Goal: Task Accomplishment & Management: Use online tool/utility

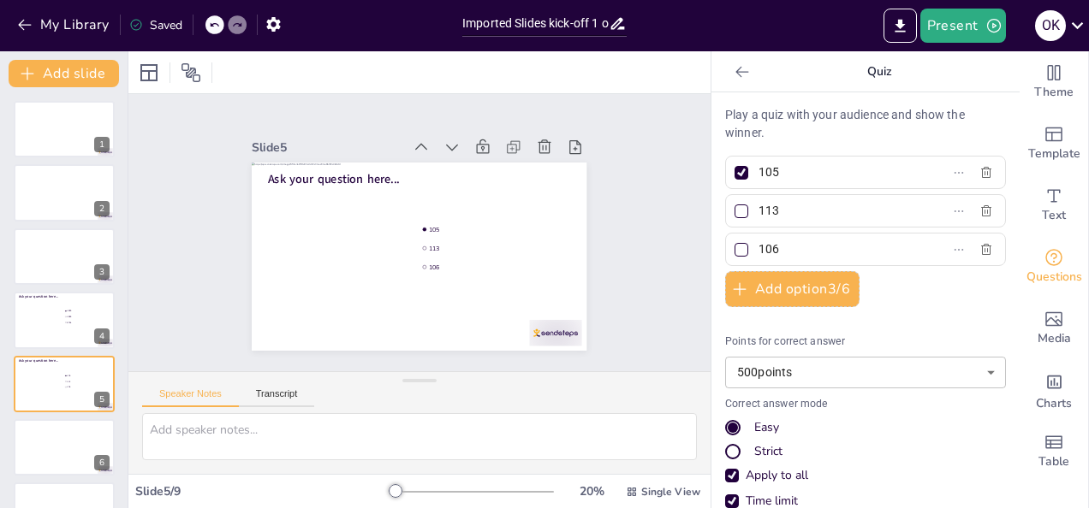
scroll to position [86, 0]
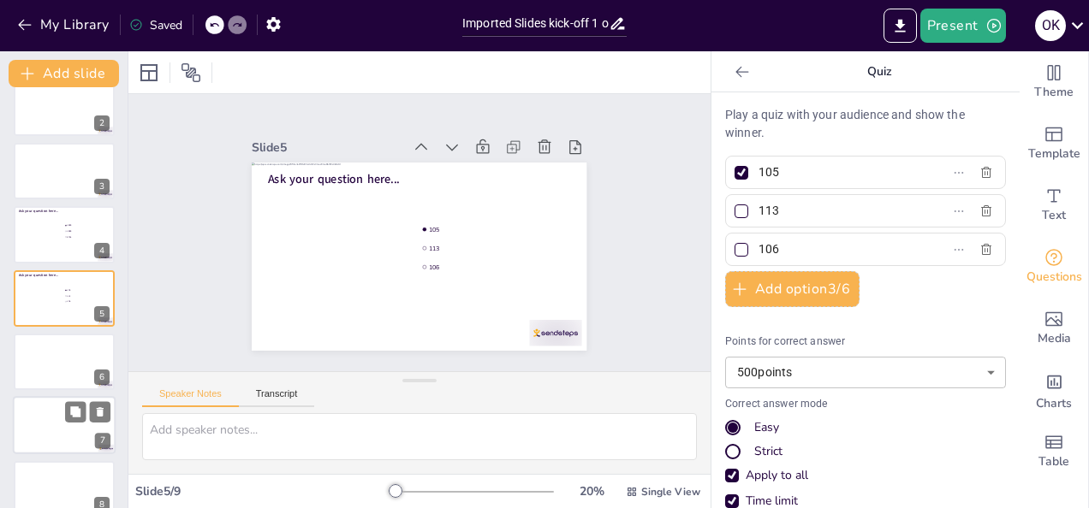
click at [45, 353] on div at bounding box center [64, 362] width 101 height 56
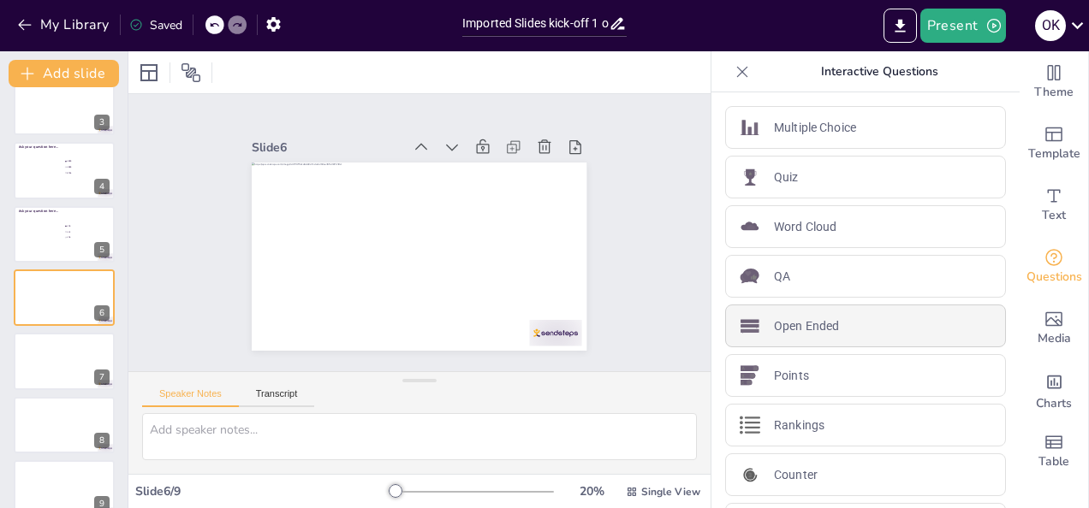
drag, startPoint x: 774, startPoint y: 175, endPoint x: 819, endPoint y: 322, distance: 154.0
click at [819, 322] on div "Multiple Choice Quiz Word Cloud QA Open Ended Points Rankings Counter QR Code" at bounding box center [865, 326] width 281 height 440
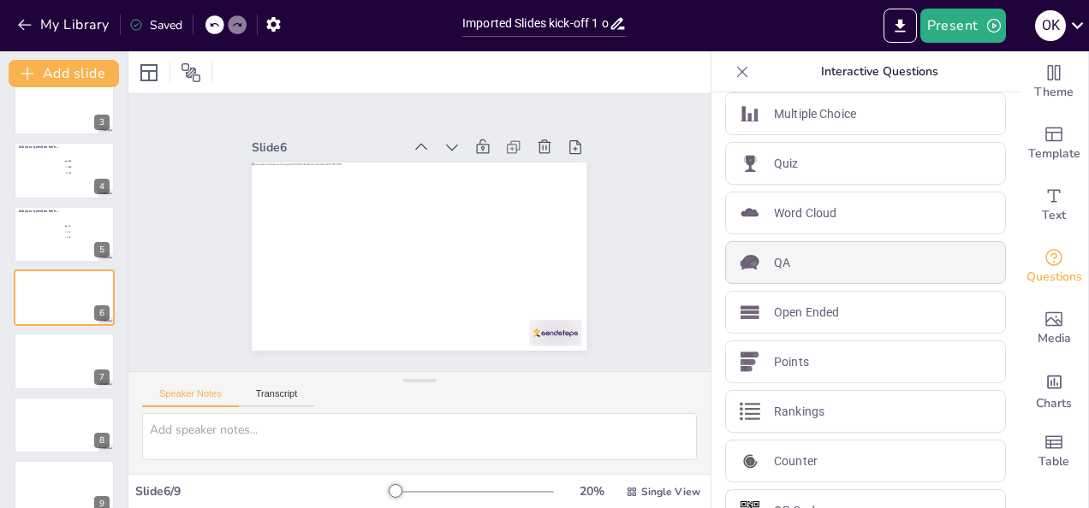
scroll to position [0, 0]
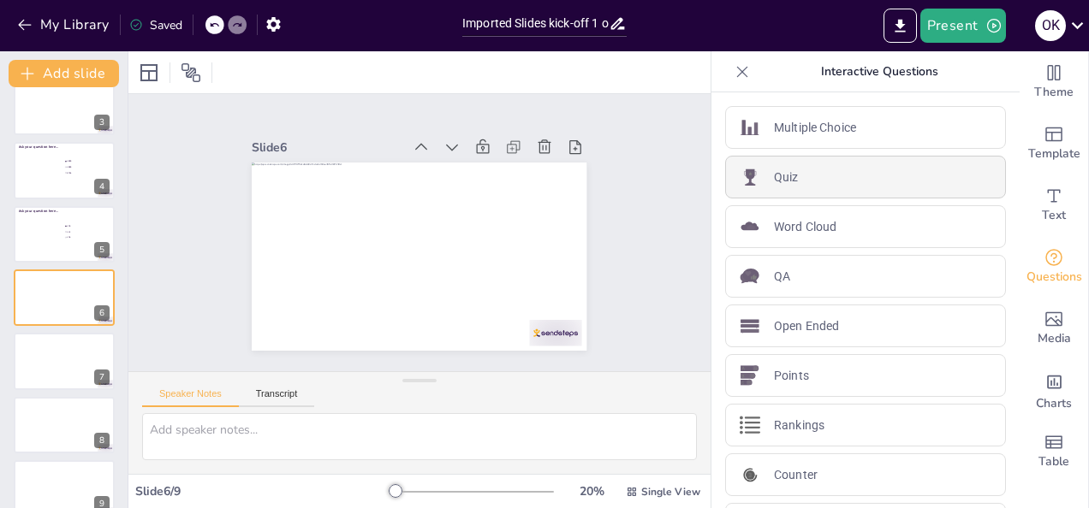
click at [774, 181] on p "Quiz" at bounding box center [786, 178] width 25 height 18
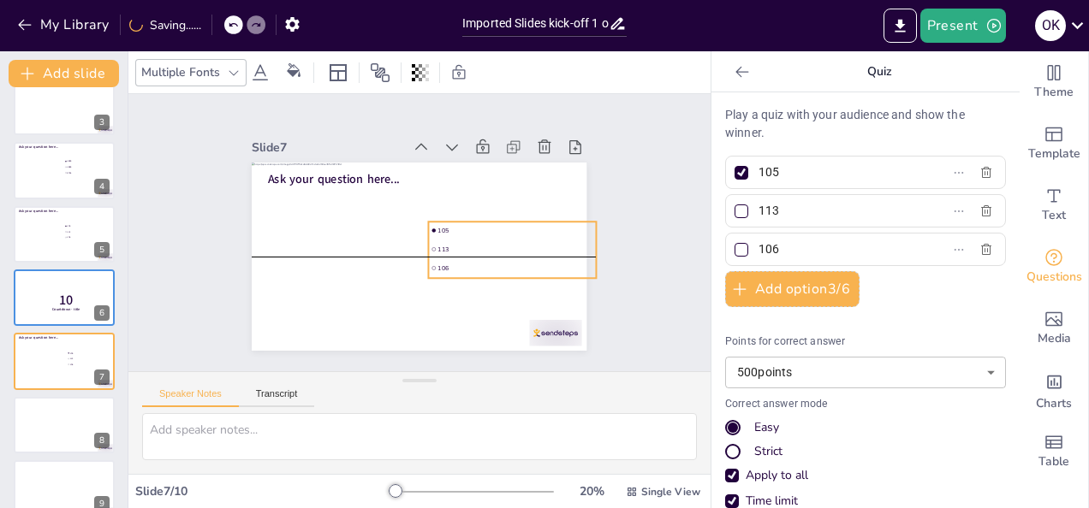
drag, startPoint x: 457, startPoint y: 252, endPoint x: 519, endPoint y: 252, distance: 61.6
click at [519, 252] on li "113" at bounding box center [513, 248] width 168 height 17
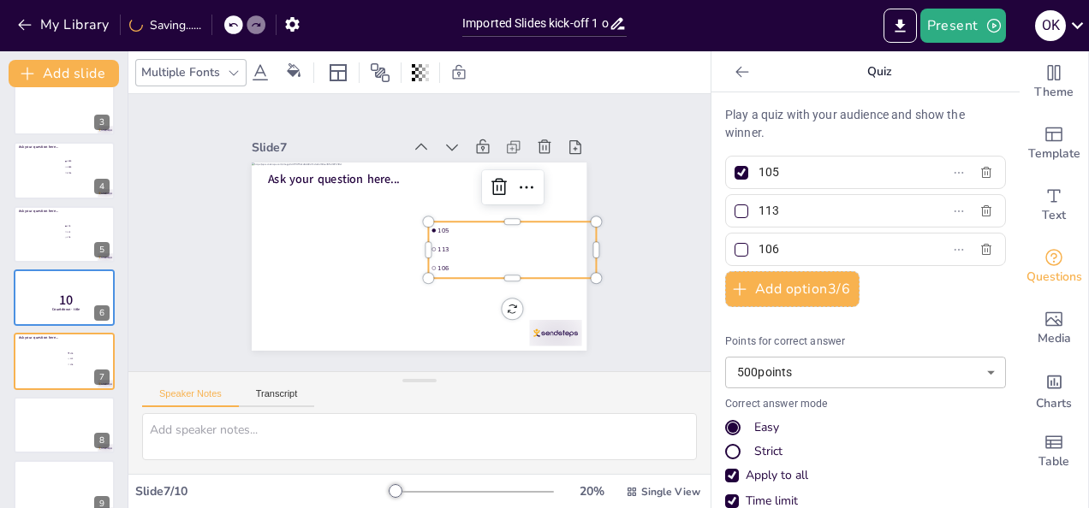
click at [813, 169] on input "105" at bounding box center [837, 172] width 159 height 25
type input "1"
type input "6.000"
click at [794, 204] on input "113" at bounding box center [837, 211] width 159 height 25
type input "1"
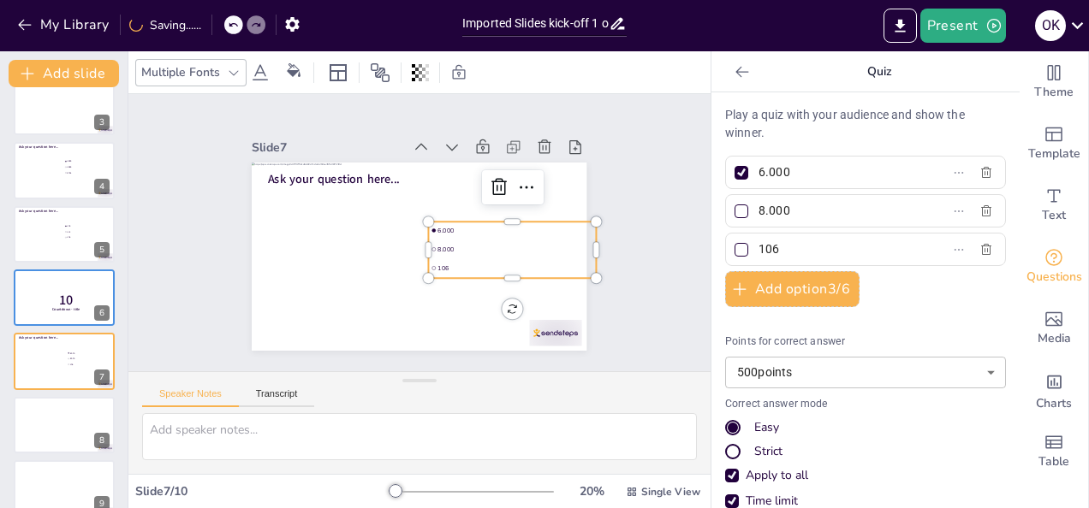
type input "8.000"
click at [784, 250] on input "106" at bounding box center [837, 249] width 159 height 25
type input "15.000"
click at [616, 264] on div "Slide 1 Slide 2 Slide 3 Slide 4 Ask your question here... 1985 1998 2004 Slide …" at bounding box center [419, 233] width 430 height 236
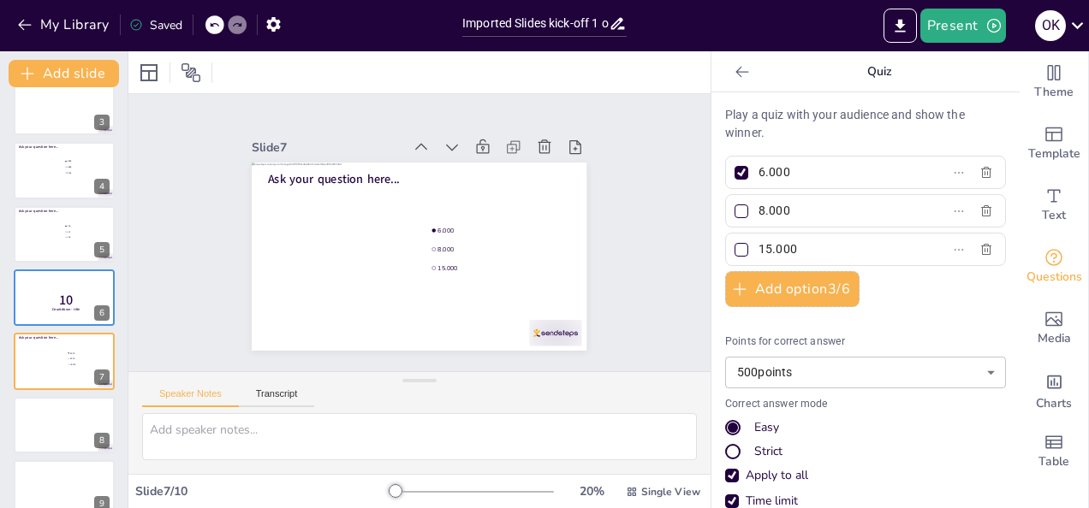
click at [737, 249] on div at bounding box center [741, 250] width 9 height 9
click at [758, 249] on input "15.000" at bounding box center [837, 249] width 159 height 25
checkbox input "true"
click at [734, 175] on div at bounding box center [741, 173] width 14 height 14
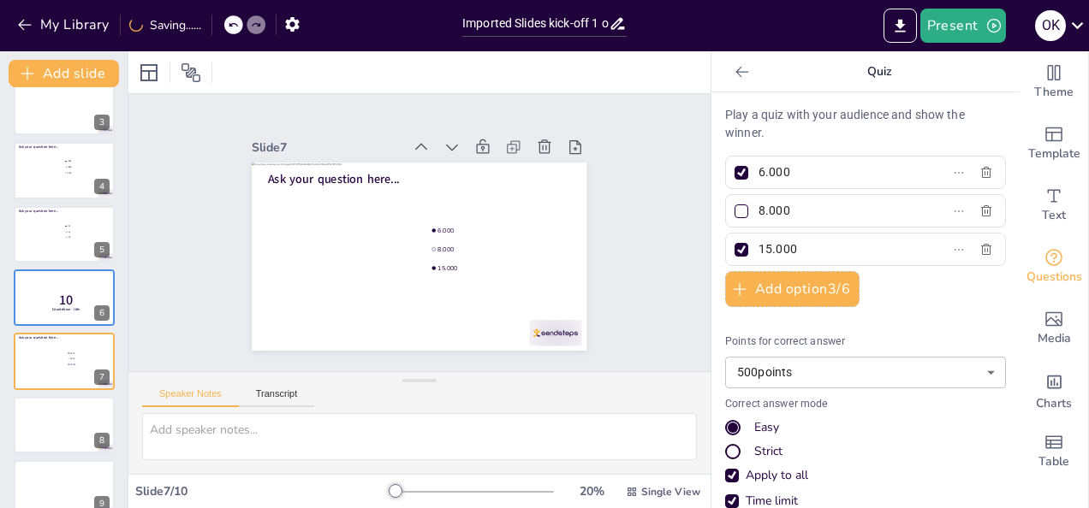
click at [758, 175] on input "6.000" at bounding box center [837, 172] width 159 height 25
checkbox input "false"
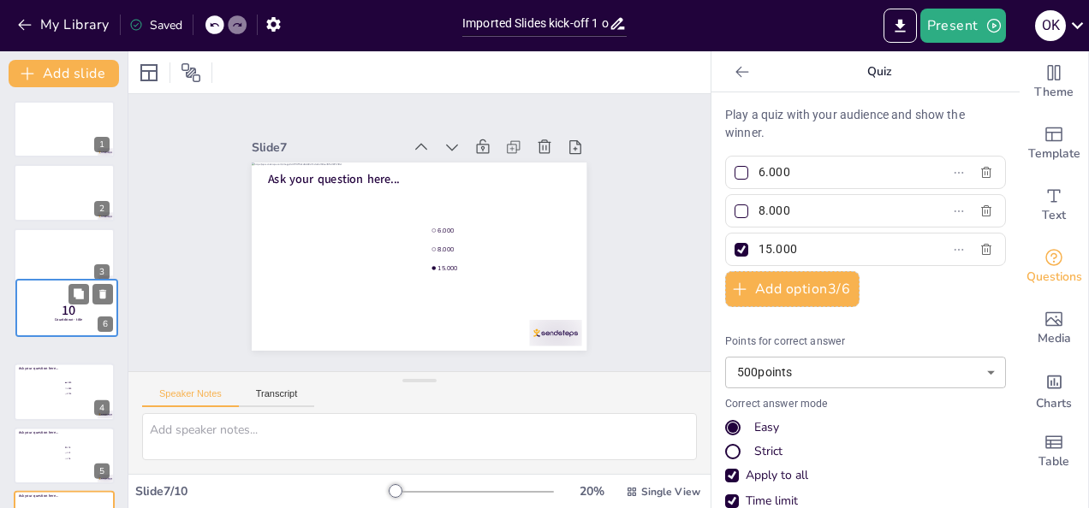
drag, startPoint x: 44, startPoint y: 297, endPoint x: 50, endPoint y: 305, distance: 9.8
click at [50, 305] on p "10" at bounding box center [68, 310] width 45 height 19
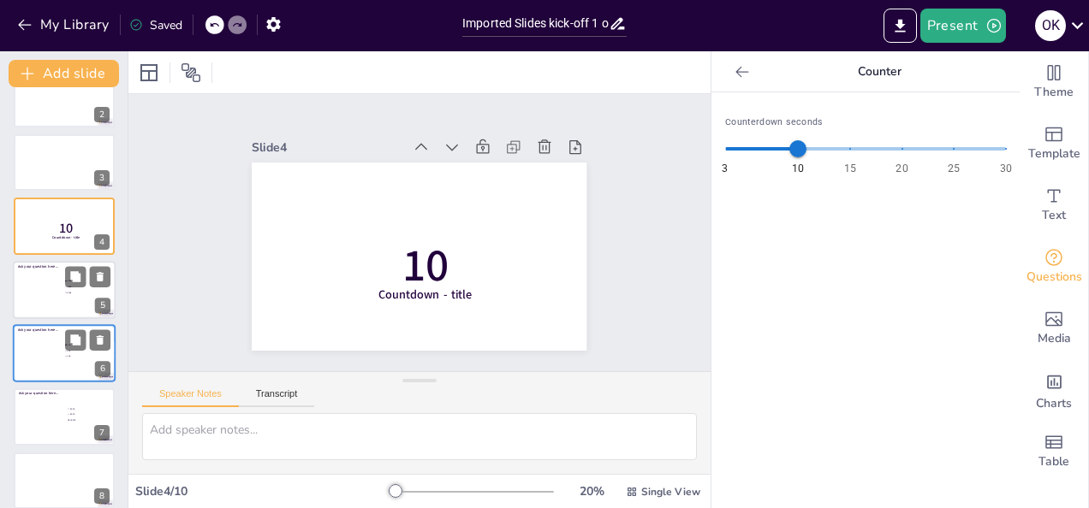
click at [59, 298] on div at bounding box center [64, 290] width 103 height 58
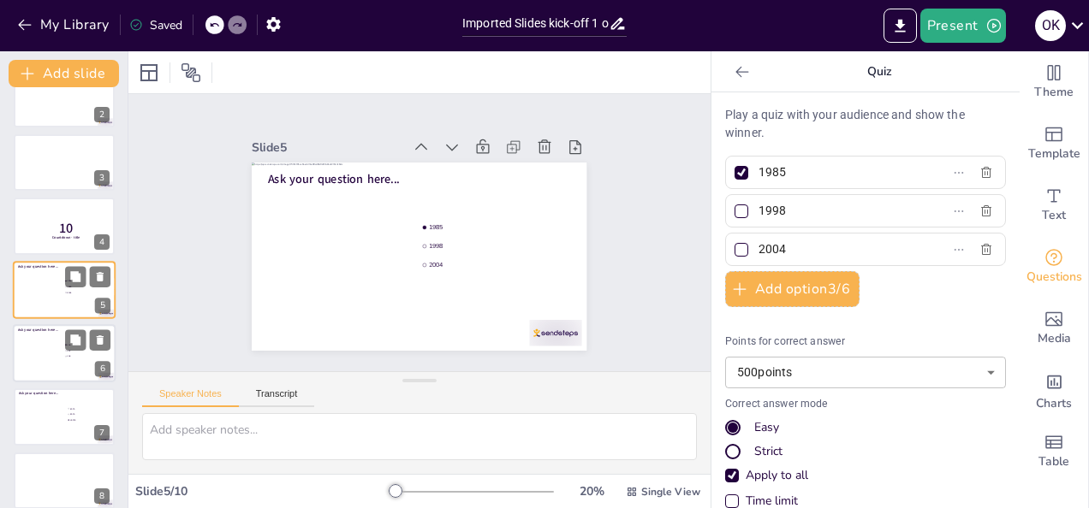
scroll to position [86, 0]
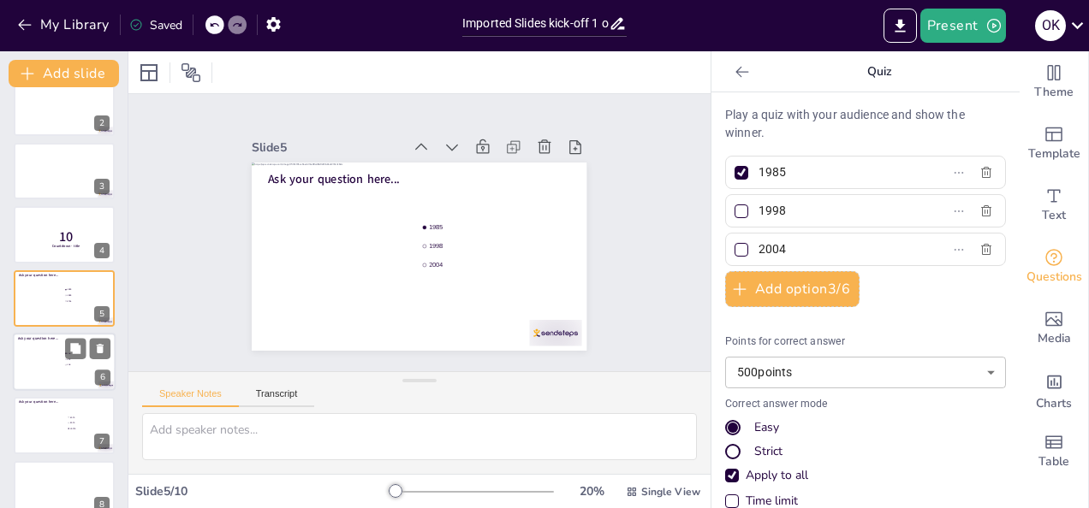
click at [61, 363] on div at bounding box center [64, 362] width 103 height 58
type input "105"
type input "113"
type input "106"
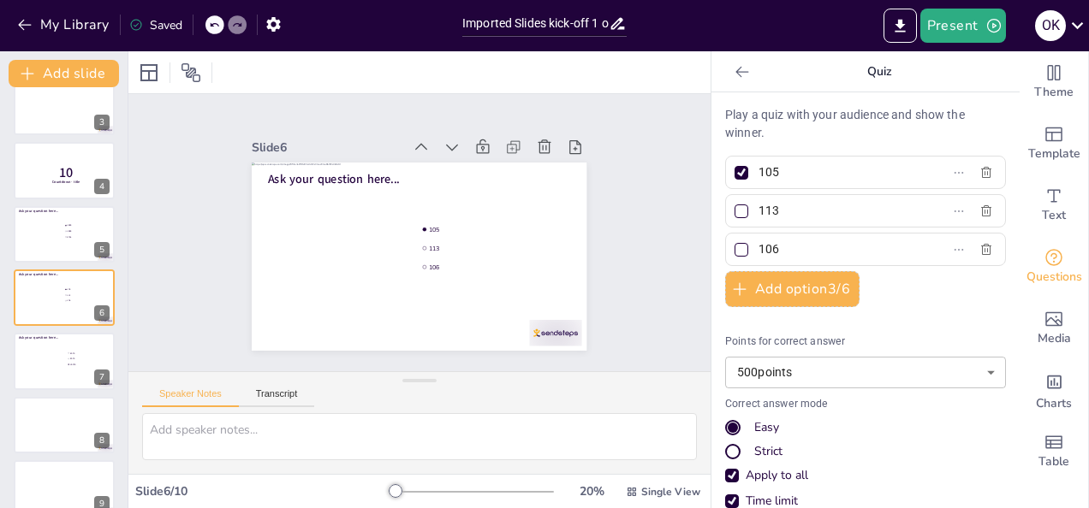
click at [59, 330] on div "1 2 3 10 Countdown - title 4 Ask your question here... 1985 1998 2004 5 Ask you…" at bounding box center [64, 266] width 128 height 630
click at [53, 353] on div at bounding box center [64, 362] width 103 height 58
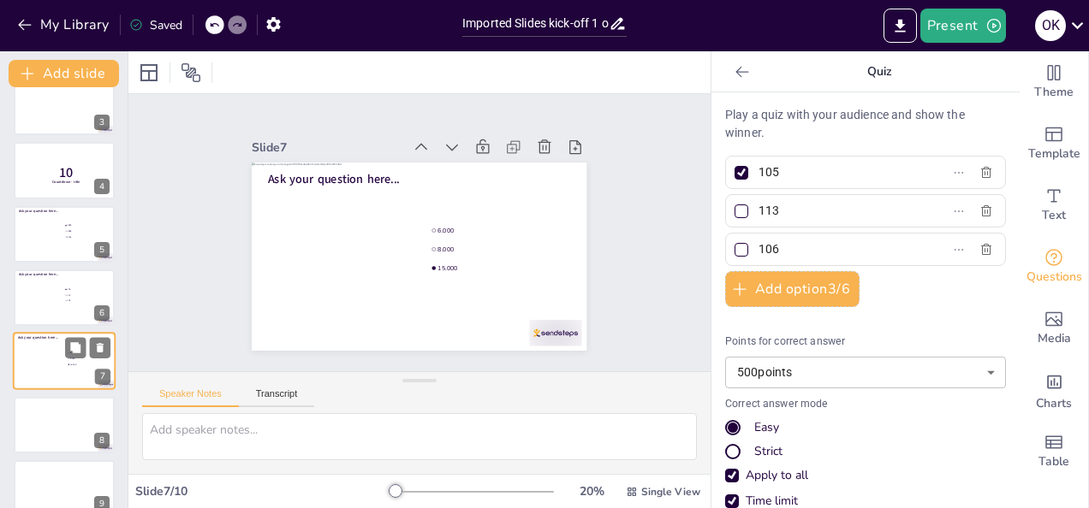
type input "6.000"
type input "8.000"
type input "15.000"
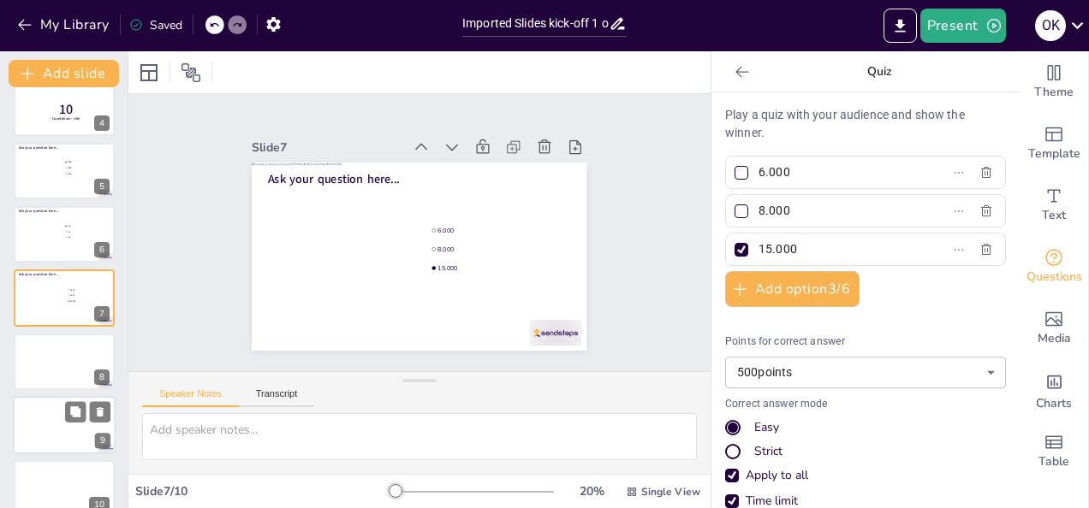
click at [39, 413] on div at bounding box center [64, 425] width 103 height 58
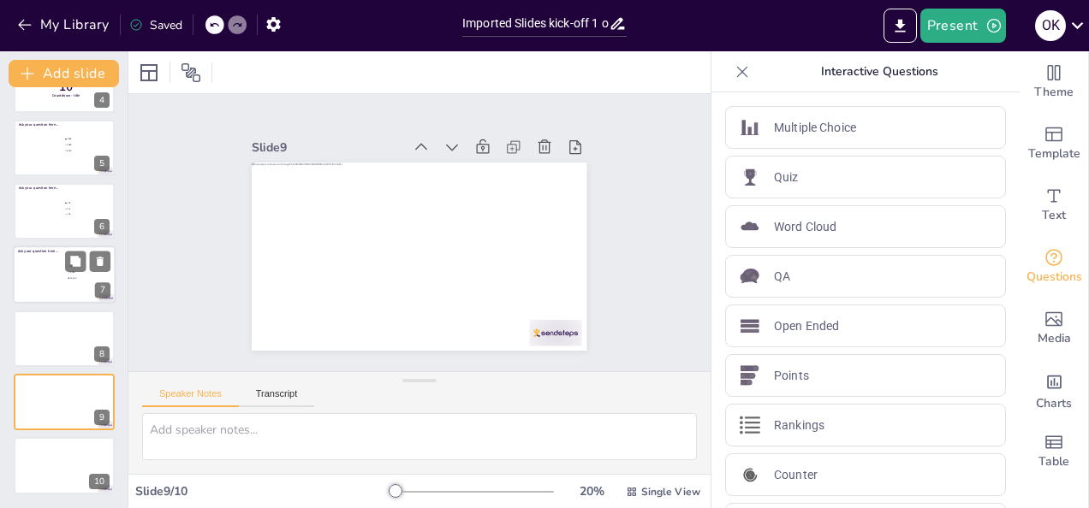
click at [51, 281] on div at bounding box center [64, 275] width 103 height 58
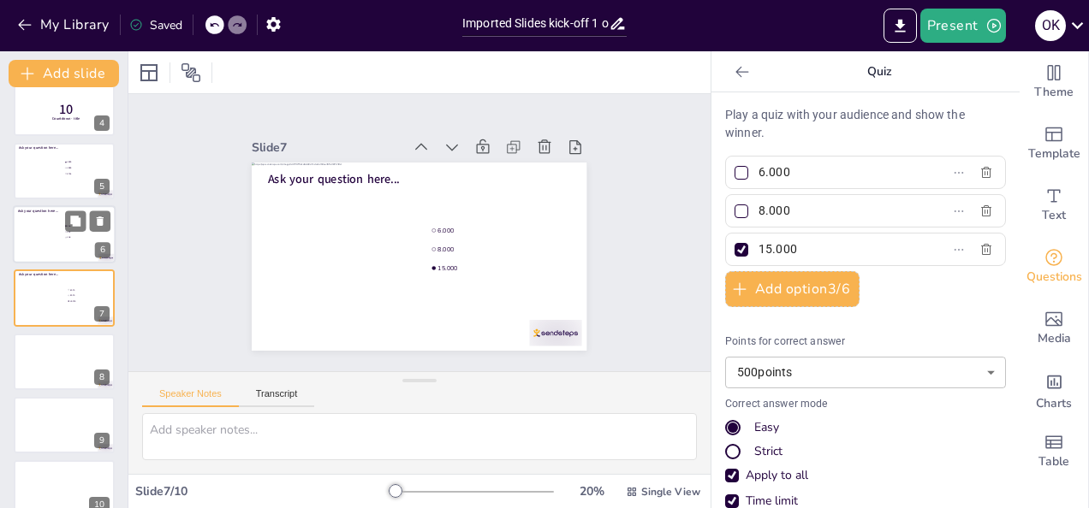
click at [51, 245] on div at bounding box center [64, 234] width 103 height 58
type input "105"
type input "113"
type input "106"
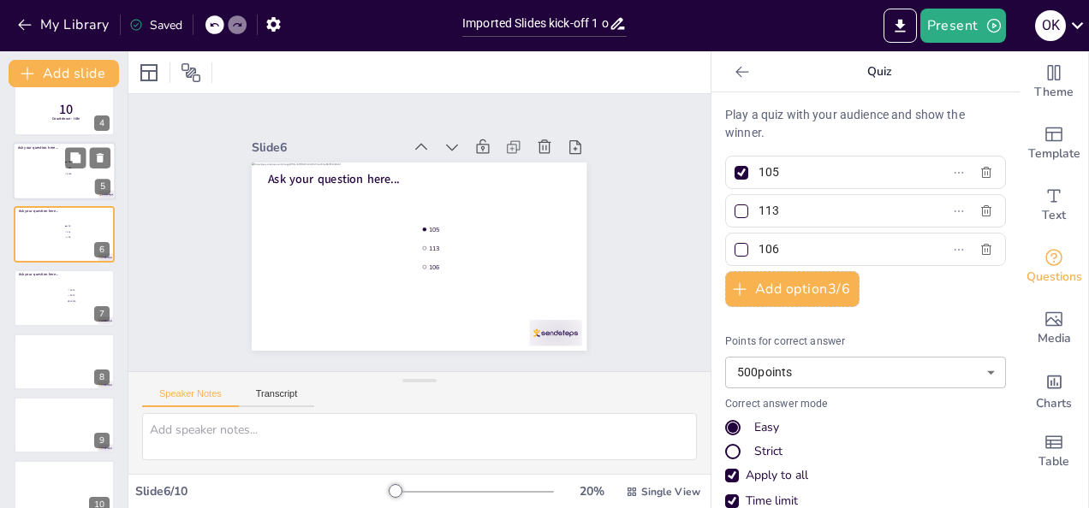
scroll to position [150, 0]
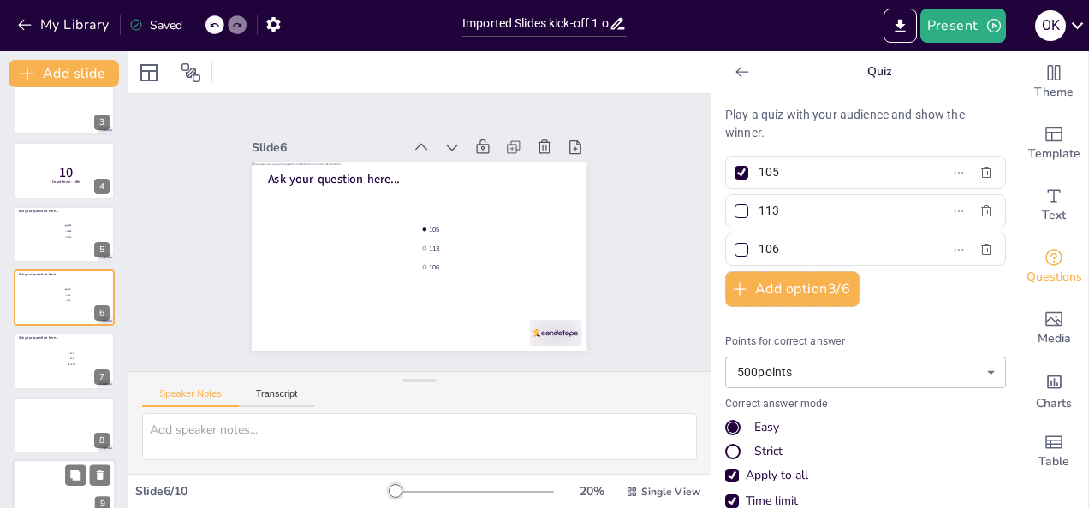
click at [56, 416] on div at bounding box center [64, 425] width 101 height 56
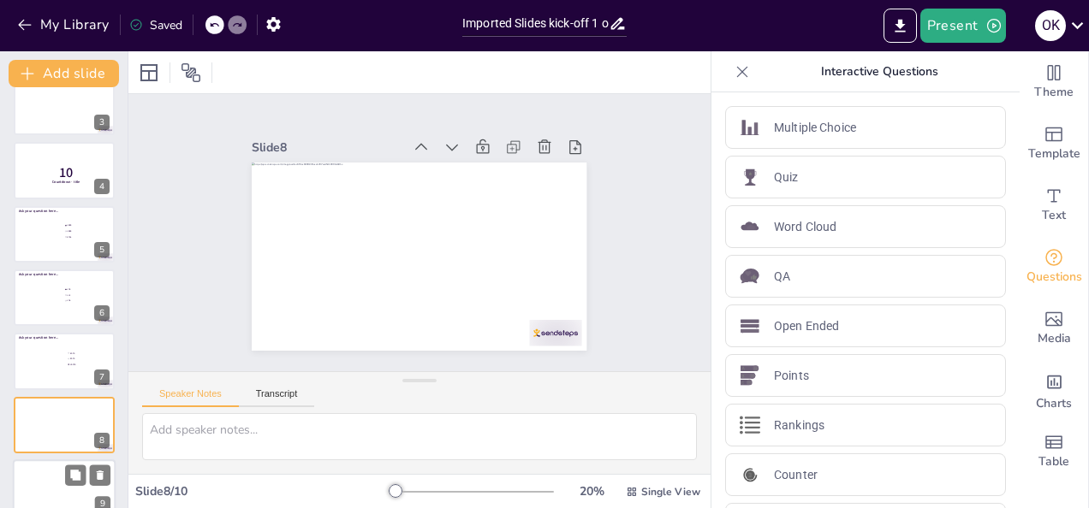
scroll to position [236, 0]
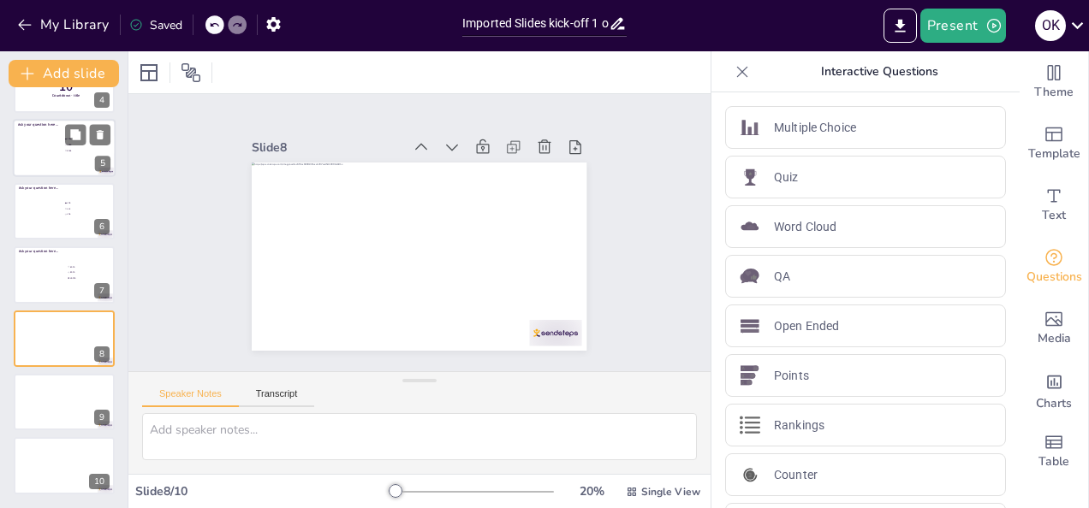
click at [45, 171] on div at bounding box center [64, 148] width 103 height 58
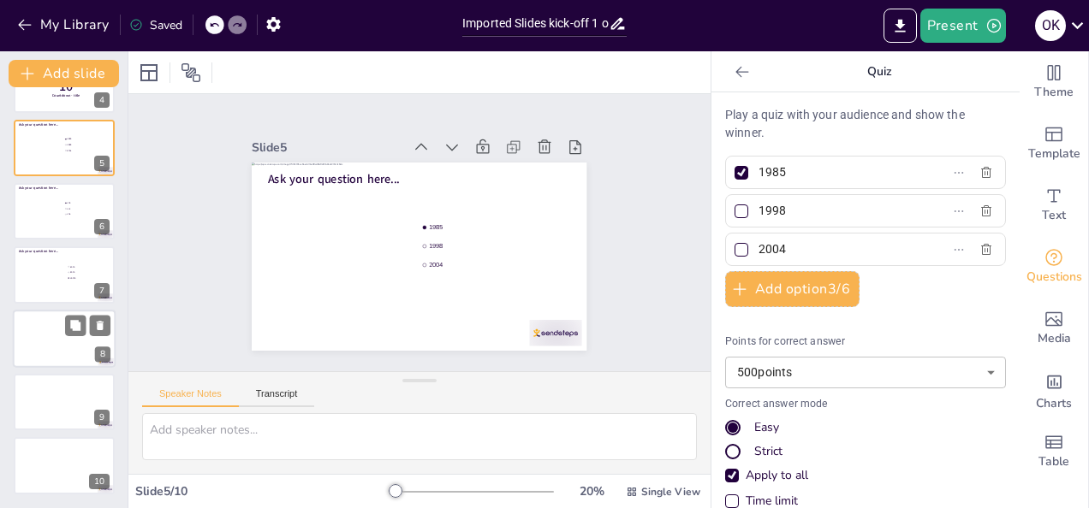
click at [48, 340] on div at bounding box center [64, 339] width 103 height 58
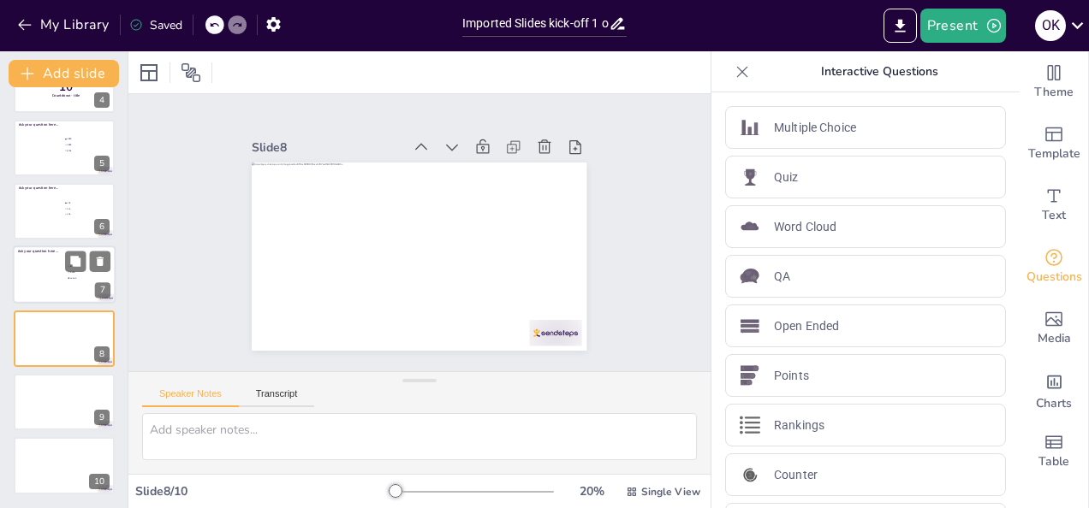
click at [41, 285] on div at bounding box center [64, 275] width 103 height 58
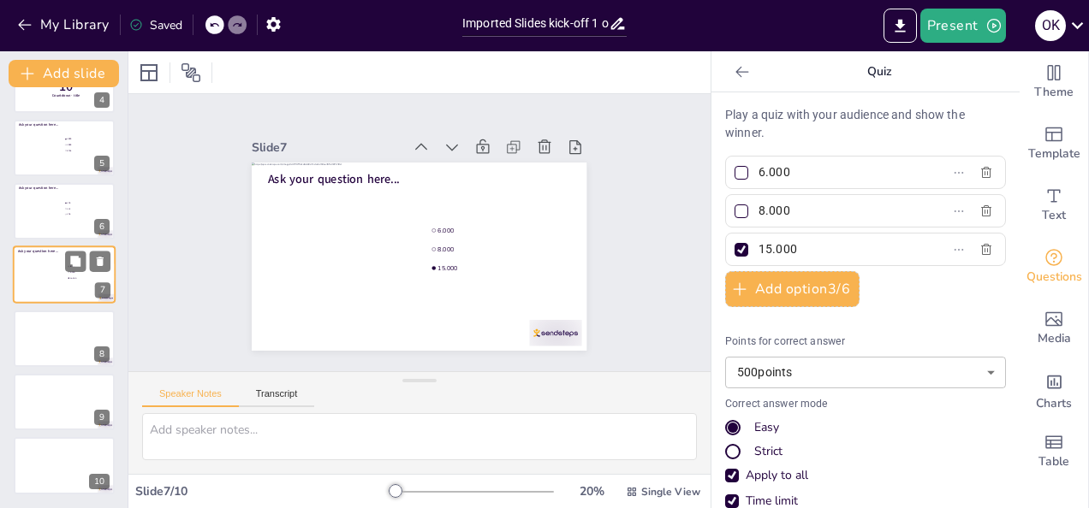
scroll to position [213, 0]
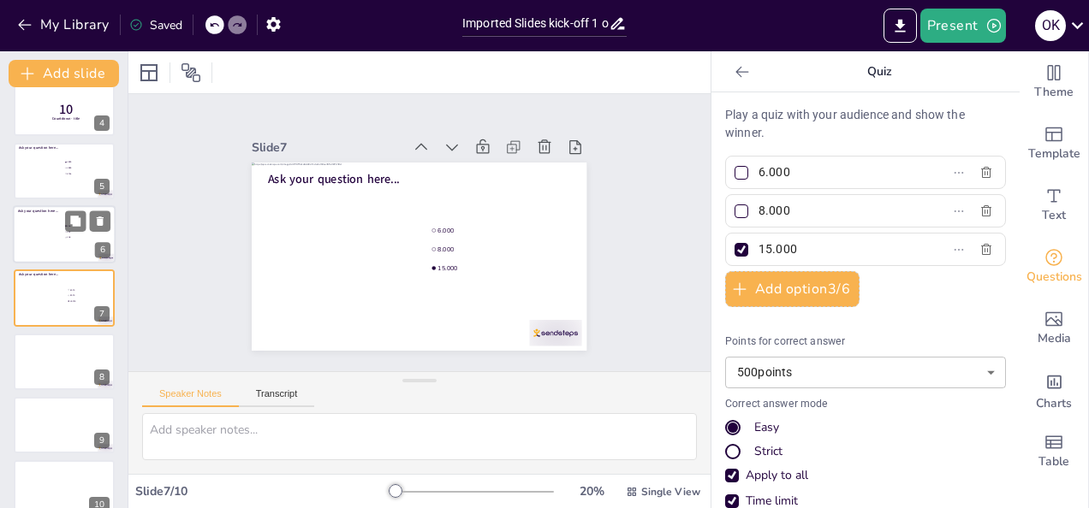
click at [43, 238] on div at bounding box center [64, 234] width 103 height 58
type input "105"
type input "113"
type input "106"
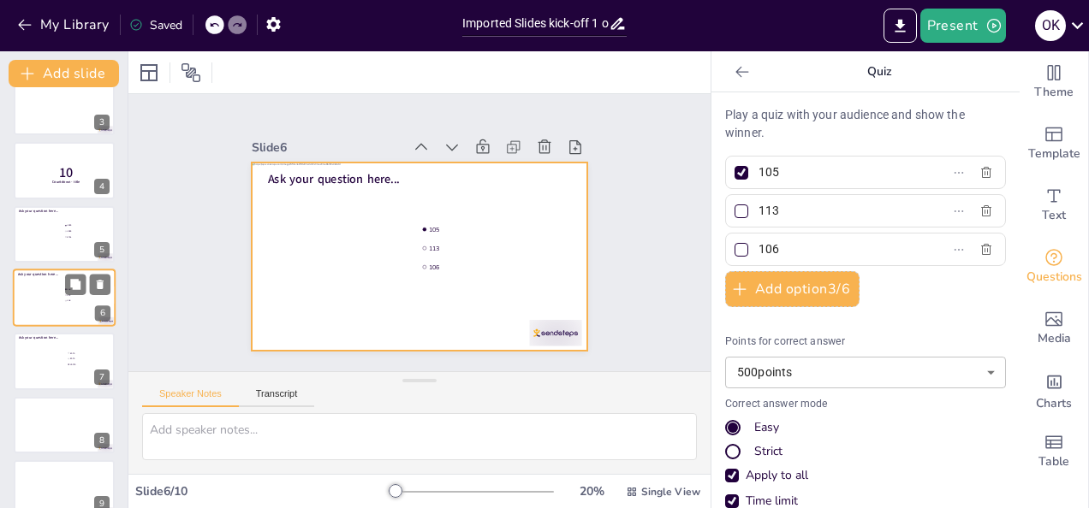
click at [40, 295] on div at bounding box center [64, 298] width 103 height 58
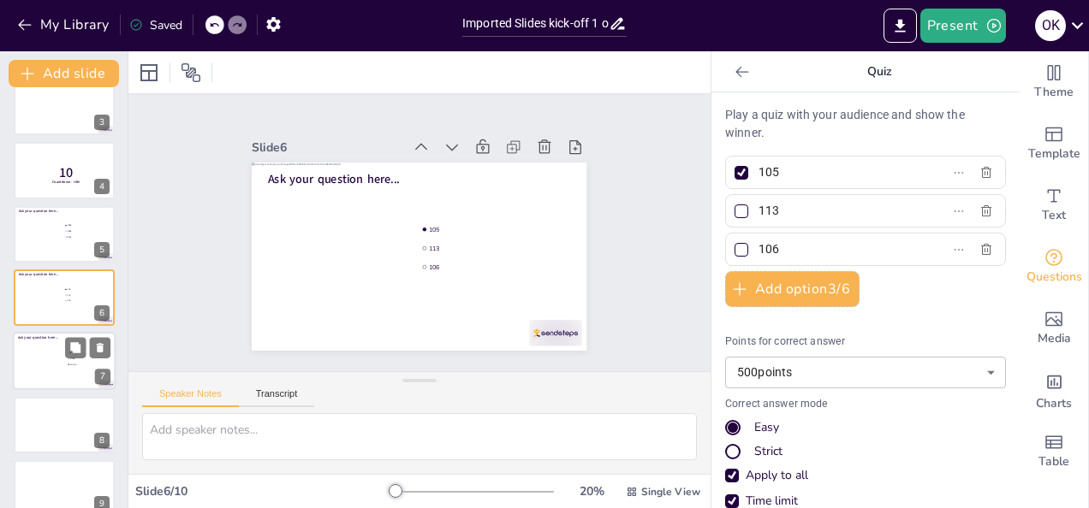
click at [35, 339] on span "Ask your question here..." at bounding box center [38, 337] width 41 height 5
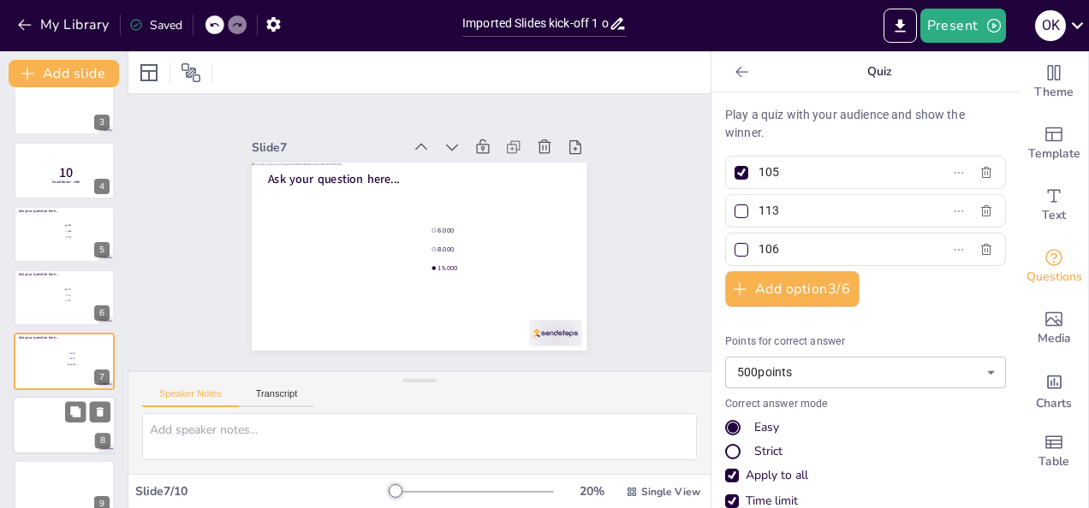
type input "6.000"
type input "8.000"
type input "15.000"
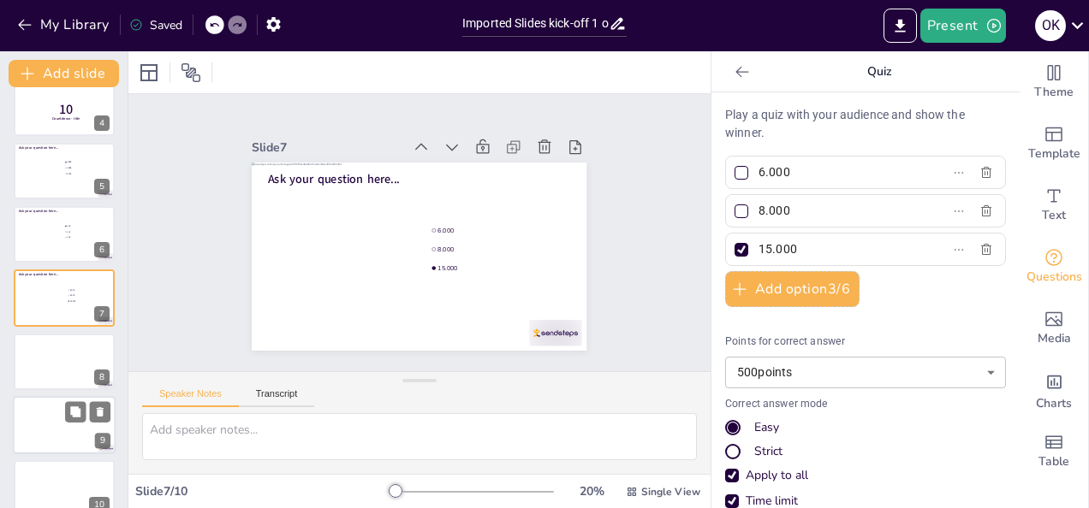
click at [46, 401] on div at bounding box center [64, 425] width 103 height 58
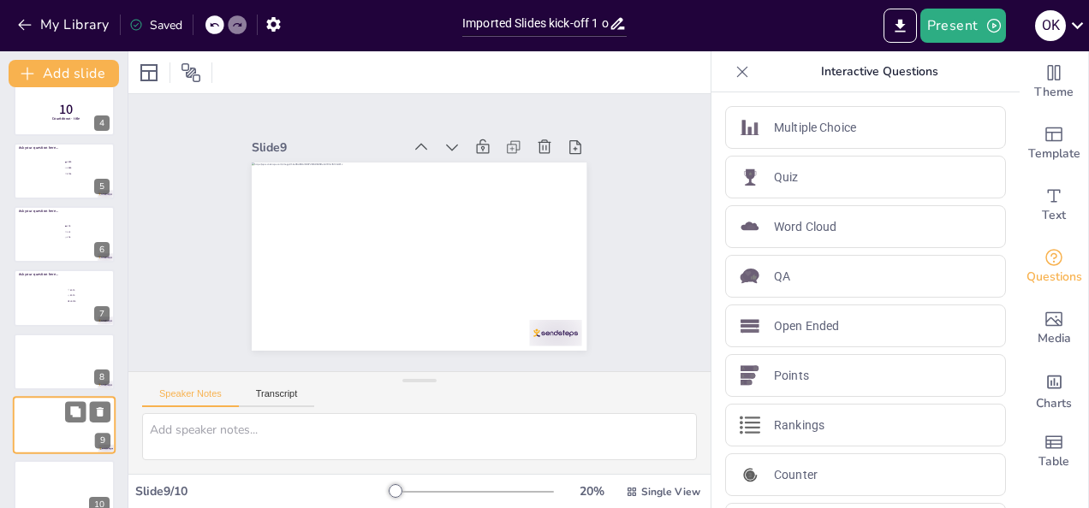
scroll to position [236, 0]
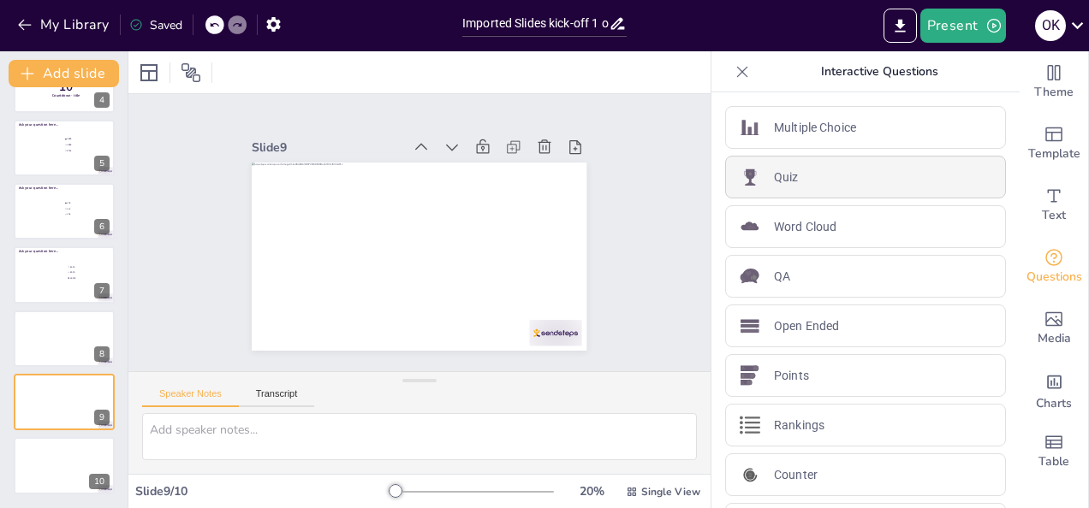
click at [762, 186] on div "Quiz" at bounding box center [865, 177] width 281 height 43
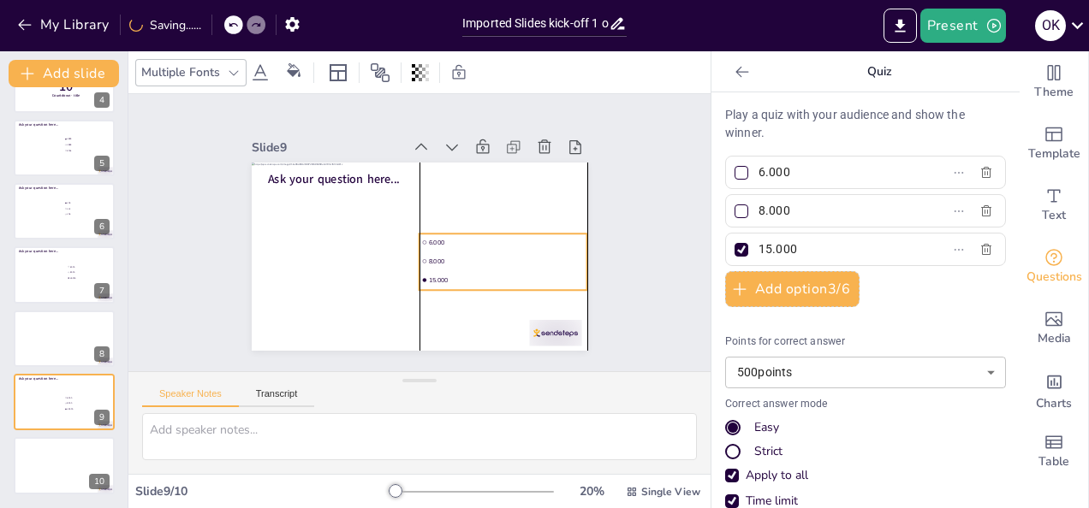
drag, startPoint x: 488, startPoint y: 253, endPoint x: 508, endPoint y: 262, distance: 22.3
click at [508, 262] on li "8.000" at bounding box center [503, 260] width 168 height 17
click at [786, 170] on input "6.000" at bounding box center [837, 172] width 159 height 25
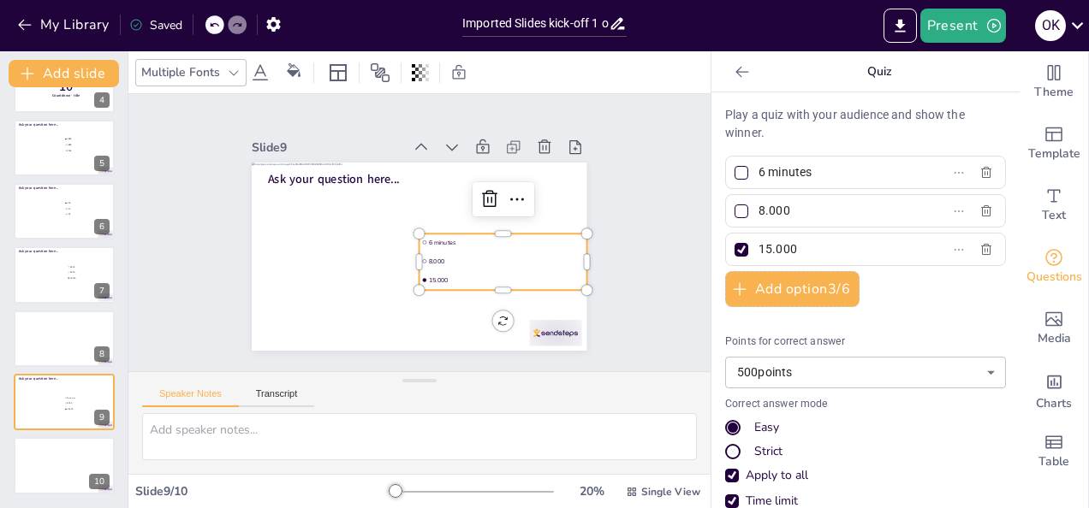
type input "6 minutes"
click at [783, 200] on input "8.000" at bounding box center [837, 211] width 159 height 25
type input "8 minutes"
click at [787, 243] on input "15.000" at bounding box center [837, 249] width 159 height 25
type input "11 minutes"
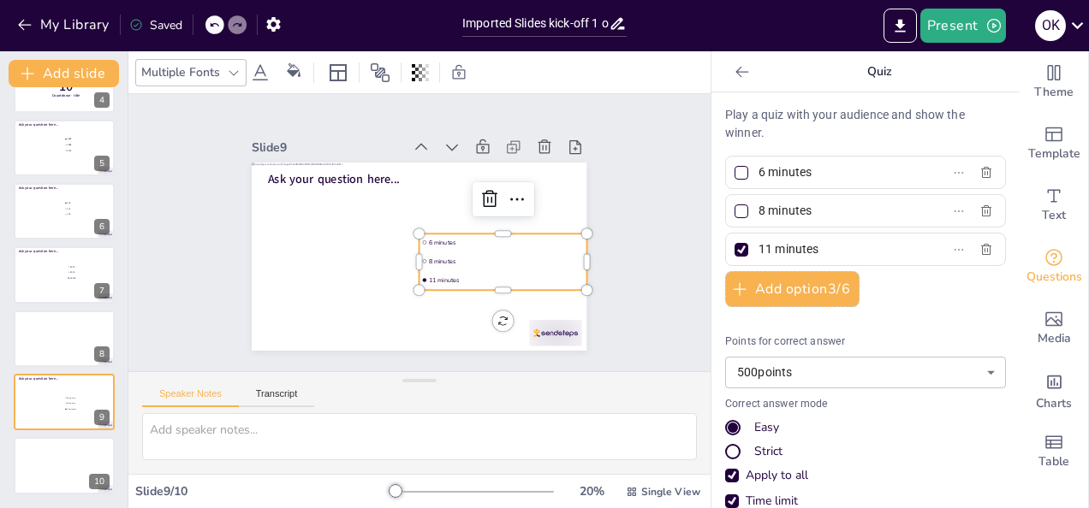
click at [616, 289] on div "Slide 1 Slide 2 Slide 3 Slide 4 10 Countdown - title Slide 5 Ask your question …" at bounding box center [419, 233] width 430 height 236
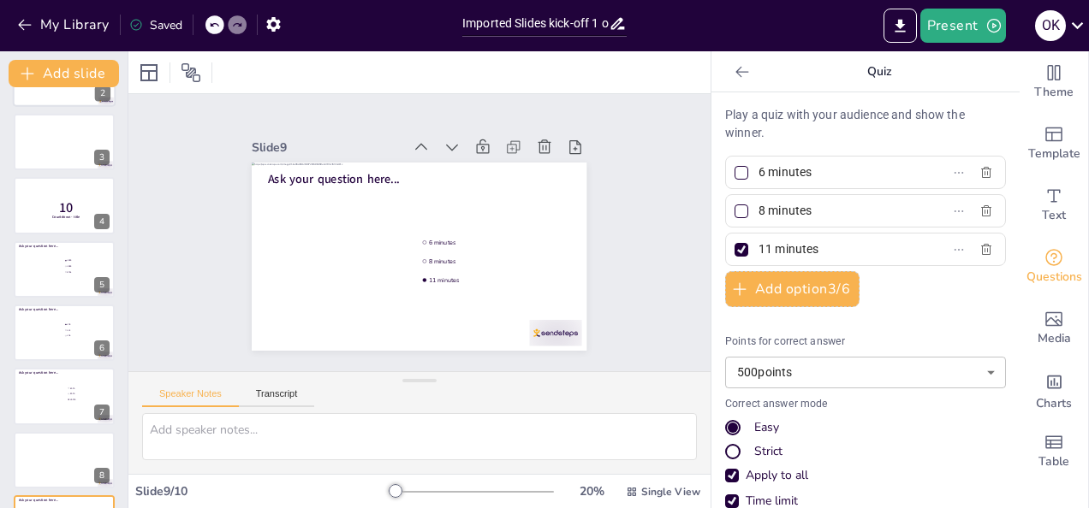
scroll to position [0, 0]
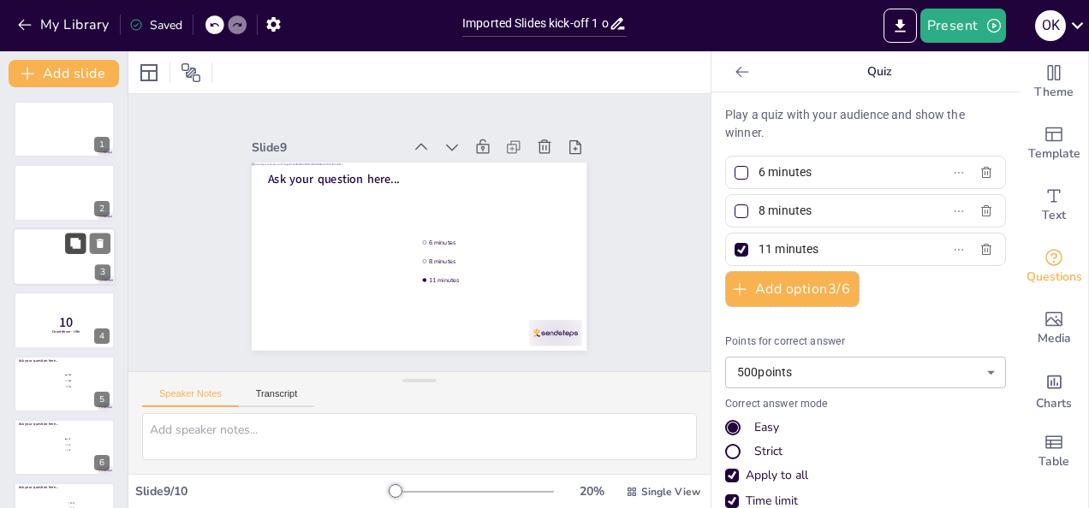
click at [69, 245] on button at bounding box center [75, 243] width 21 height 21
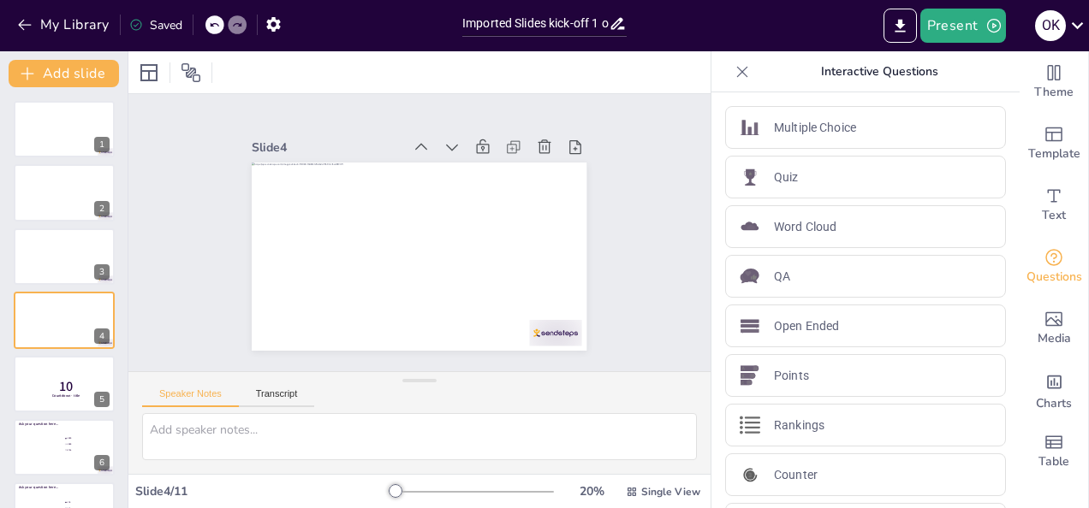
scroll to position [22, 0]
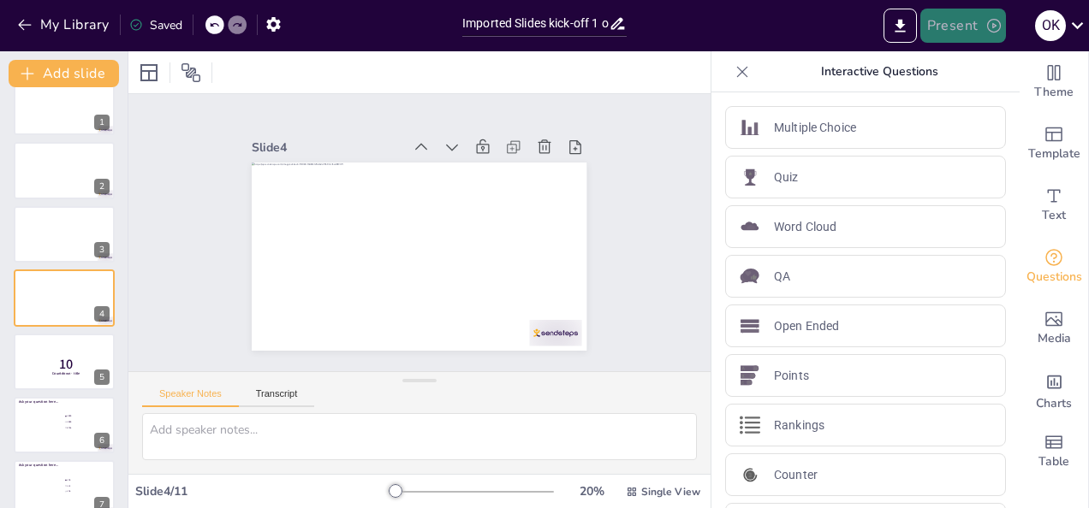
click at [973, 29] on button "Present" at bounding box center [963, 26] width 86 height 34
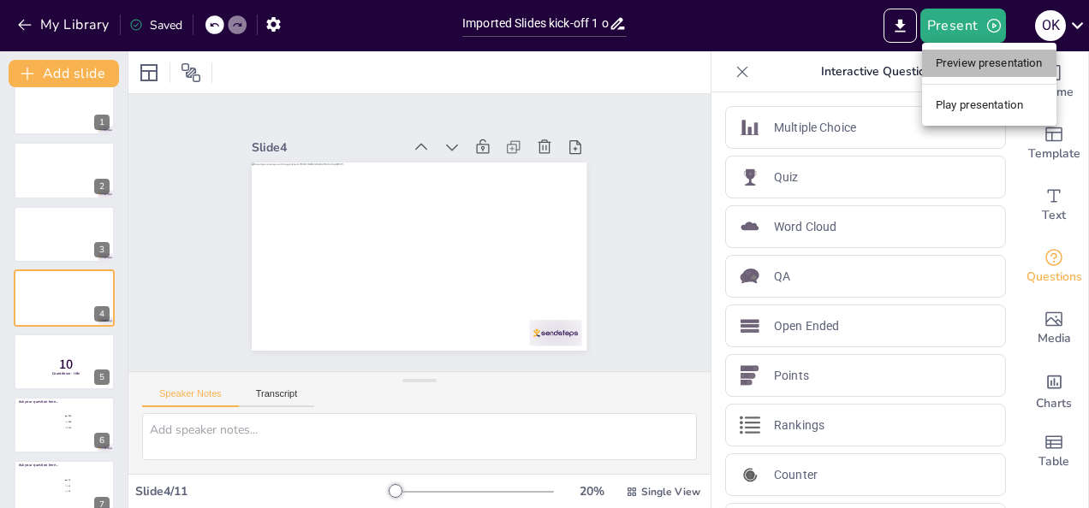
click at [983, 68] on li "Preview presentation" at bounding box center [989, 63] width 134 height 27
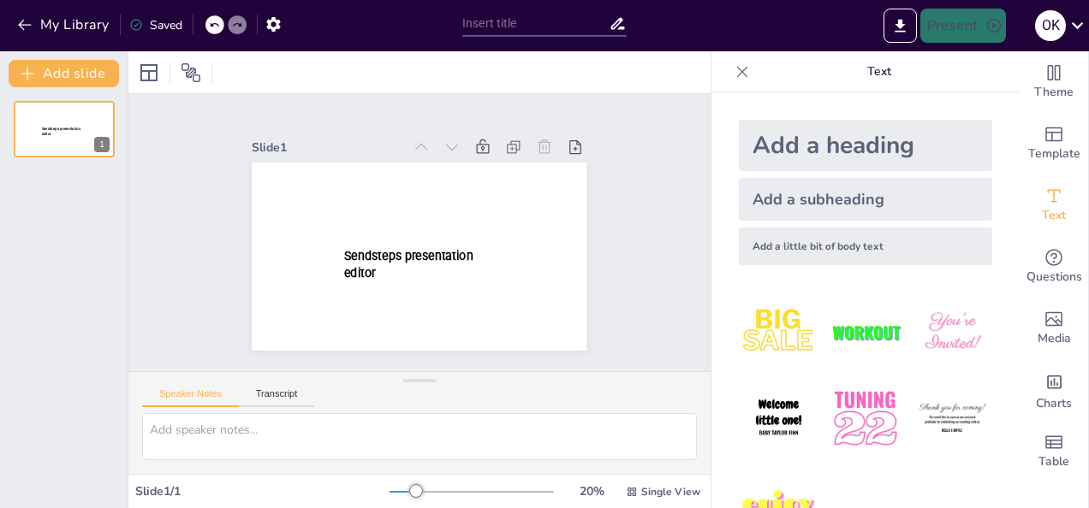
type input "Imported Slides kick-off 1 okt.pptx"
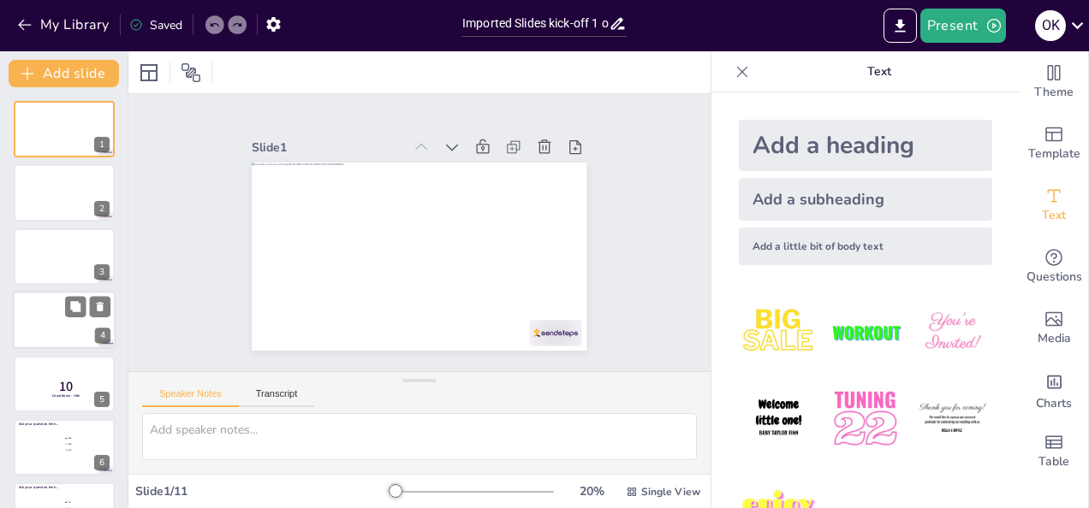
click at [58, 320] on div at bounding box center [64, 320] width 103 height 58
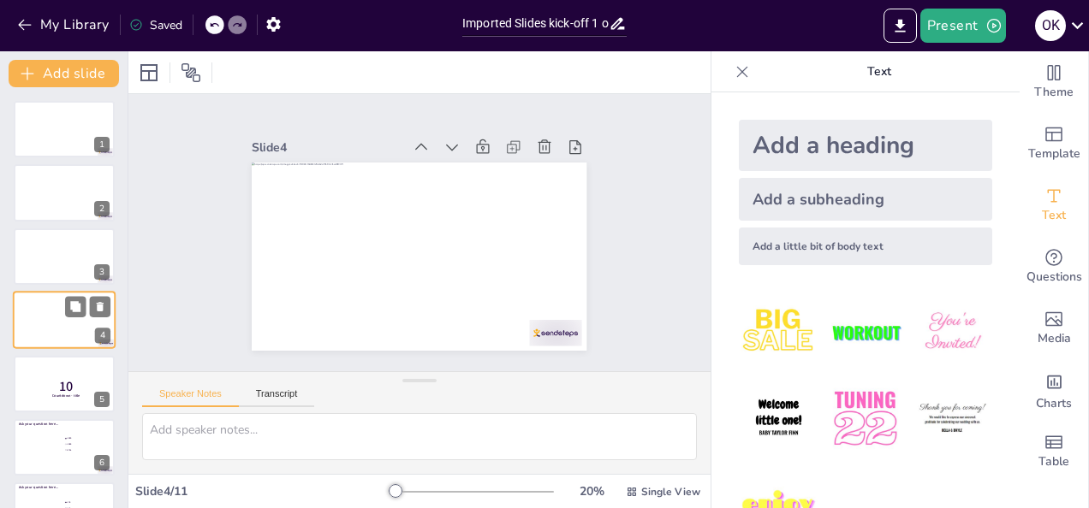
scroll to position [22, 0]
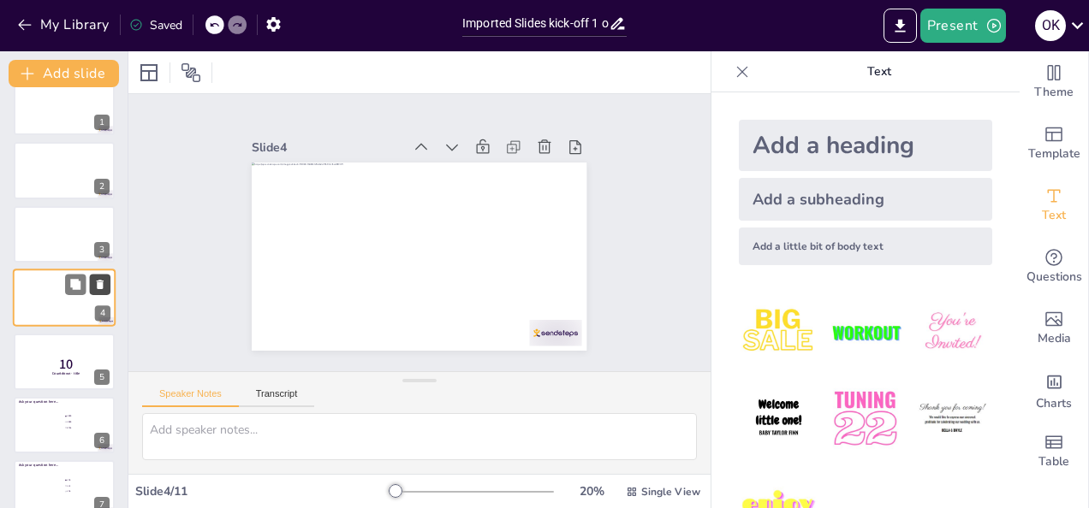
click at [98, 287] on icon at bounding box center [100, 284] width 7 height 9
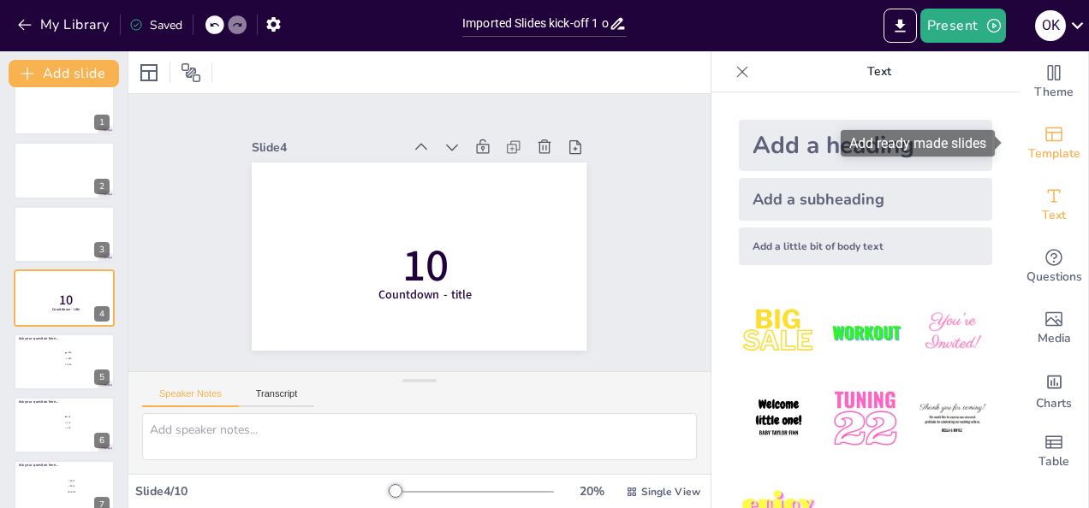
click at [1053, 139] on div "Template" at bounding box center [1053, 144] width 68 height 62
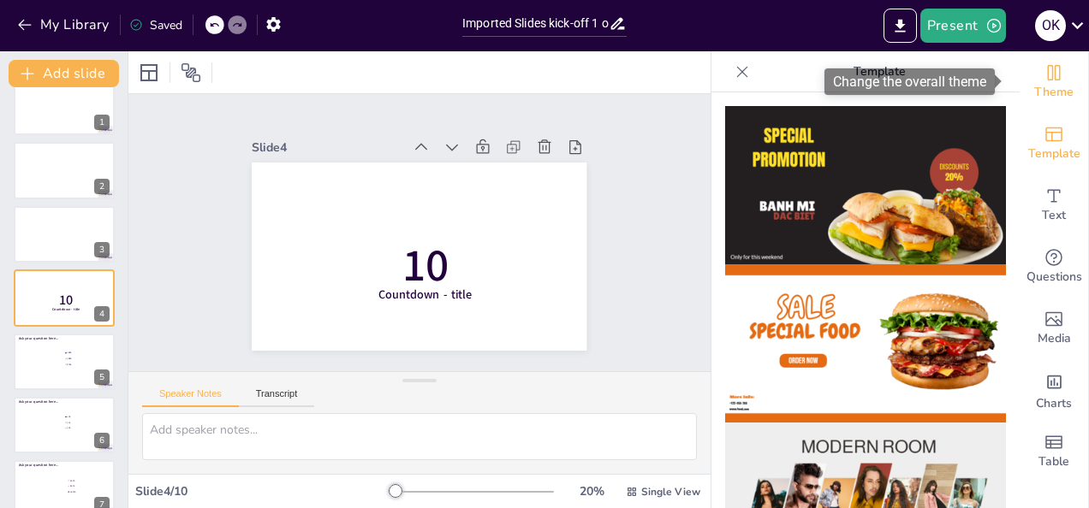
click at [1034, 89] on span "Theme" at bounding box center [1053, 92] width 39 height 19
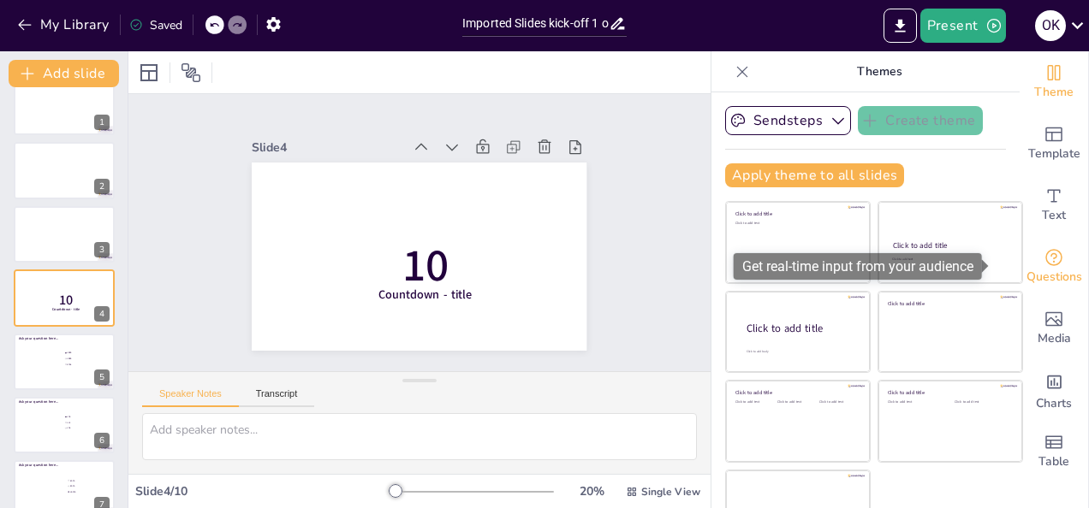
click at [1026, 274] on span "Questions" at bounding box center [1054, 277] width 56 height 19
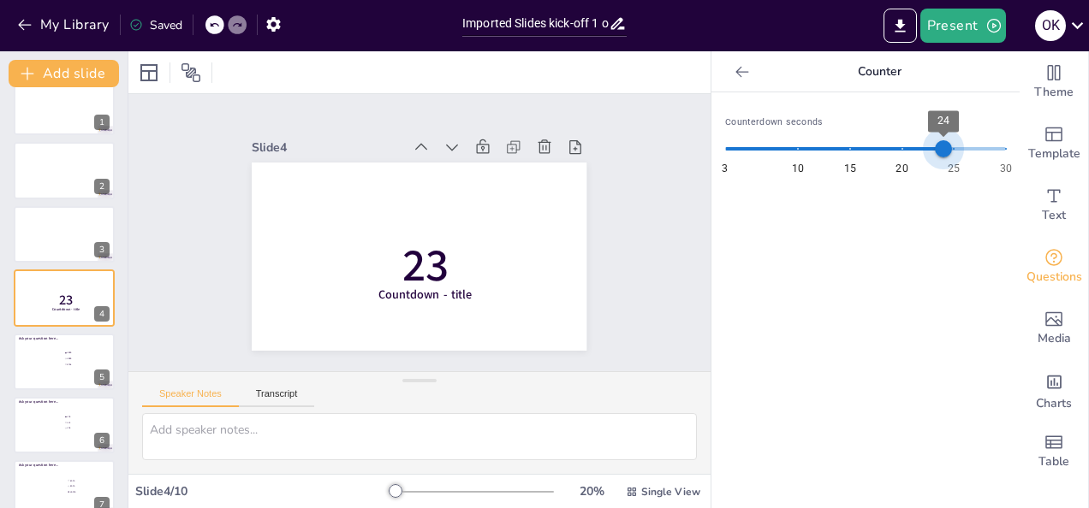
type input "30"
drag, startPoint x: 803, startPoint y: 152, endPoint x: 1000, endPoint y: 163, distance: 197.2
click at [1000, 157] on span "30" at bounding box center [1005, 148] width 17 height 17
click at [48, 360] on div at bounding box center [64, 362] width 103 height 58
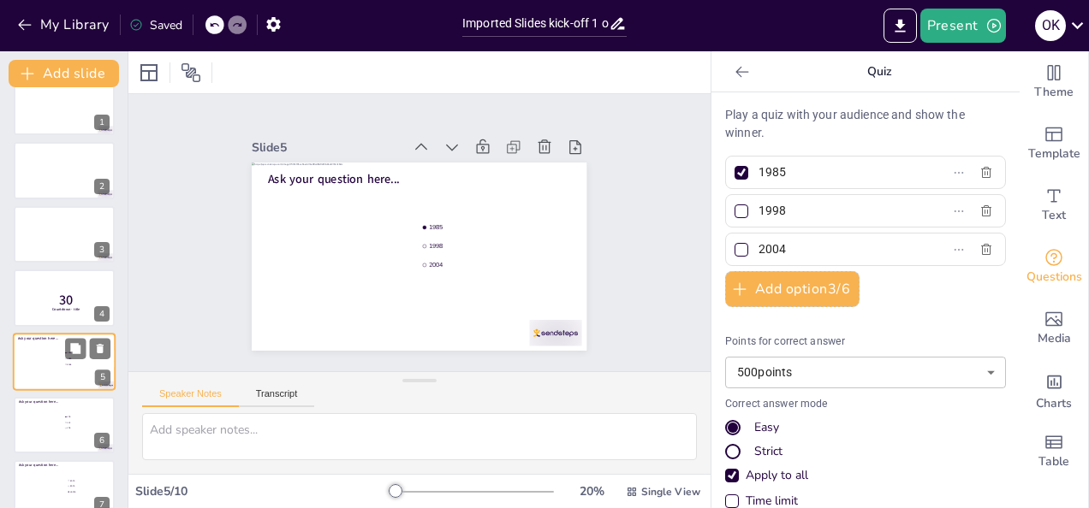
scroll to position [86, 0]
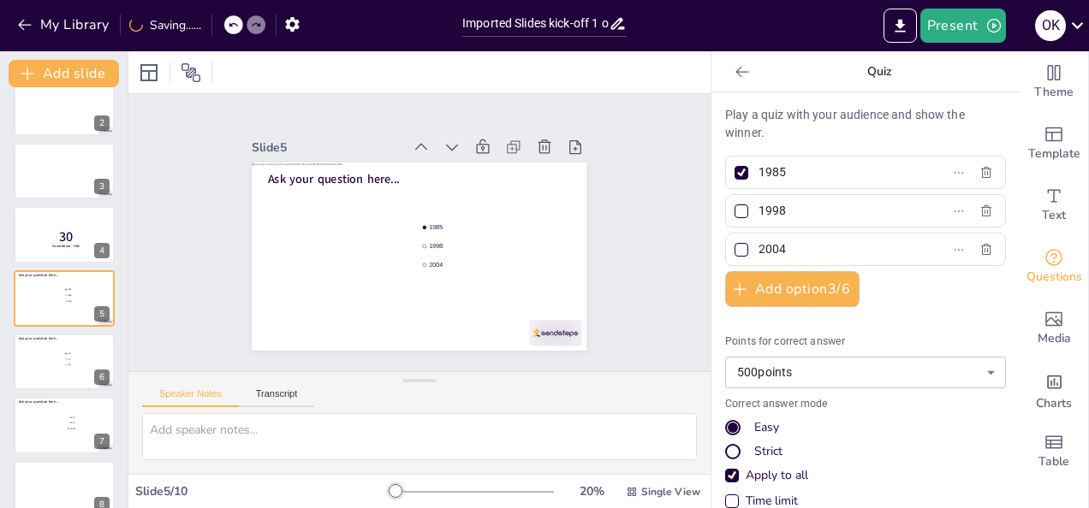
click at [50, 422] on div at bounding box center [64, 425] width 101 height 56
type input "6.000"
type input "8.000"
type input "15.000"
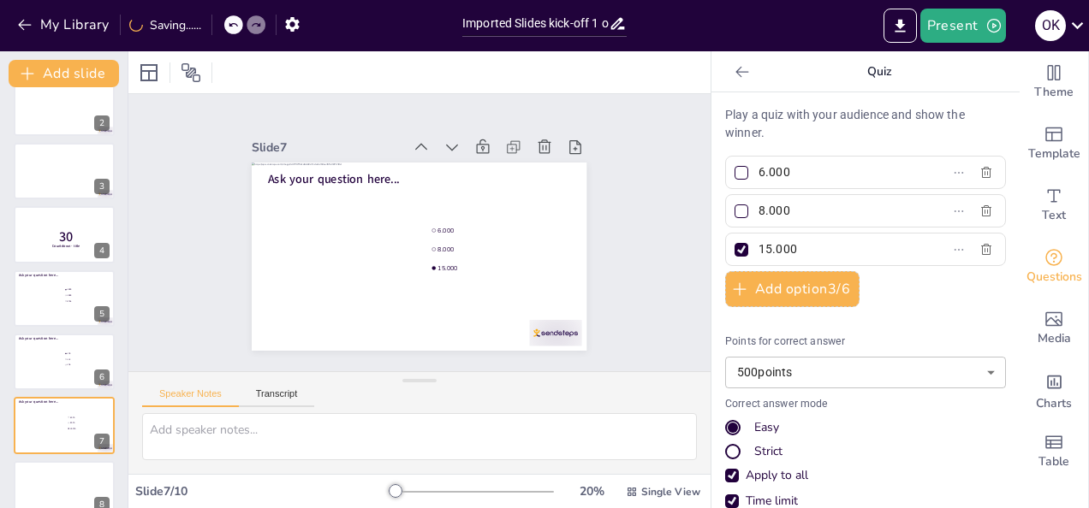
scroll to position [213, 0]
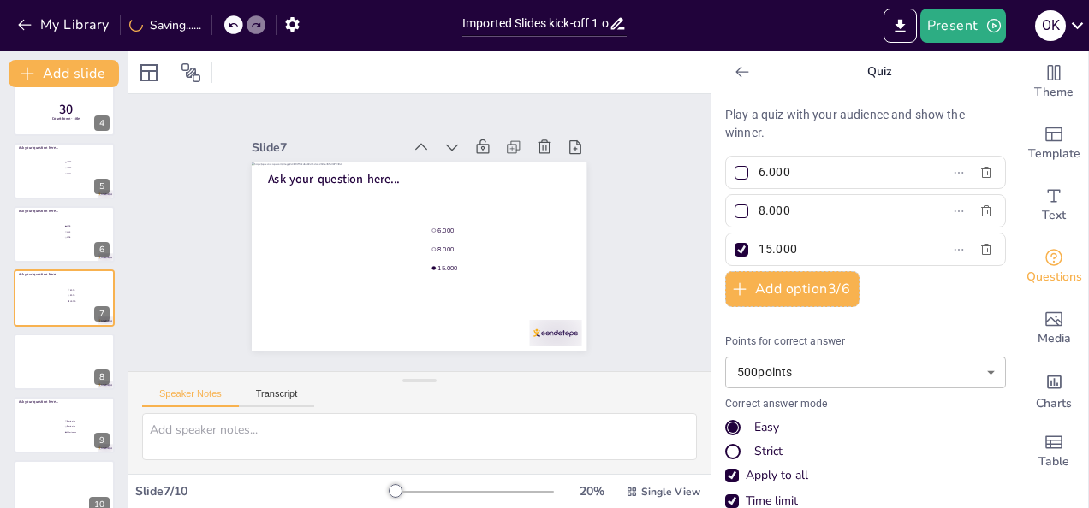
click at [53, 175] on div at bounding box center [64, 171] width 101 height 56
type input "1985"
type input "1998"
type input "2004"
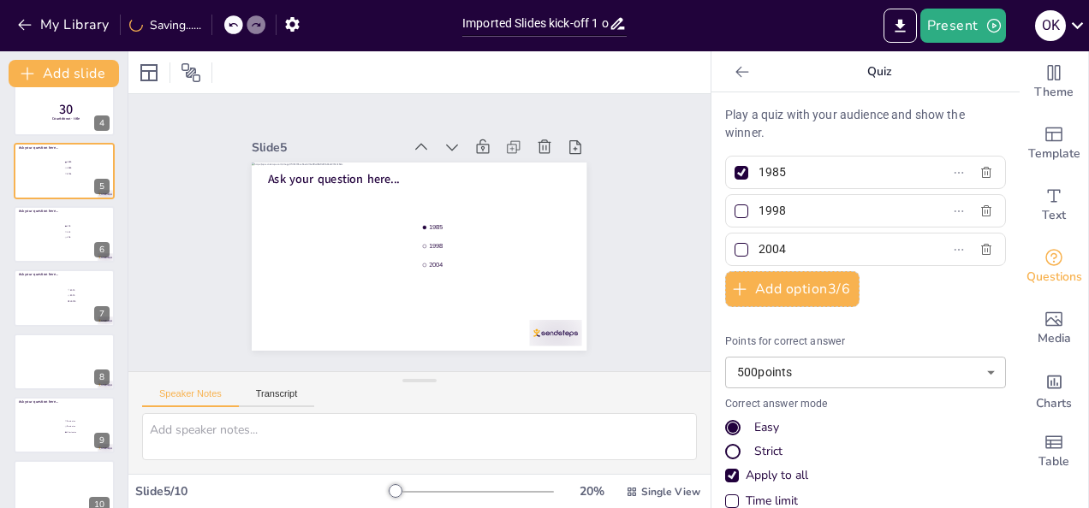
scroll to position [86, 0]
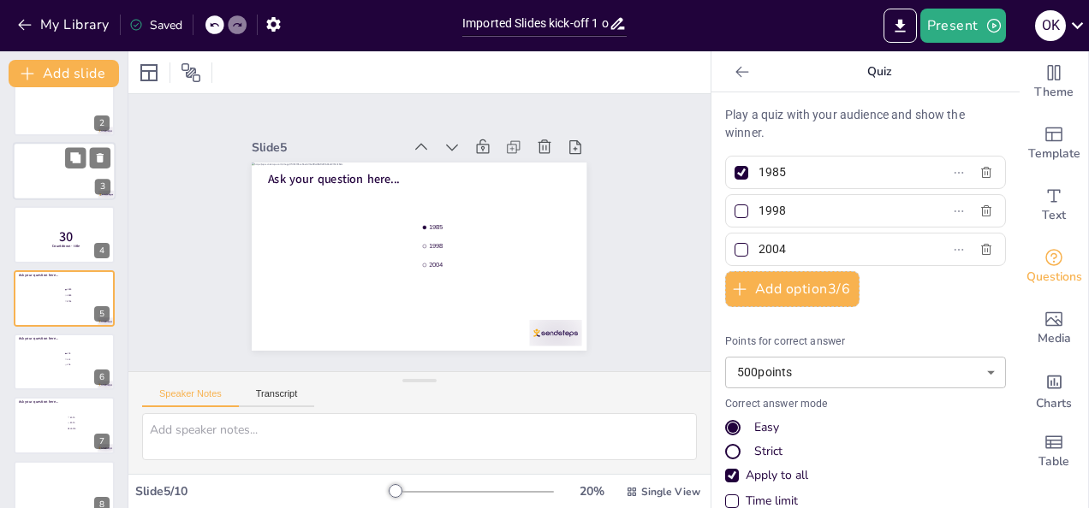
click at [55, 178] on div at bounding box center [64, 171] width 103 height 58
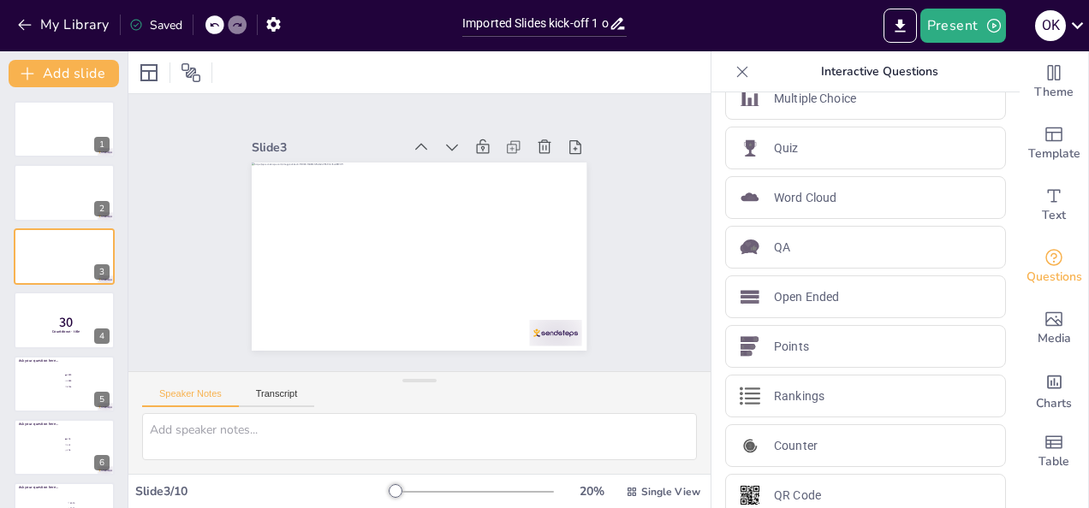
scroll to position [46, 0]
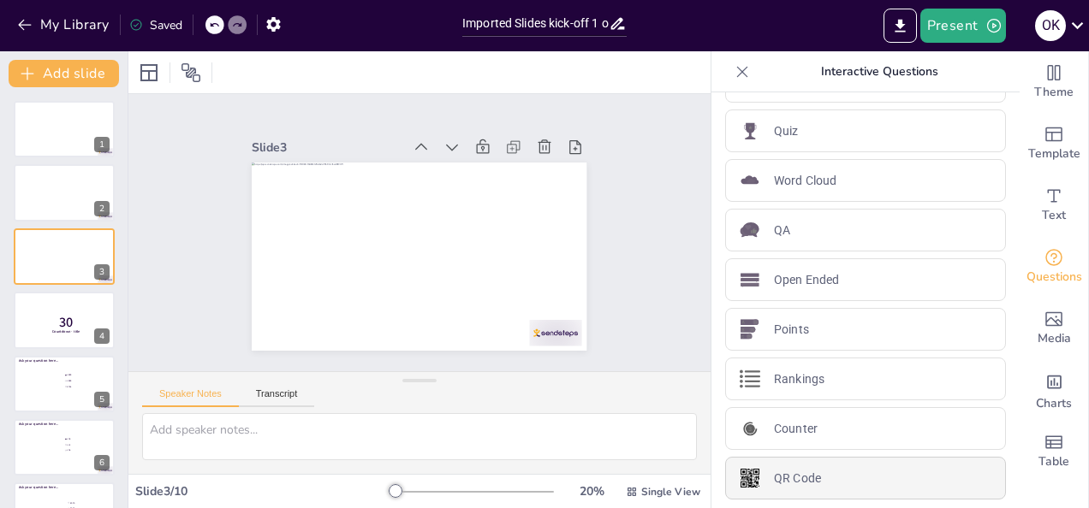
click at [745, 472] on img at bounding box center [749, 478] width 21 height 21
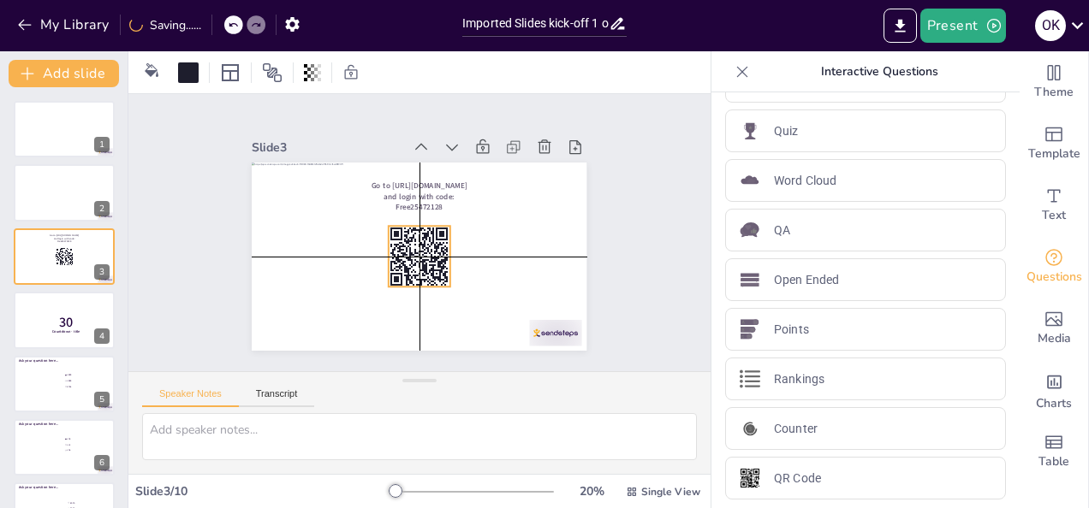
drag, startPoint x: 289, startPoint y: 224, endPoint x: 414, endPoint y: 268, distance: 132.4
click at [425, 268] on rect at bounding box center [426, 269] width 2 height 12
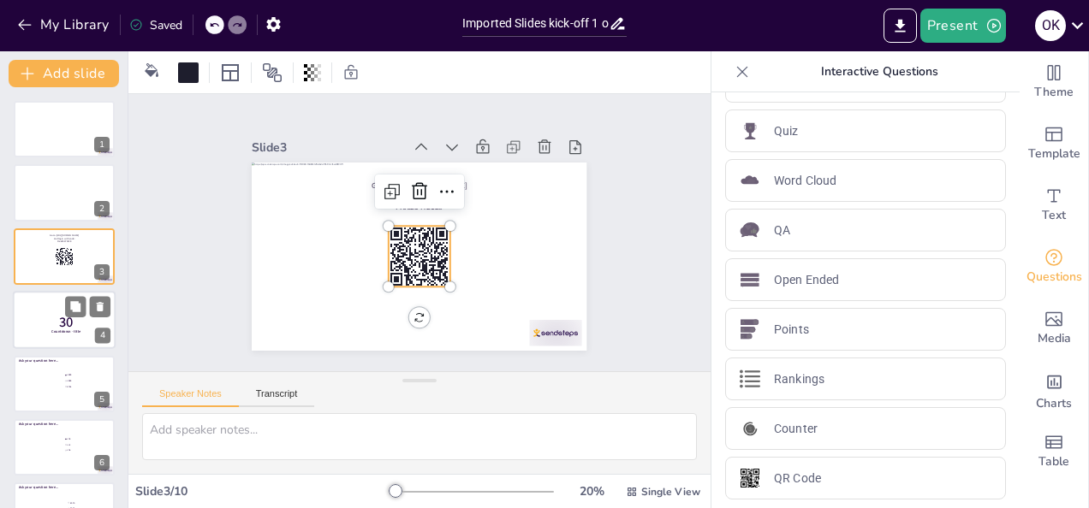
click at [74, 318] on div "30 Countdown - title 4" at bounding box center [64, 320] width 103 height 58
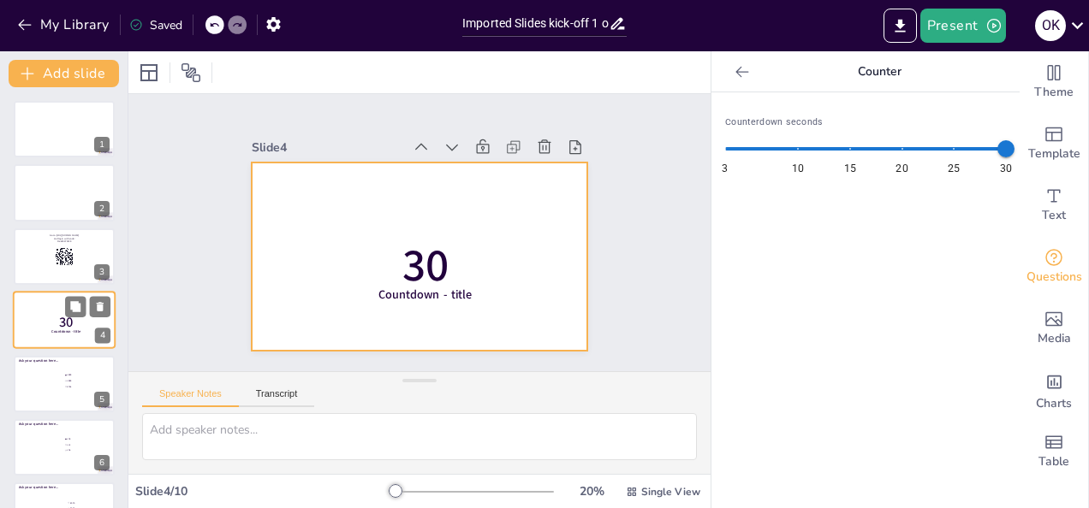
scroll to position [22, 0]
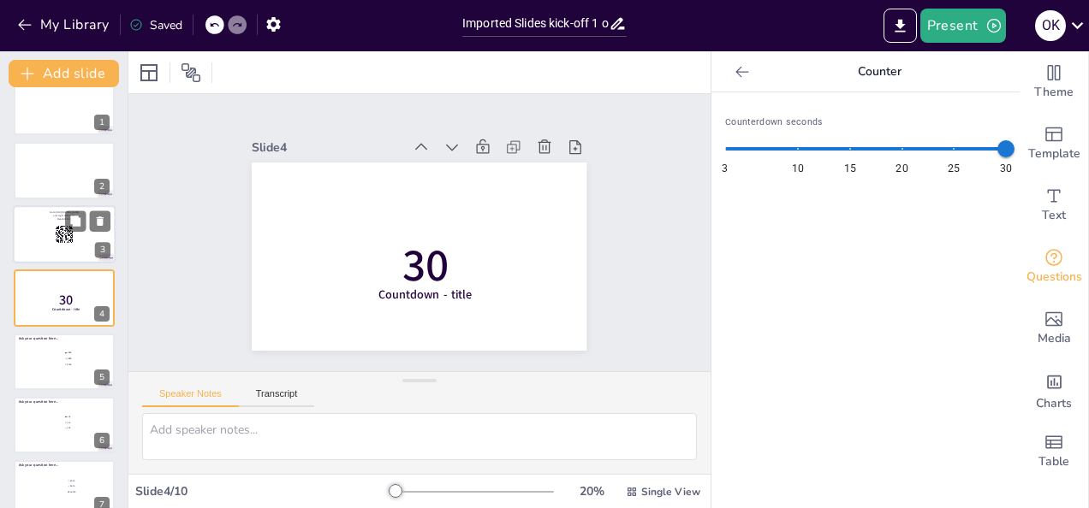
click at [43, 235] on div at bounding box center [64, 234] width 103 height 58
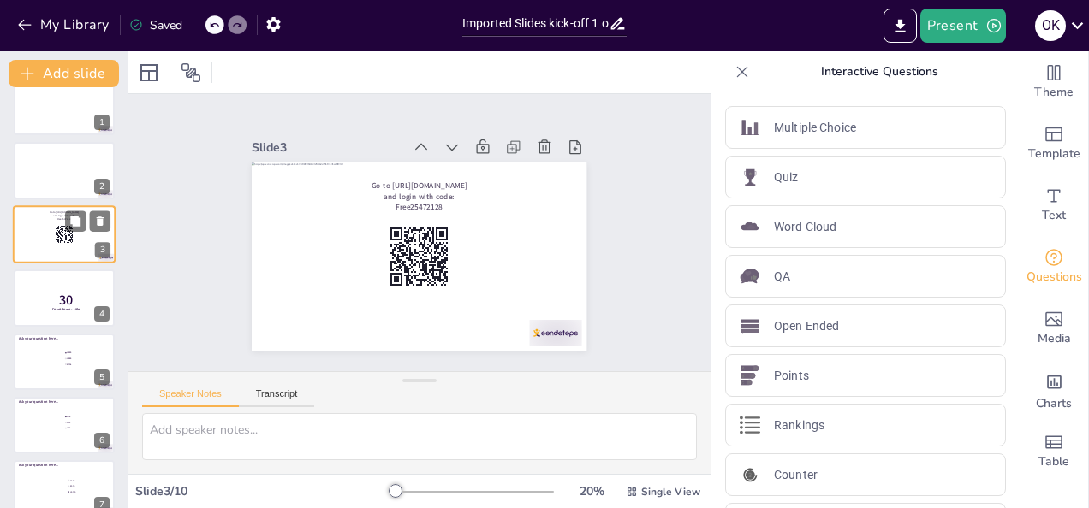
scroll to position [0, 0]
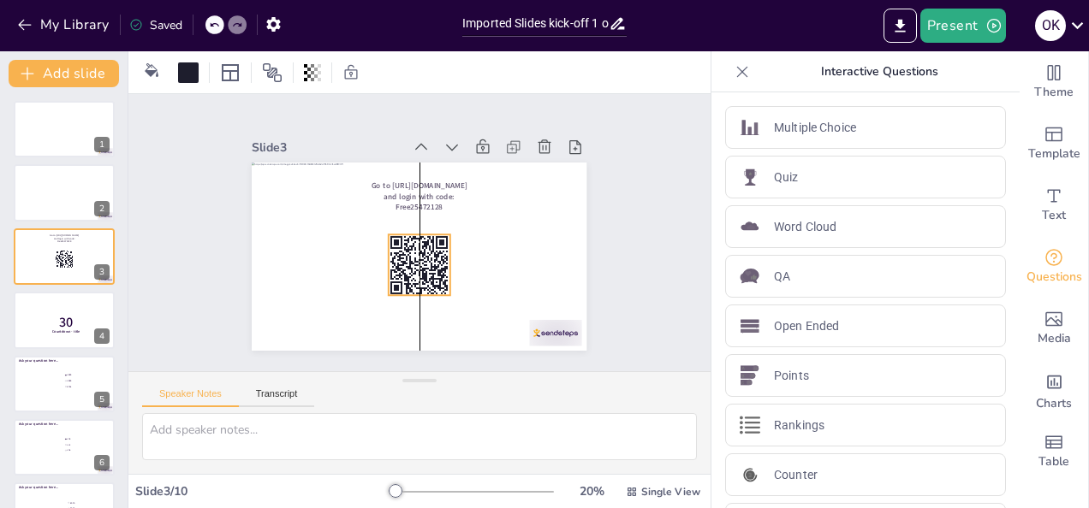
click at [422, 273] on icon at bounding box center [419, 265] width 61 height 61
click at [651, 238] on div "Slide 1 Slide 2 Slide 3 Go to https://rabovote.nl and login with code: Free2547…" at bounding box center [419, 232] width 582 height 277
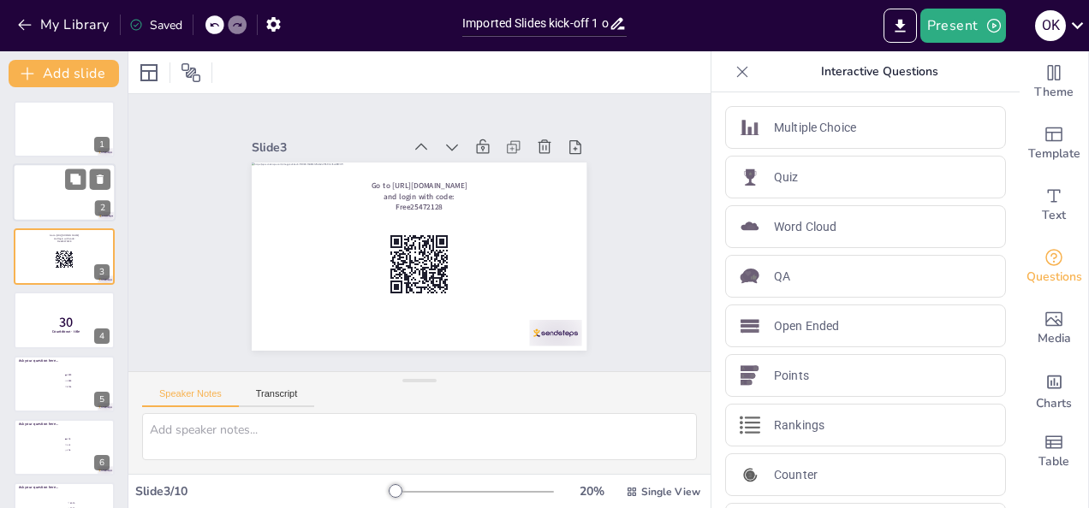
click at [57, 196] on div at bounding box center [64, 193] width 103 height 58
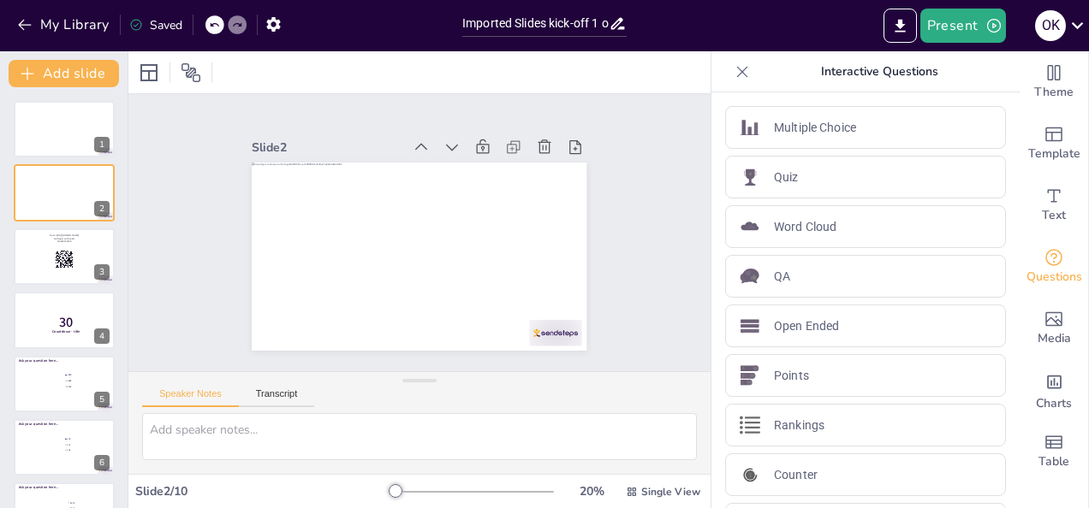
click at [80, 246] on icon at bounding box center [75, 243] width 10 height 10
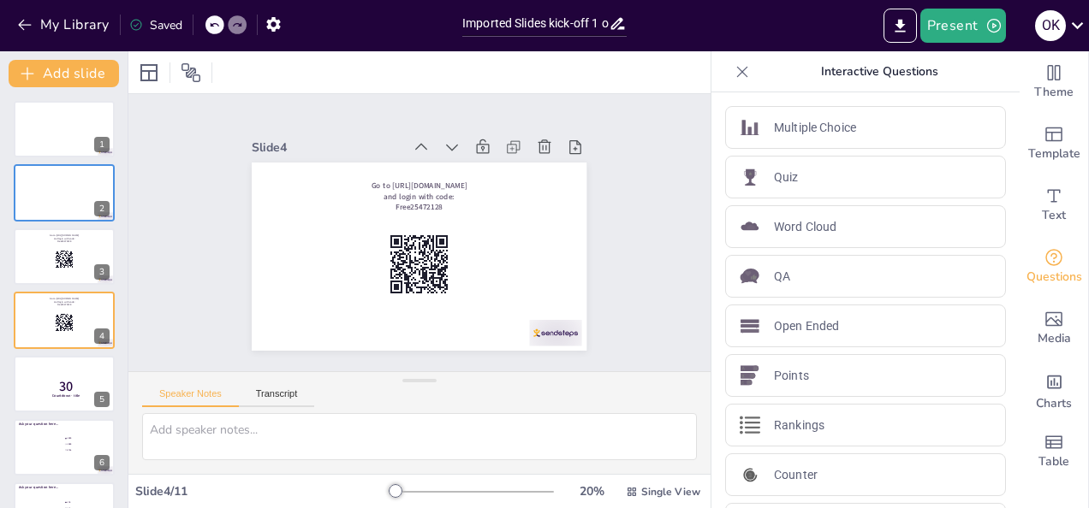
scroll to position [22, 0]
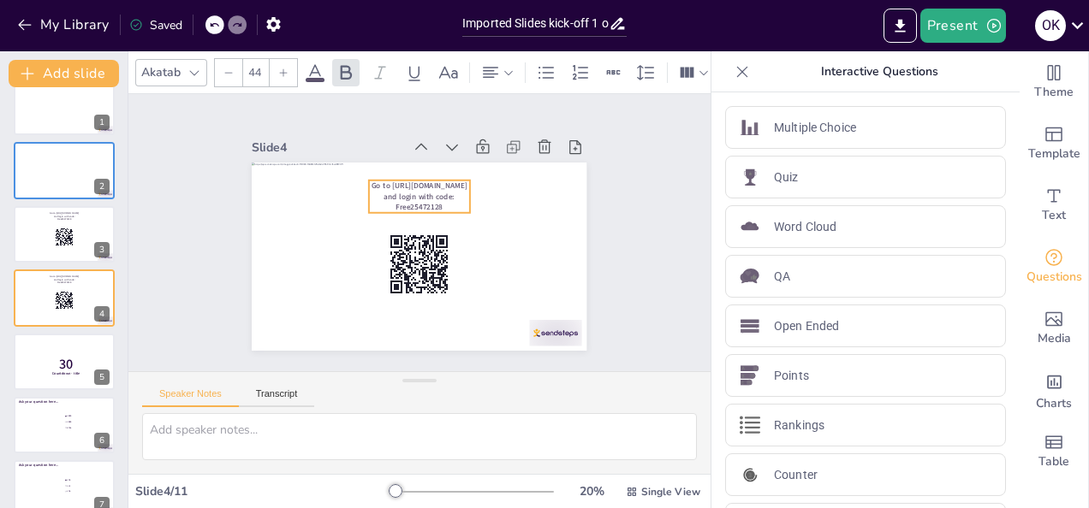
click at [381, 181] on span "Go to https://rabovote.nl and login with code: Free25472128" at bounding box center [419, 197] width 96 height 32
drag, startPoint x: 392, startPoint y: 197, endPoint x: 392, endPoint y: 212, distance: 15.4
click at [392, 212] on span "Go to https://rabovote.nl and login with code: Free25472128" at bounding box center [419, 218] width 96 height 32
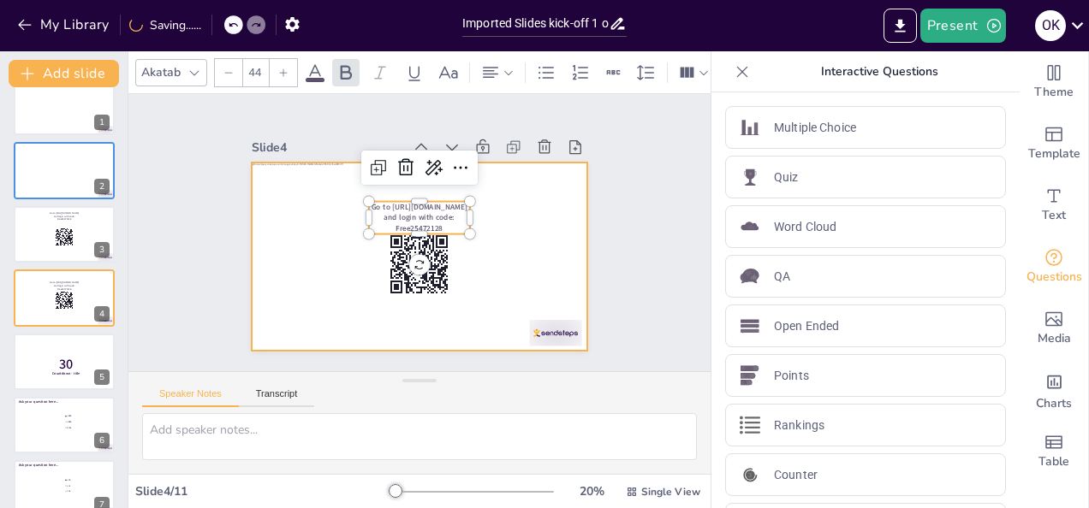
click at [479, 261] on div at bounding box center [419, 257] width 335 height 188
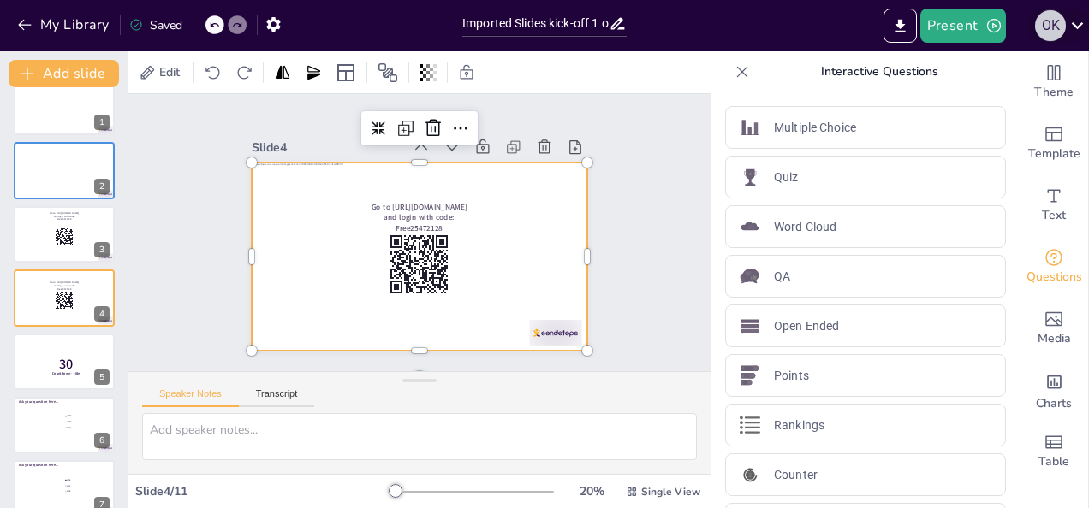
click at [1065, 28] on div "o K" at bounding box center [1057, 26] width 62 height 34
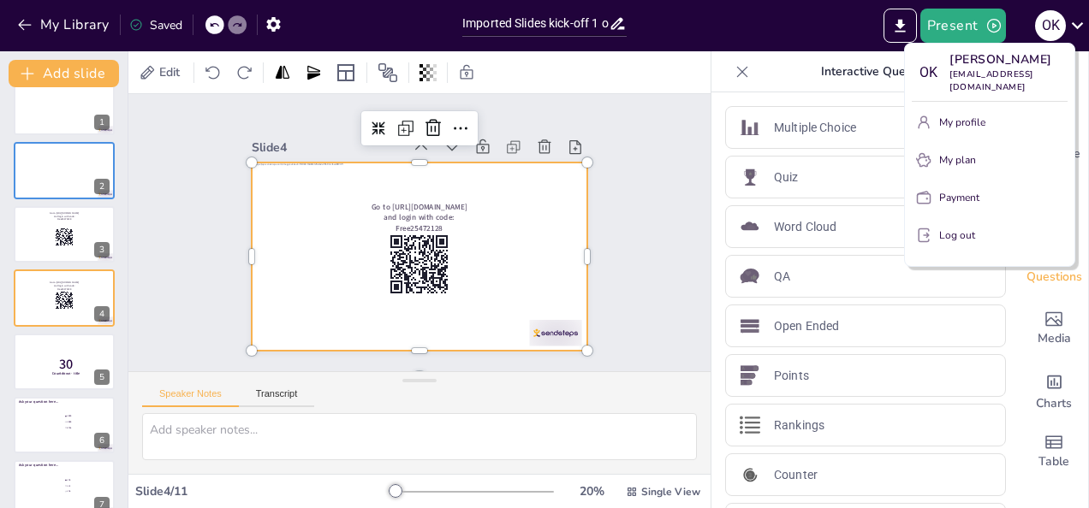
click at [972, 115] on p "My profile" at bounding box center [962, 122] width 46 height 15
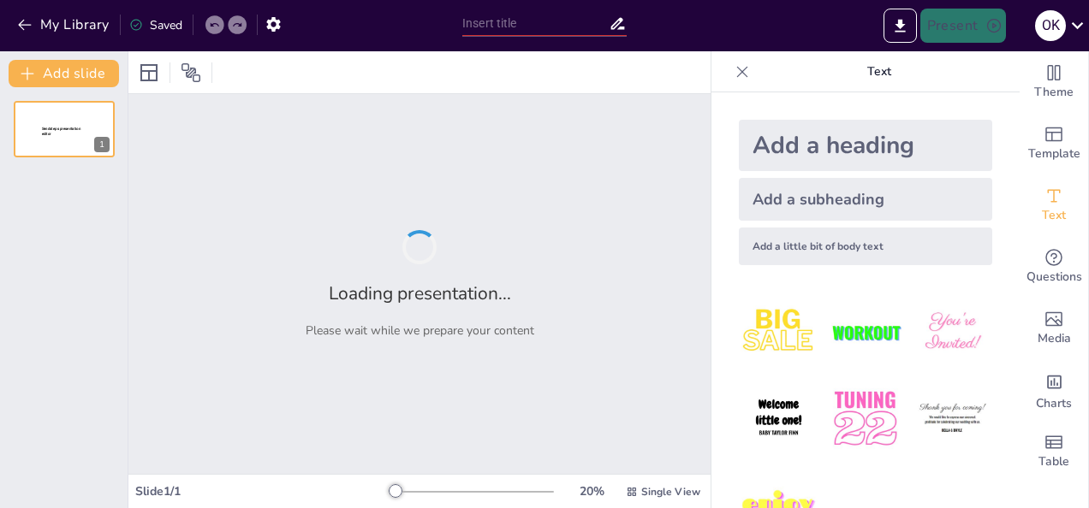
type input "Imported Slides kick-off 1 okt.pptx"
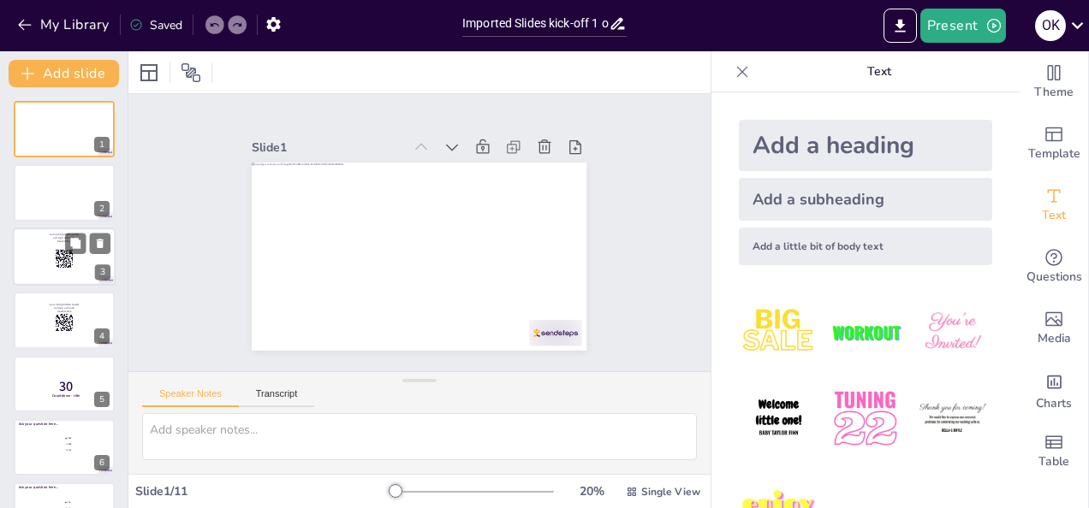
click at [61, 262] on rect at bounding box center [64, 259] width 19 height 19
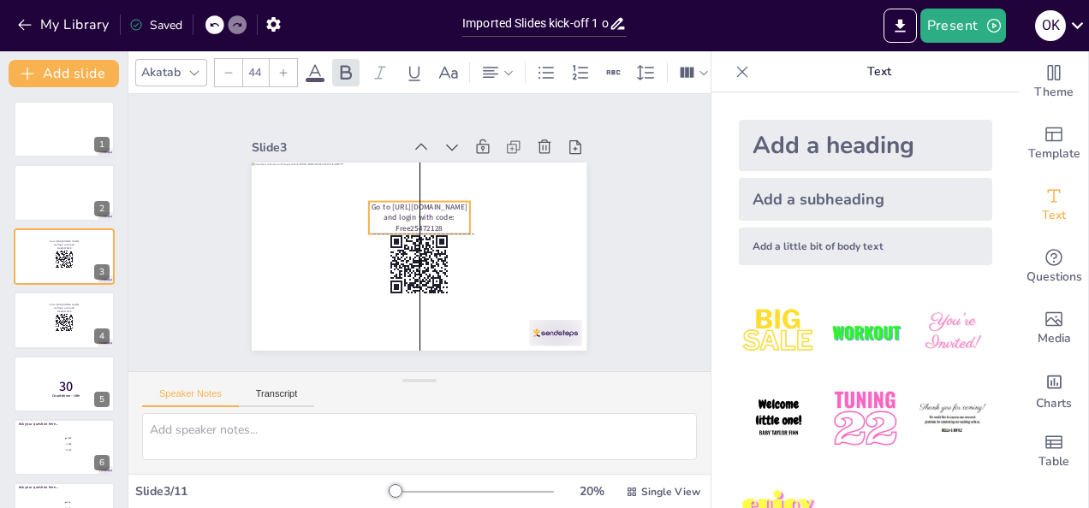
drag, startPoint x: 412, startPoint y: 193, endPoint x: 416, endPoint y: 209, distance: 16.0
click at [416, 232] on span "Go to https://rabovote.nl and login with code: Free25472128" at bounding box center [419, 248] width 96 height 32
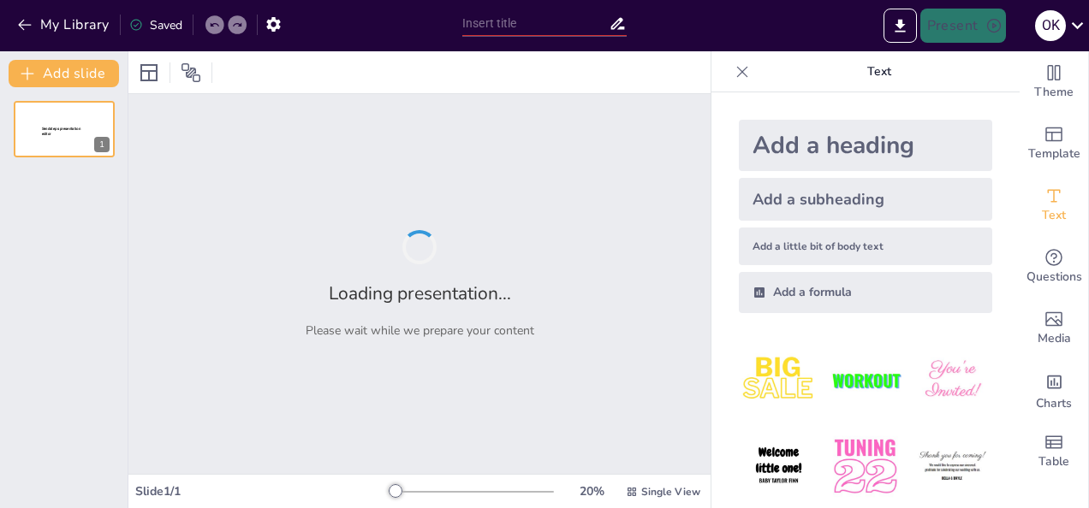
type input "Imported Slides kick-off 1 okt.pptx"
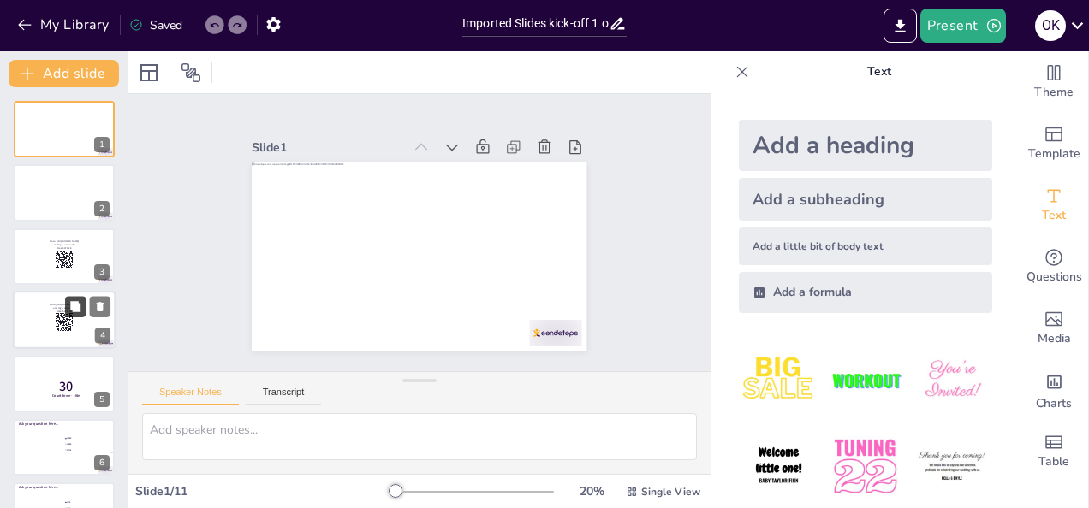
click at [72, 308] on icon at bounding box center [75, 306] width 10 height 10
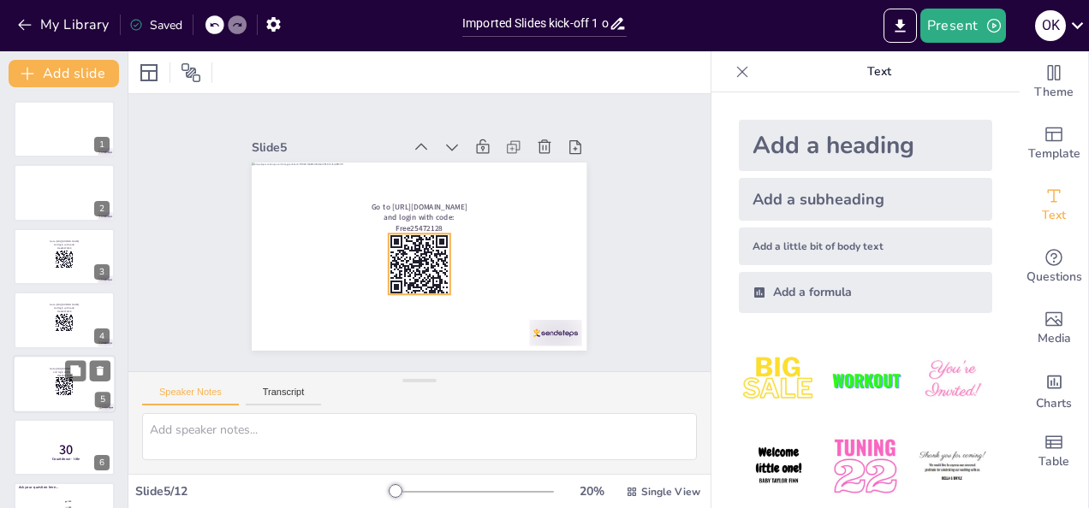
scroll to position [86, 0]
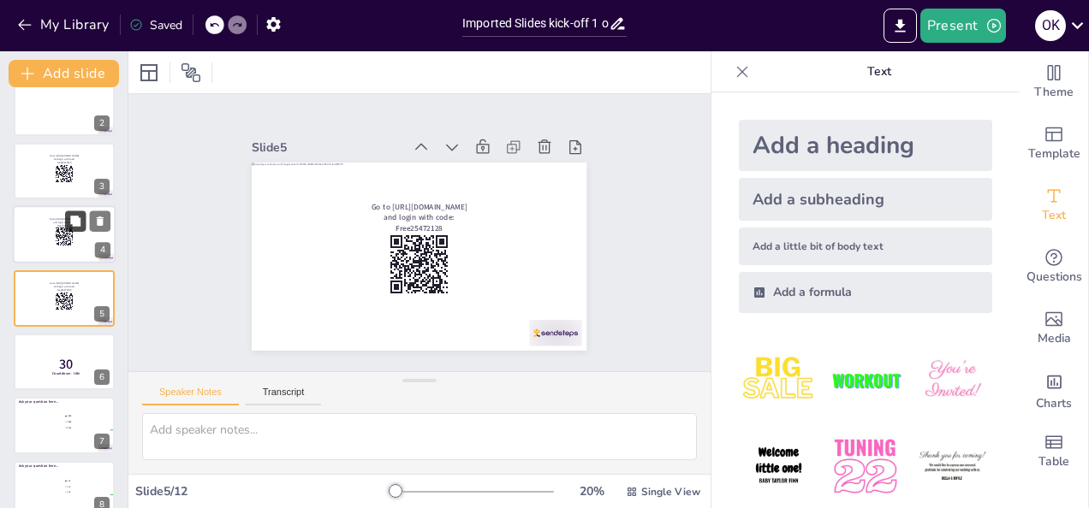
click at [77, 223] on icon at bounding box center [75, 221] width 10 height 10
click at [68, 235] on rect at bounding box center [64, 237] width 19 height 19
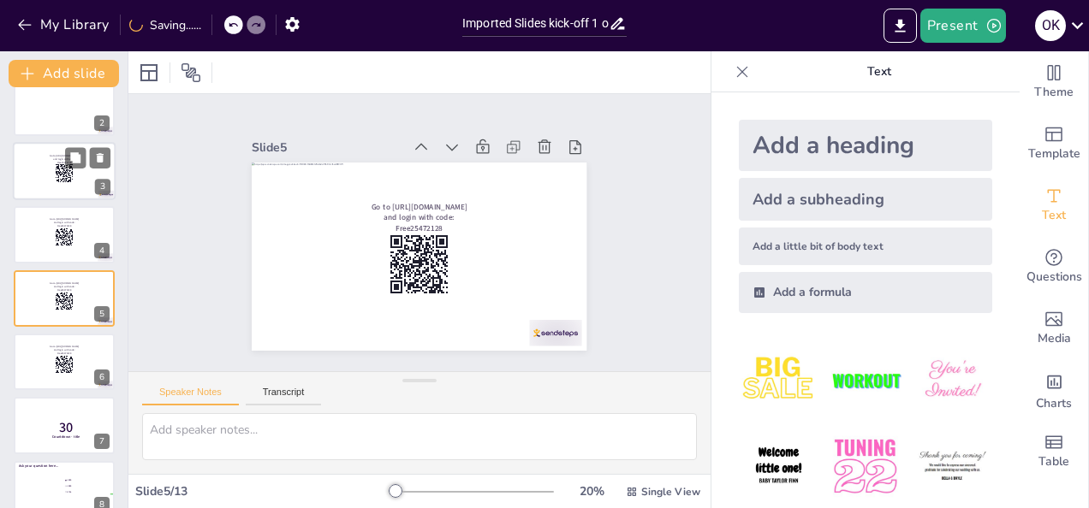
scroll to position [22, 0]
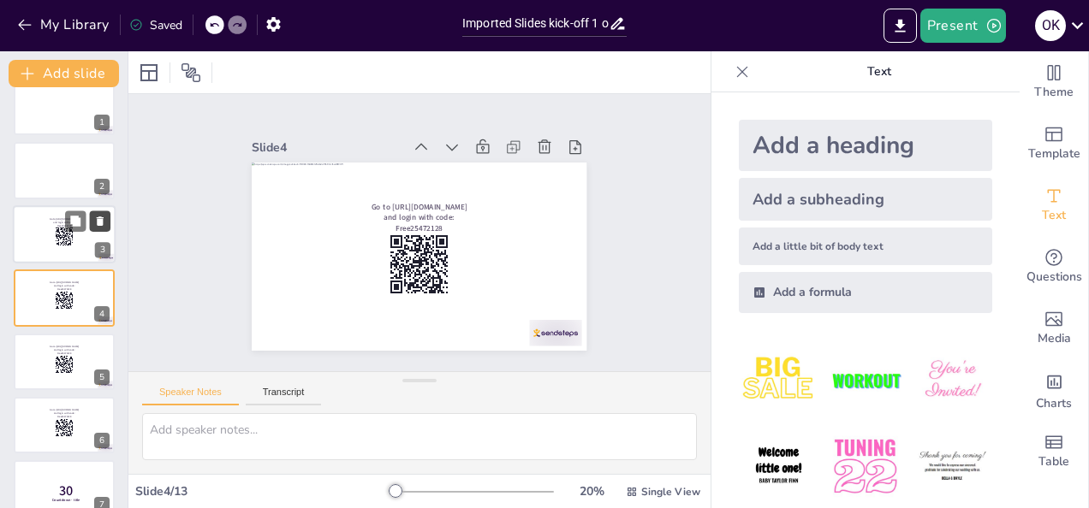
click at [98, 216] on icon at bounding box center [100, 221] width 12 height 12
click at [102, 221] on icon at bounding box center [100, 221] width 7 height 9
click at [103, 220] on icon at bounding box center [100, 221] width 7 height 9
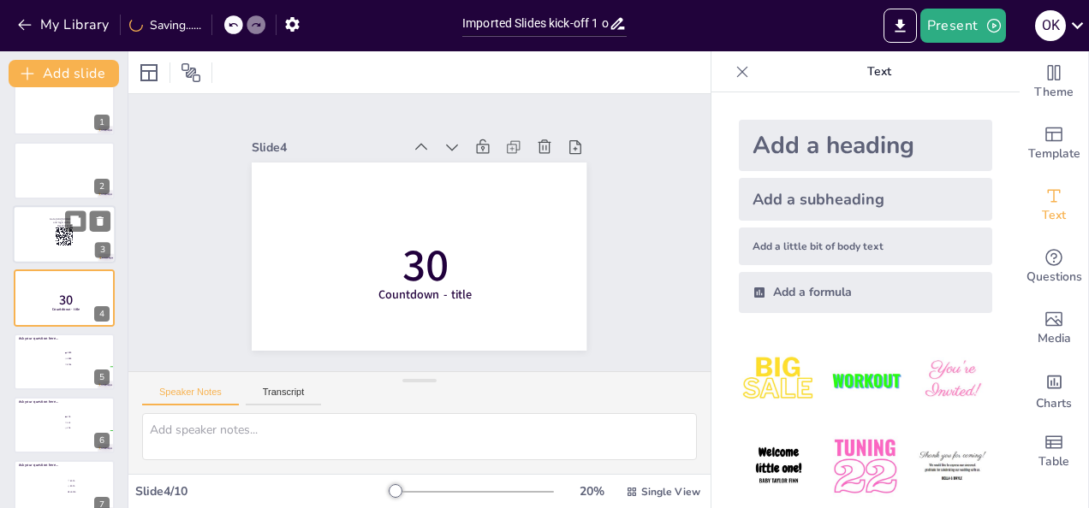
click at [43, 237] on div at bounding box center [64, 234] width 103 height 58
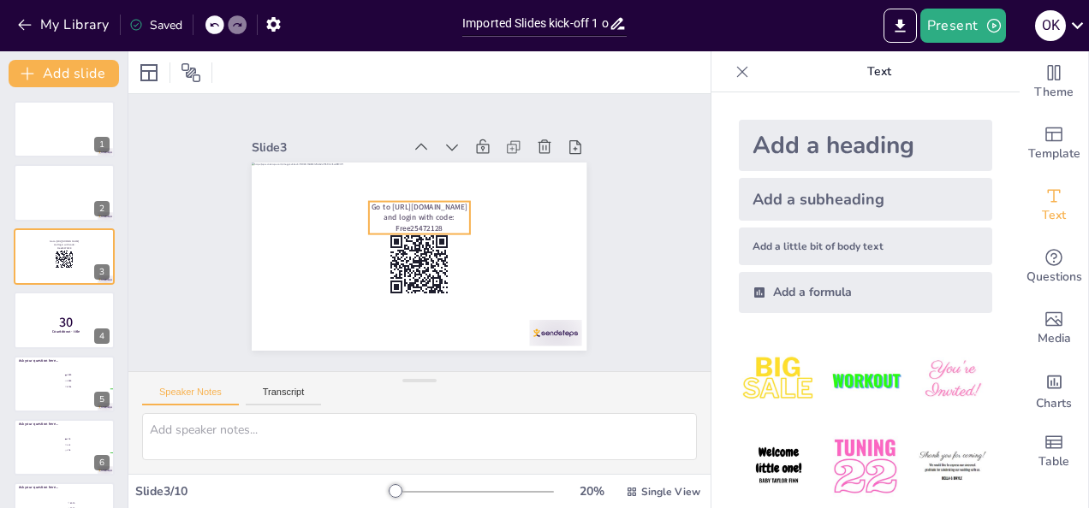
click at [417, 210] on span "Go to [URL][DOMAIN_NAME] and login with code: Free25472128" at bounding box center [425, 216] width 96 height 46
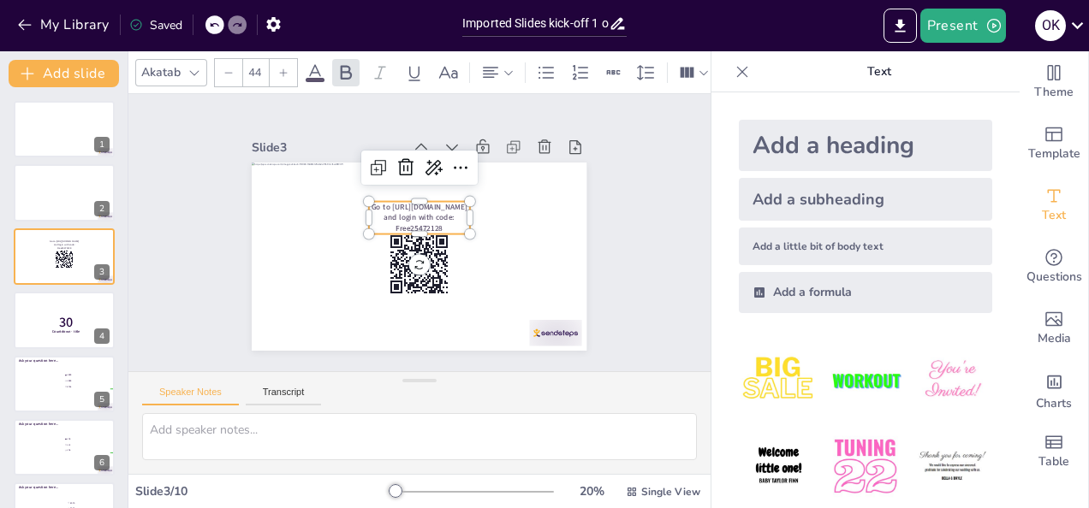
click at [419, 217] on span "Go to [URL][DOMAIN_NAME] and login with code: Free25472128" at bounding box center [422, 216] width 96 height 39
click at [419, 217] on span "Go to [URL][DOMAIN_NAME] and login with code: Free25472128" at bounding box center [419, 218] width 96 height 32
click at [425, 217] on span "Go to [URL][DOMAIN_NAME] and login with code: Free25472128" at bounding box center [422, 216] width 96 height 39
click at [430, 221] on p "Go to [URL][DOMAIN_NAME] and login with code: Free25472128" at bounding box center [419, 218] width 100 height 33
click at [648, 270] on div "Slide 1 Slide 2 Slide 3 Go to https://rabovote.nl and login with code: Rabo25 S…" at bounding box center [419, 232] width 582 height 277
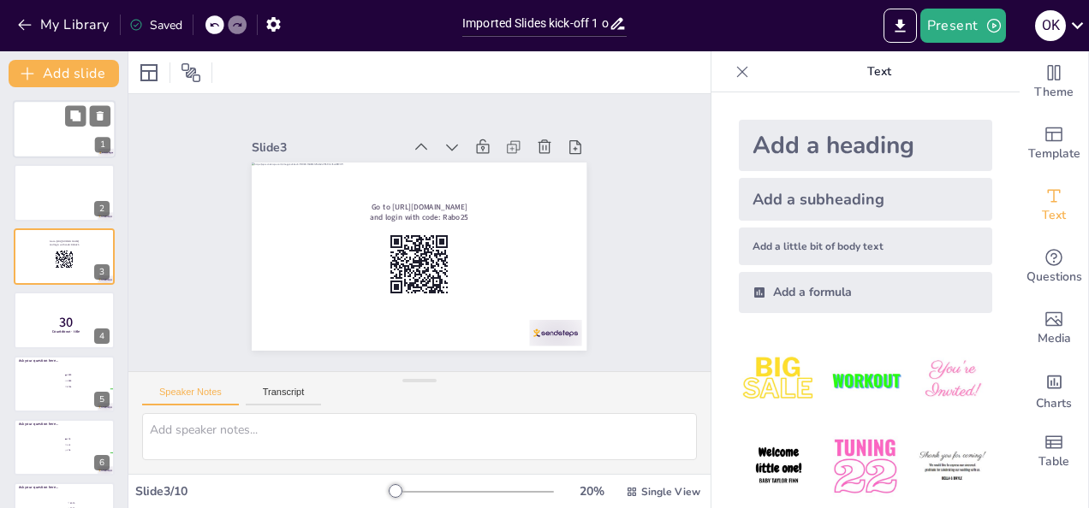
click at [33, 134] on div at bounding box center [64, 129] width 103 height 58
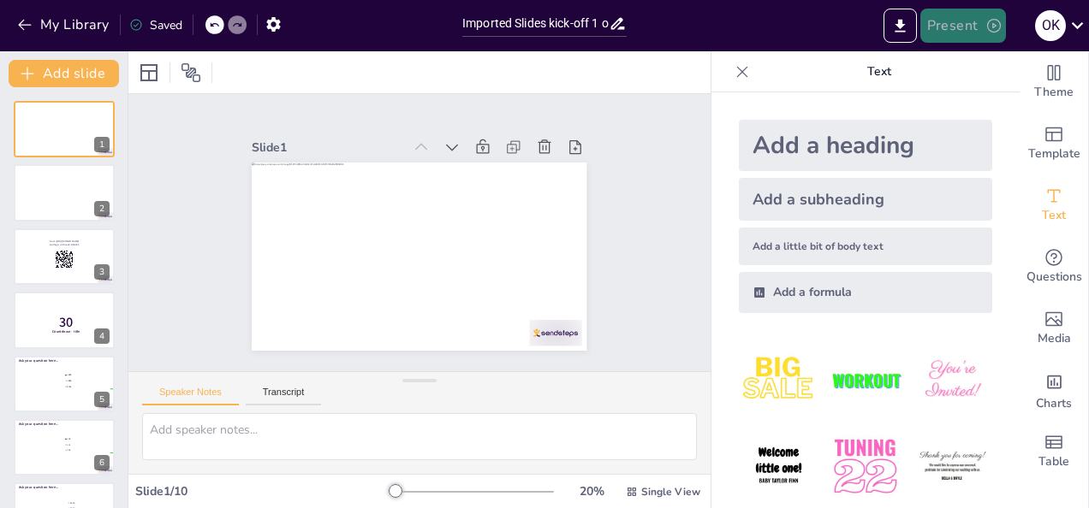
click at [972, 33] on button "Present" at bounding box center [963, 26] width 86 height 34
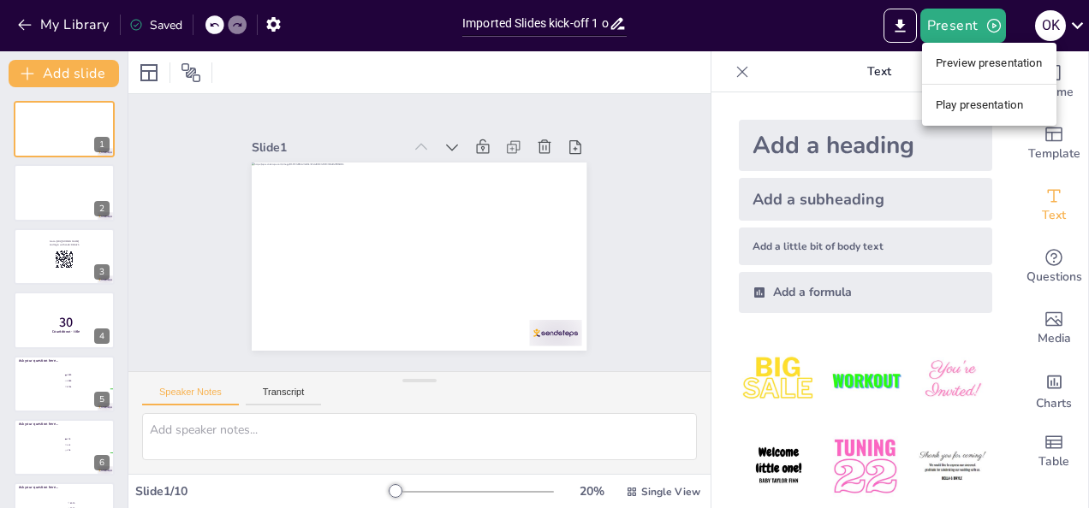
click at [972, 101] on li "Play presentation" at bounding box center [989, 105] width 134 height 27
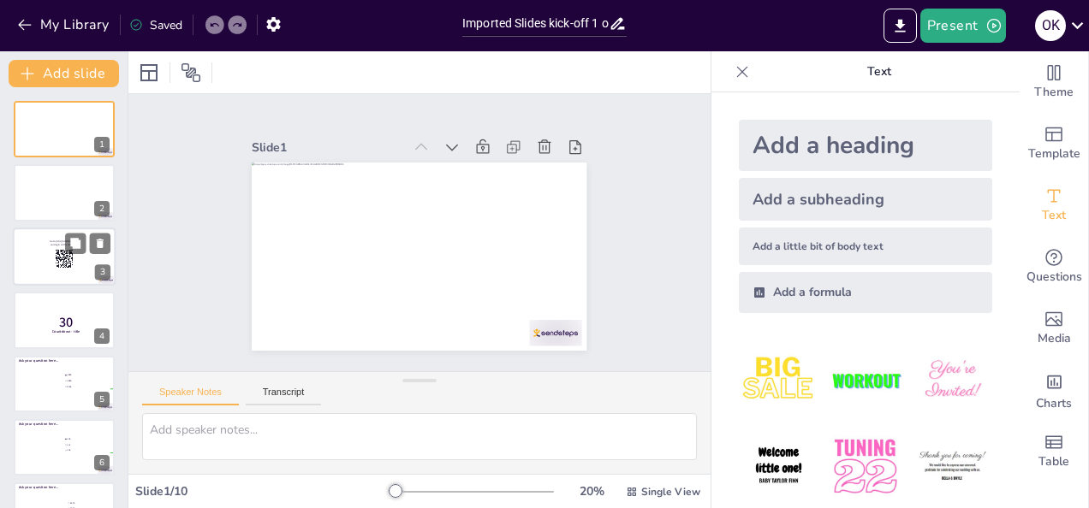
click at [31, 257] on div at bounding box center [64, 257] width 103 height 58
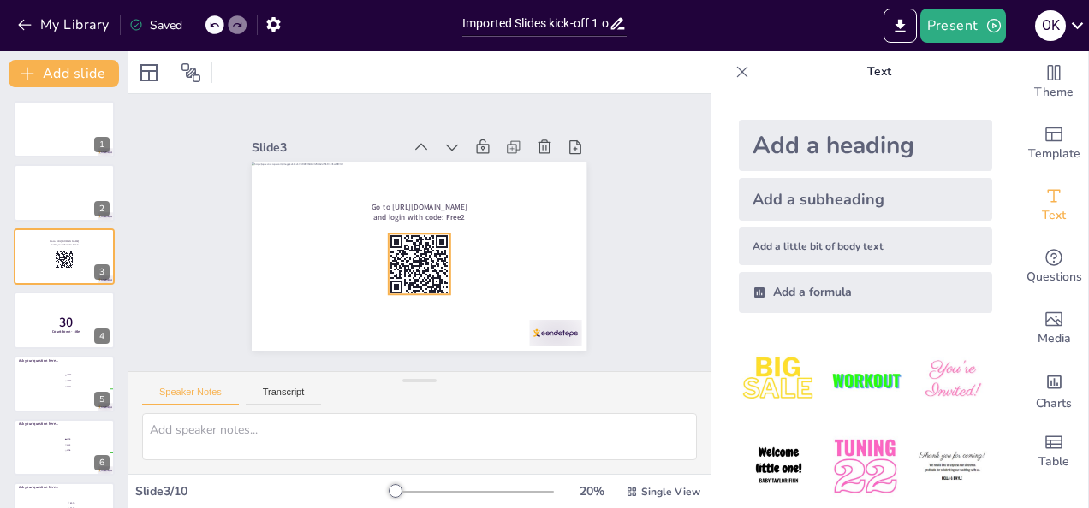
click at [394, 258] on rect at bounding box center [419, 264] width 61 height 61
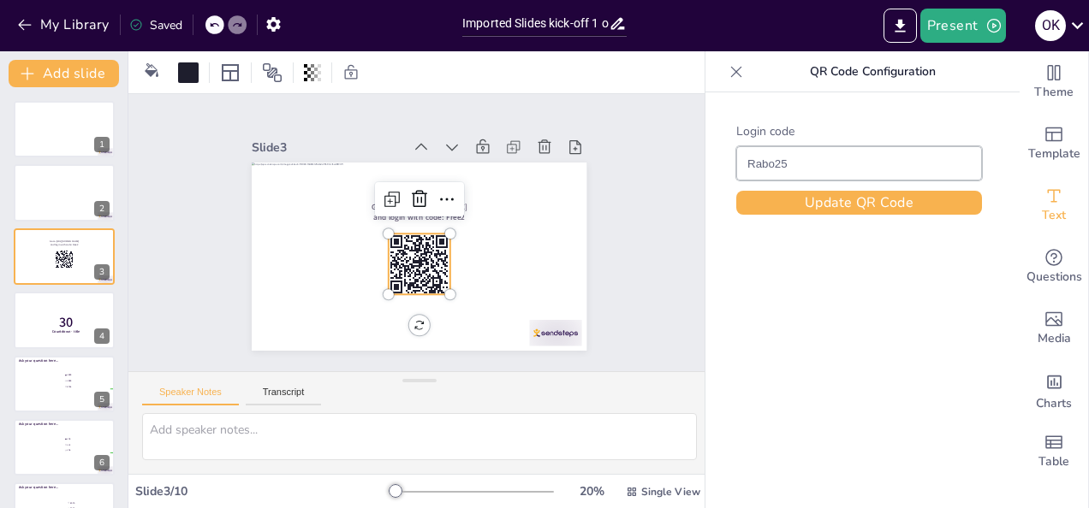
click at [409, 189] on icon at bounding box center [419, 199] width 21 height 21
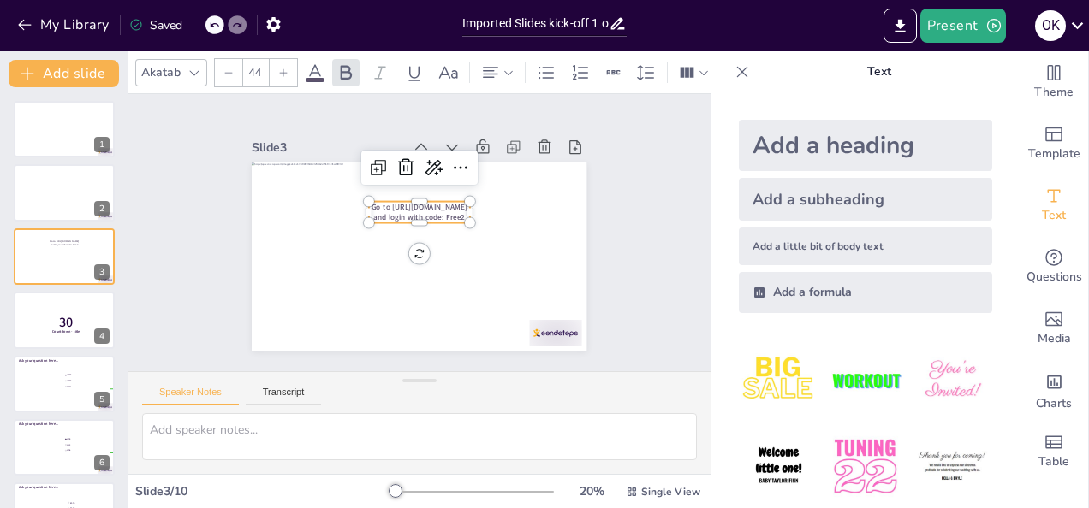
click at [413, 207] on span "Go to https://rabovote.nl and login with code: Free2" at bounding box center [419, 212] width 96 height 21
click at [395, 159] on icon at bounding box center [405, 167] width 21 height 21
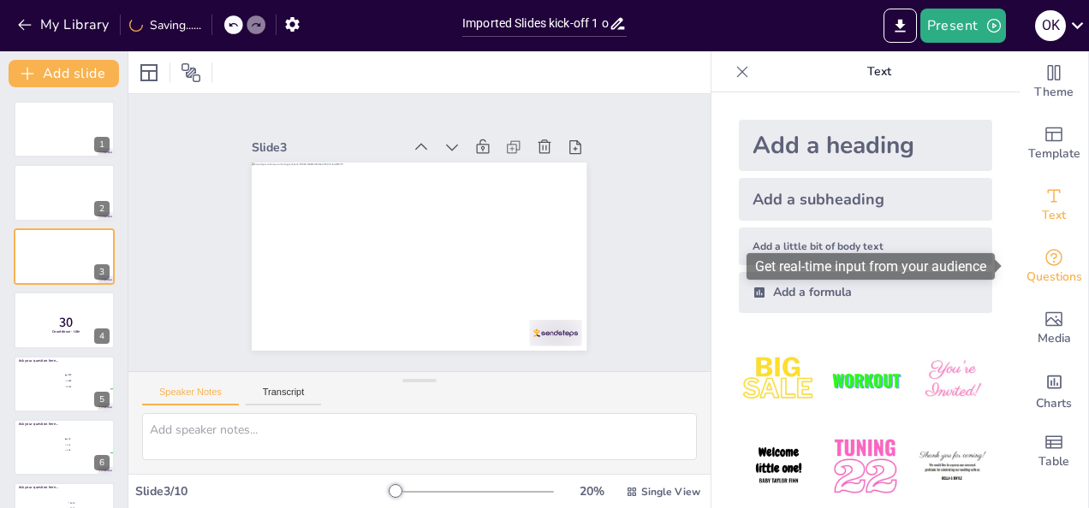
click at [1044, 272] on span "Questions" at bounding box center [1054, 277] width 56 height 19
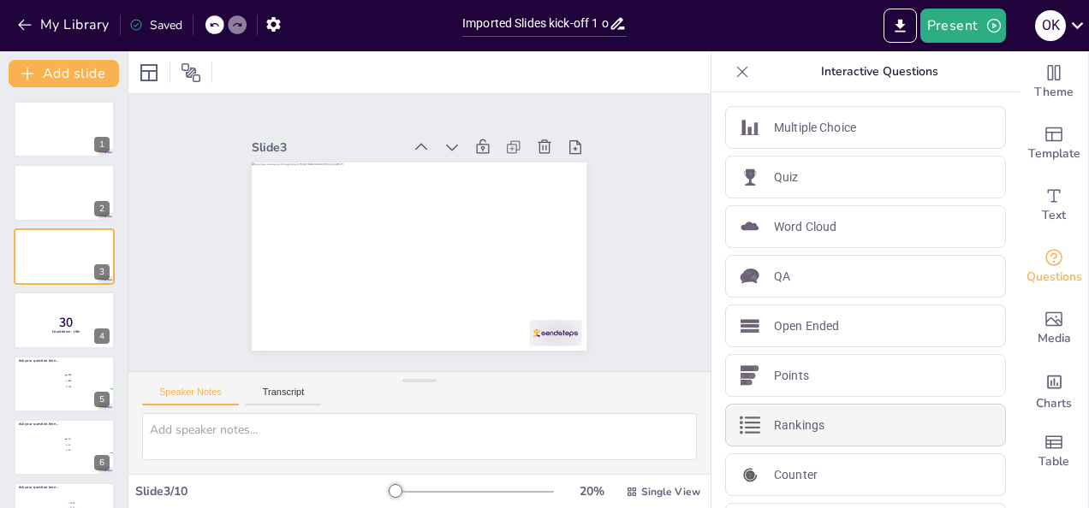
scroll to position [46, 0]
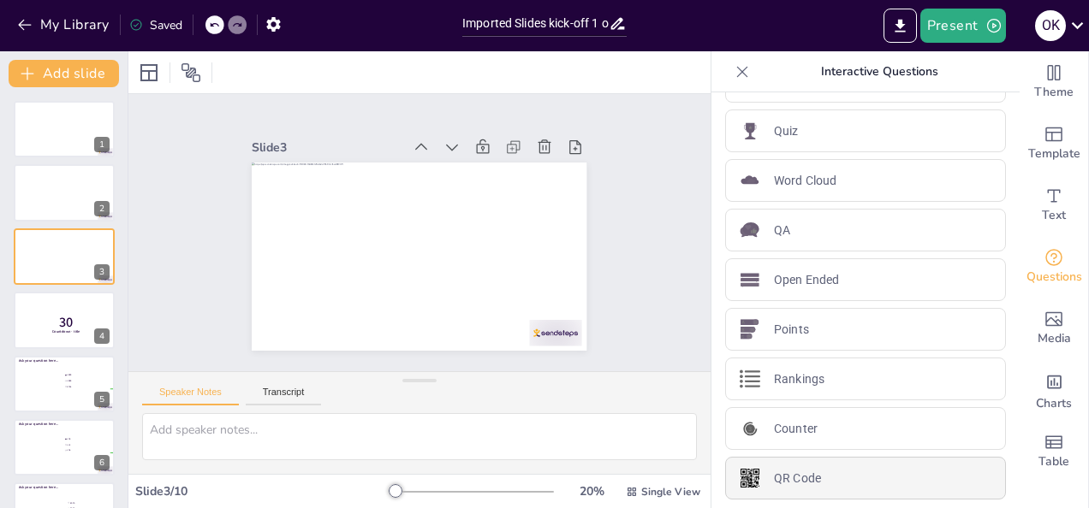
click at [780, 472] on p "QR Code" at bounding box center [797, 479] width 47 height 18
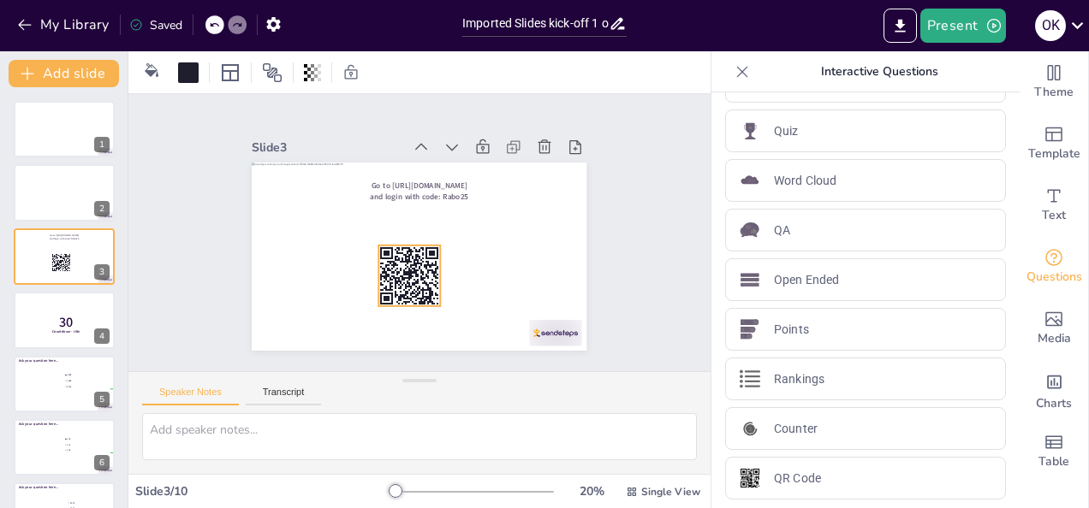
drag, startPoint x: 306, startPoint y: 237, endPoint x: 394, endPoint y: 267, distance: 93.1
click at [401, 277] on rect at bounding box center [404, 278] width 7 height 2
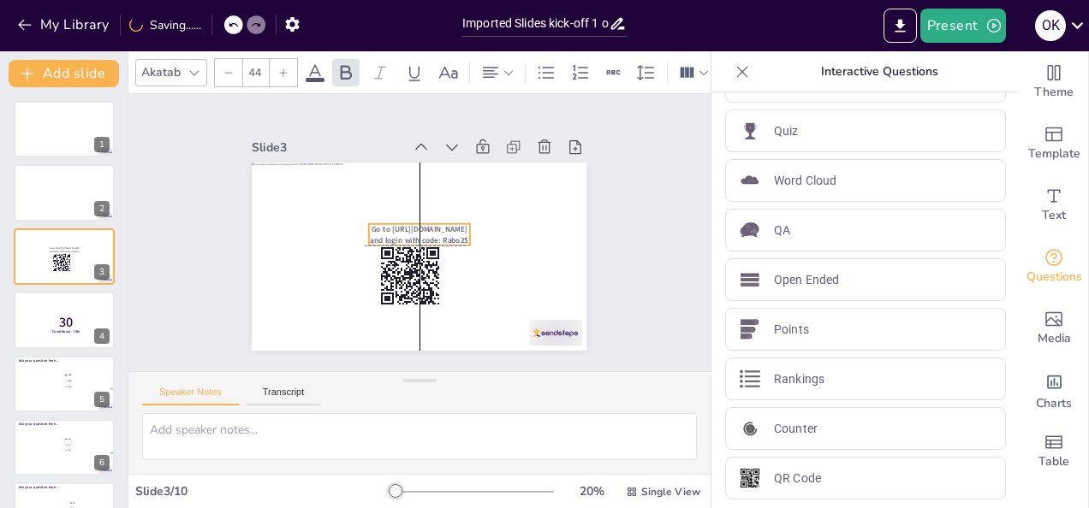
drag, startPoint x: 411, startPoint y: 181, endPoint x: 407, endPoint y: 217, distance: 35.4
click at [407, 163] on div "Go to [URL][DOMAIN_NAME] and login with code: Rabo25" at bounding box center [419, 163] width 335 height 0
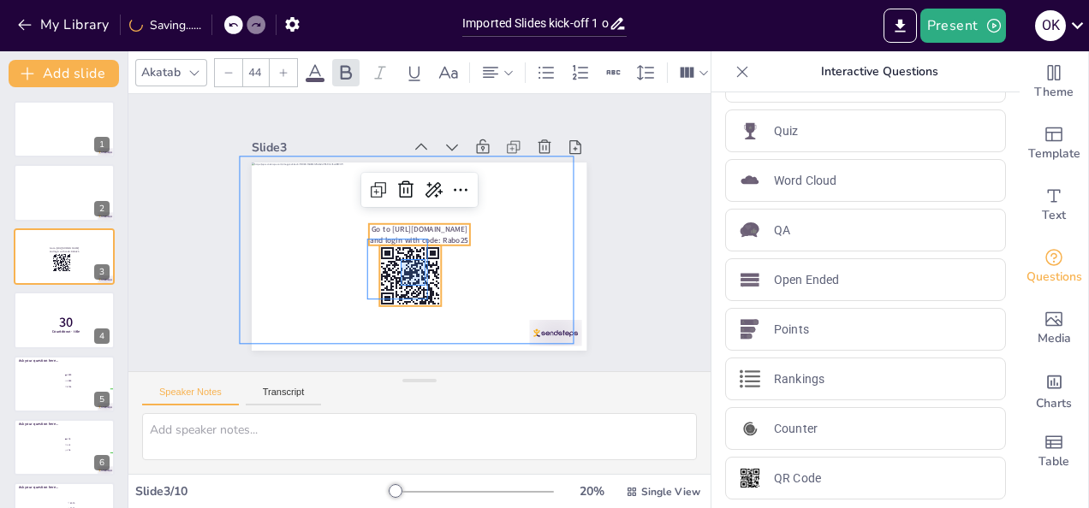
drag, startPoint x: 401, startPoint y: 259, endPoint x: 421, endPoint y: 276, distance: 26.7
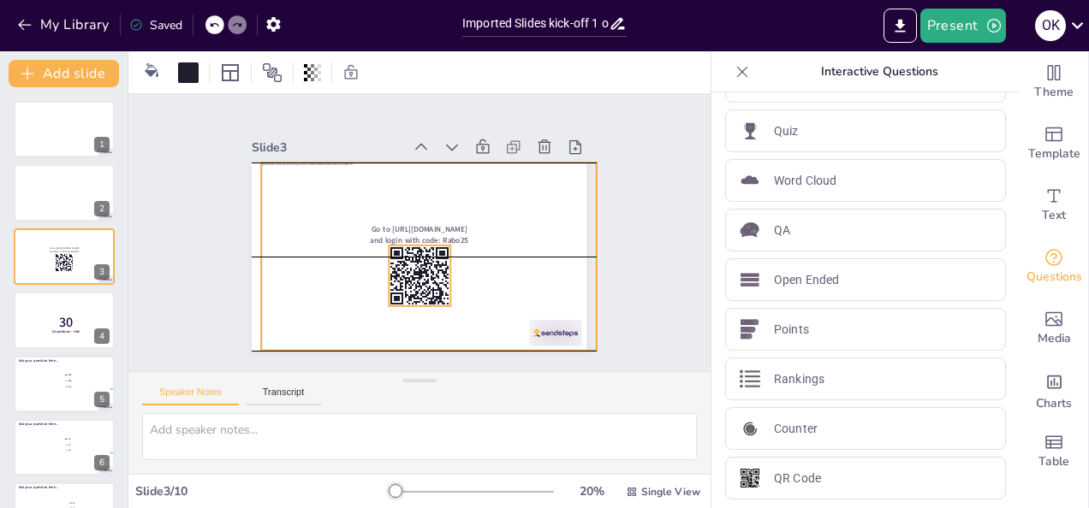
drag, startPoint x: 400, startPoint y: 273, endPoint x: 409, endPoint y: 279, distance: 11.2
click at [409, 279] on rect at bounding box center [419, 276] width 61 height 61
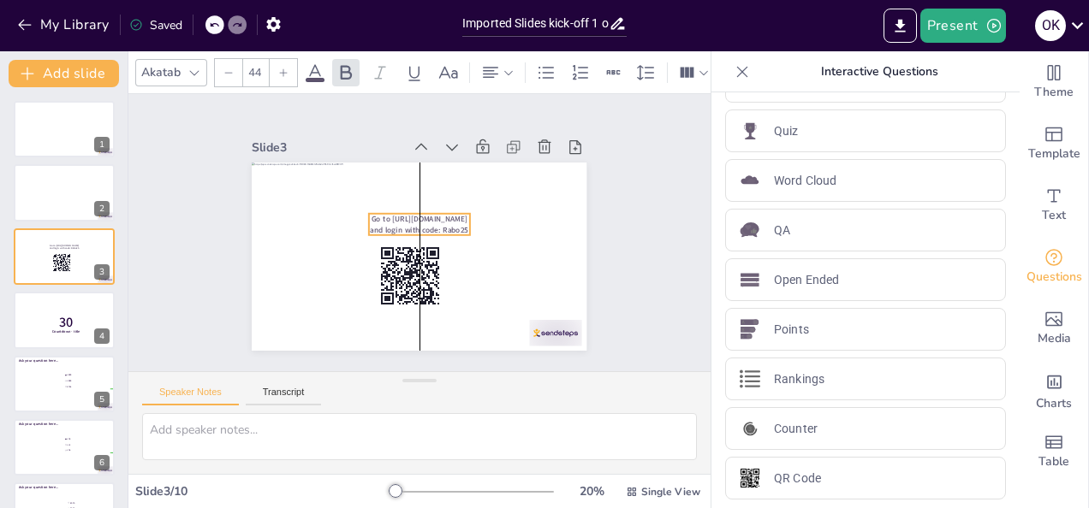
drag, startPoint x: 411, startPoint y: 218, endPoint x: 411, endPoint y: 208, distance: 10.3
click at [411, 214] on span "Go to [URL][DOMAIN_NAME] and login with code: Rabo25" at bounding box center [420, 224] width 98 height 21
drag, startPoint x: 398, startPoint y: 263, endPoint x: 411, endPoint y: 264, distance: 13.0
click at [411, 264] on div "Go to https://rabovote.nl and login with code: Rabo25 355 °" at bounding box center [419, 257] width 335 height 188
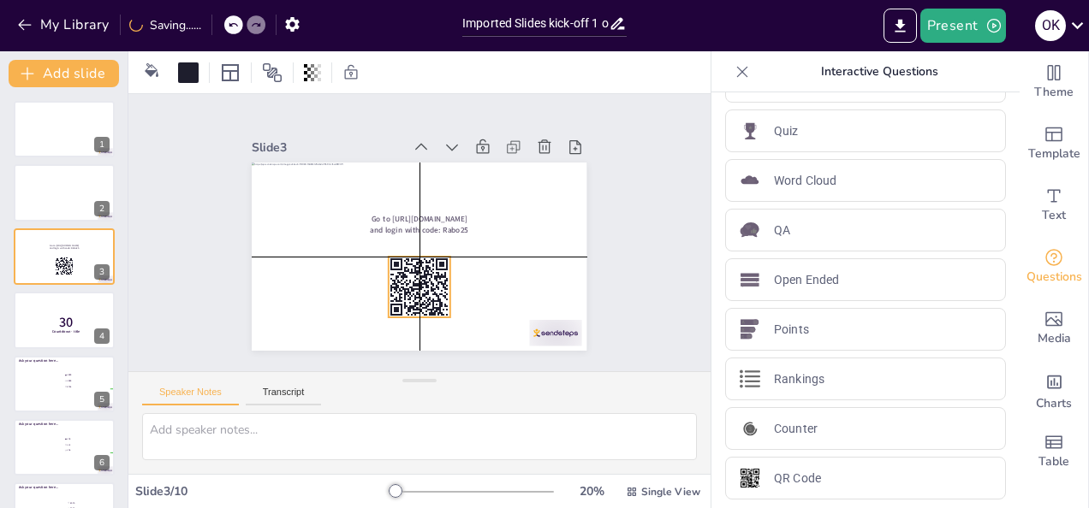
drag, startPoint x: 402, startPoint y: 289, endPoint x: 413, endPoint y: 294, distance: 12.3
click at [413, 294] on rect at bounding box center [419, 287] width 61 height 61
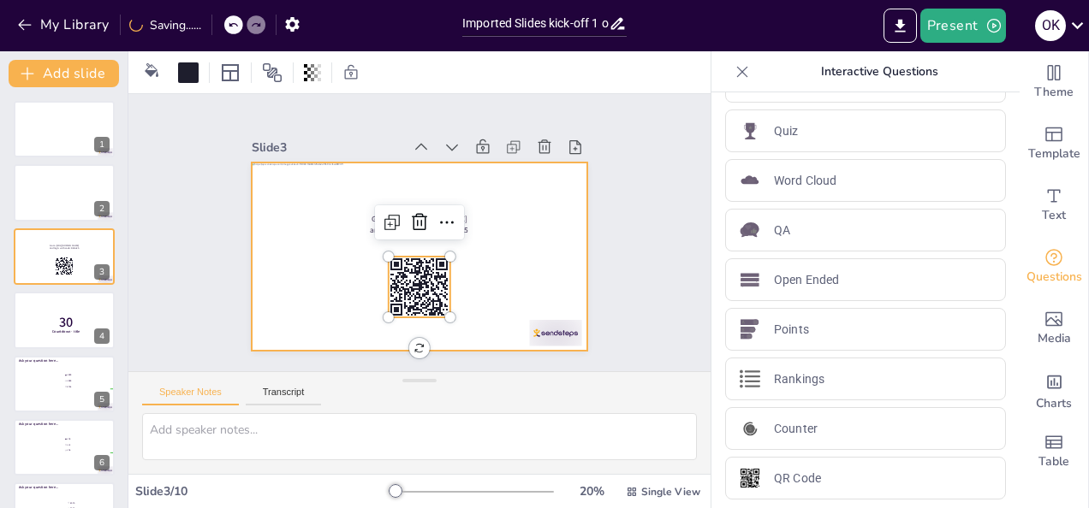
click at [497, 284] on div at bounding box center [419, 257] width 335 height 188
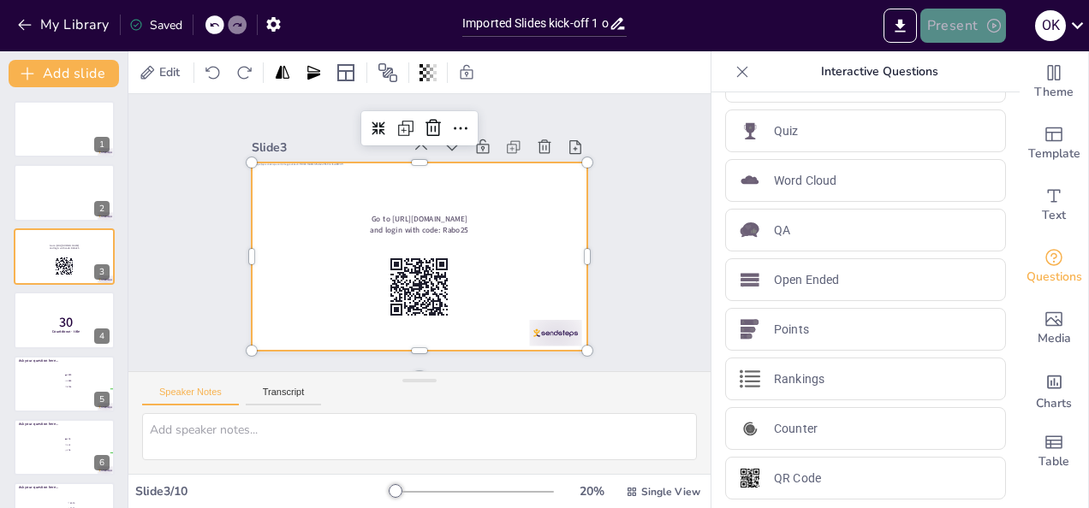
click at [959, 16] on button "Present" at bounding box center [963, 26] width 86 height 34
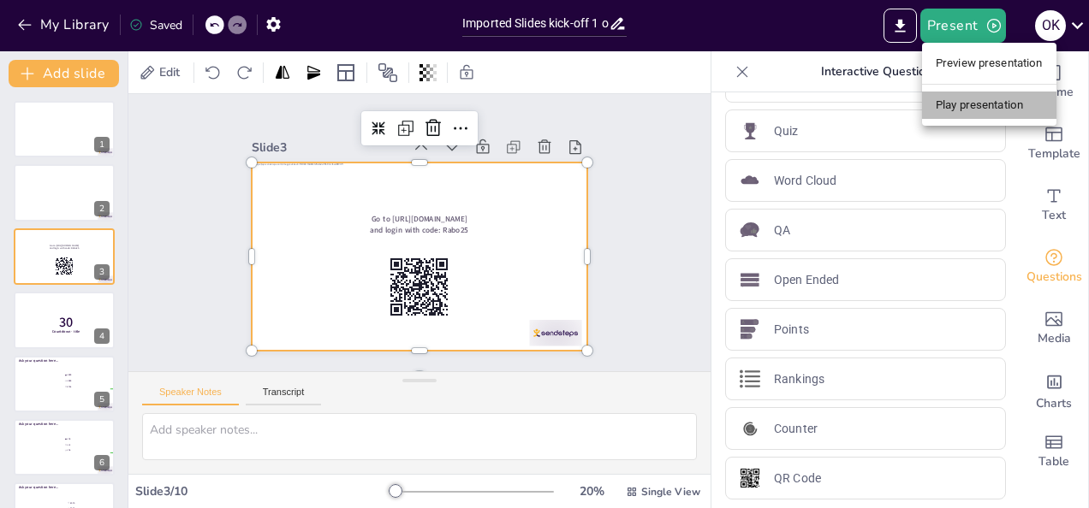
click at [964, 109] on li "Play presentation" at bounding box center [989, 105] width 134 height 27
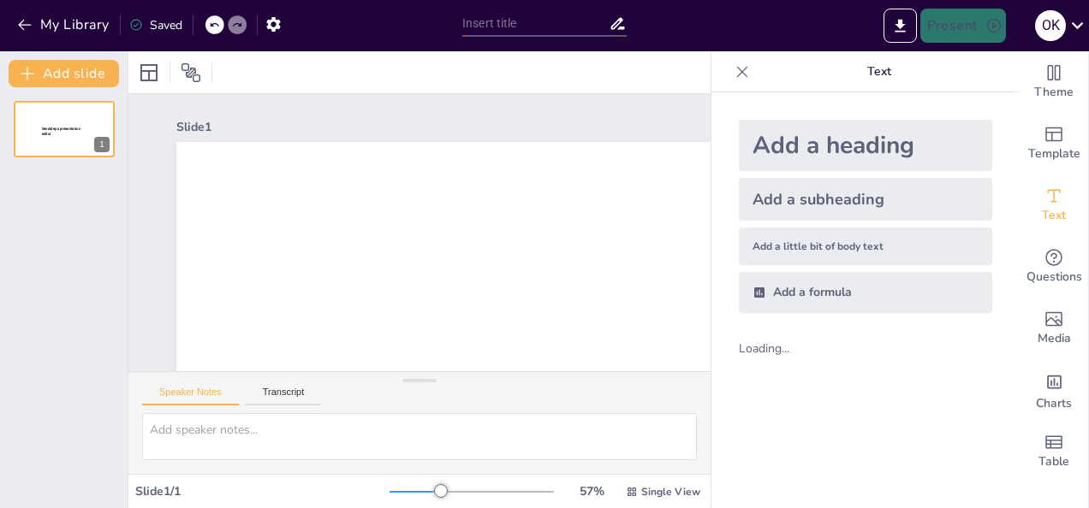
type input "Imported Slides kick-off 1 okt.pptx"
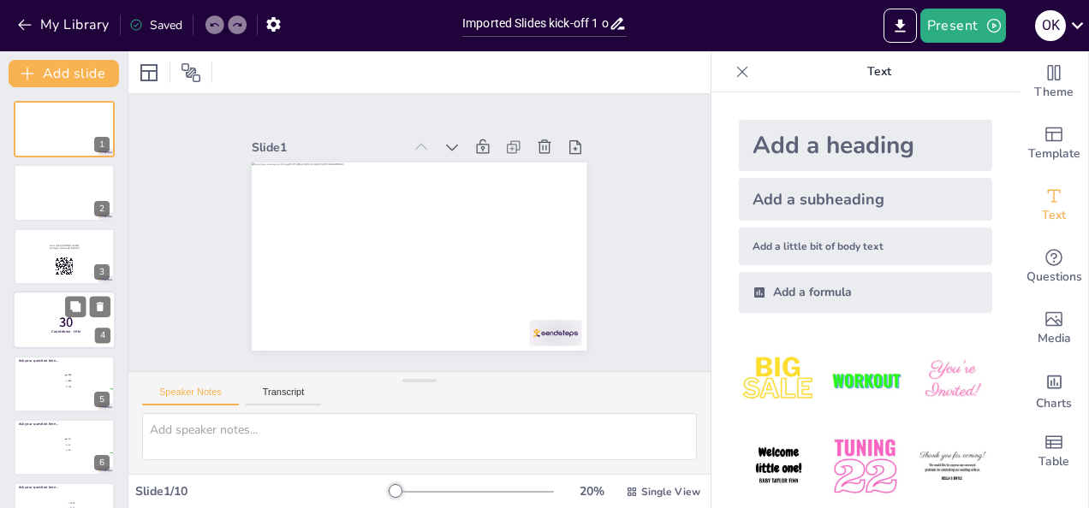
click at [64, 317] on span "30" at bounding box center [66, 322] width 15 height 19
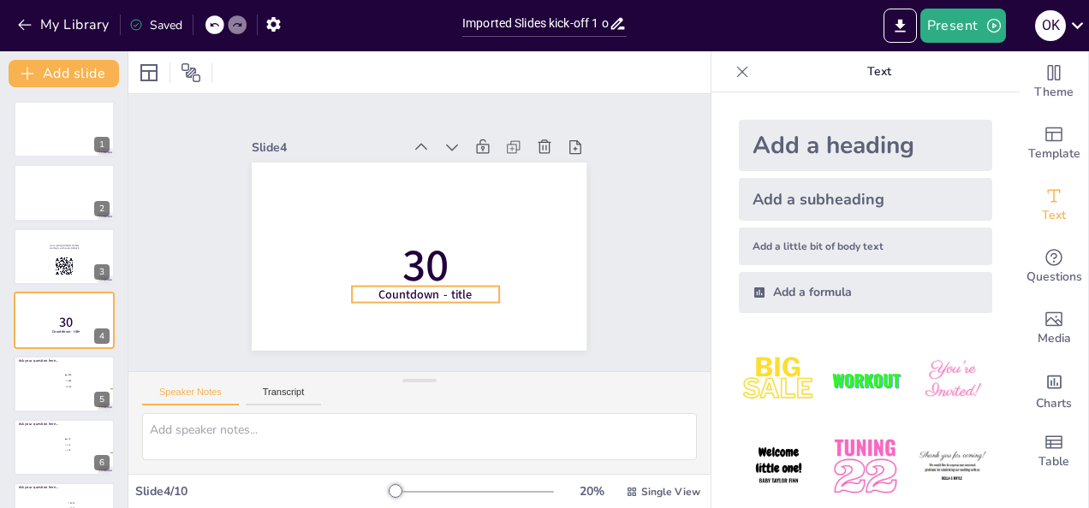
scroll to position [22, 0]
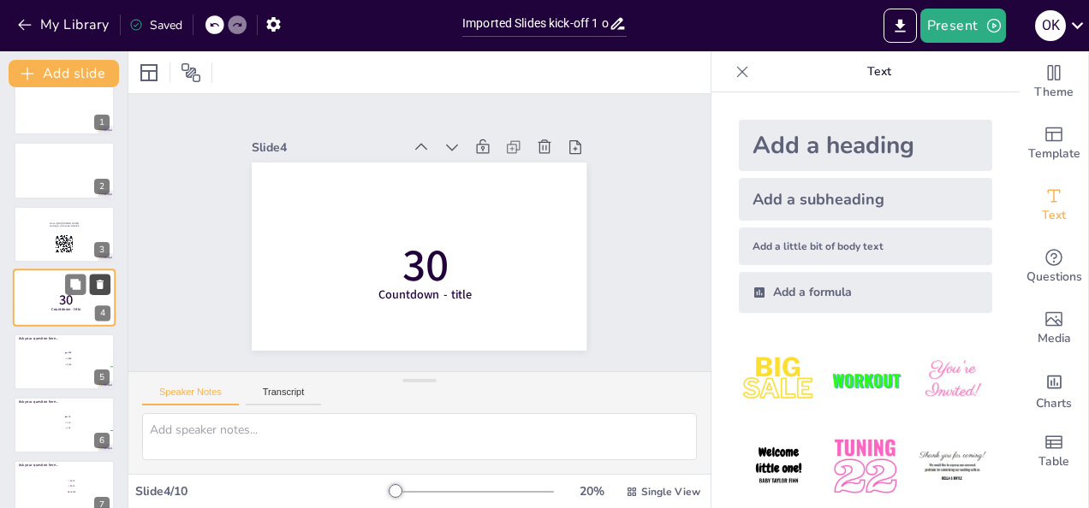
click at [99, 282] on icon at bounding box center [100, 284] width 7 height 9
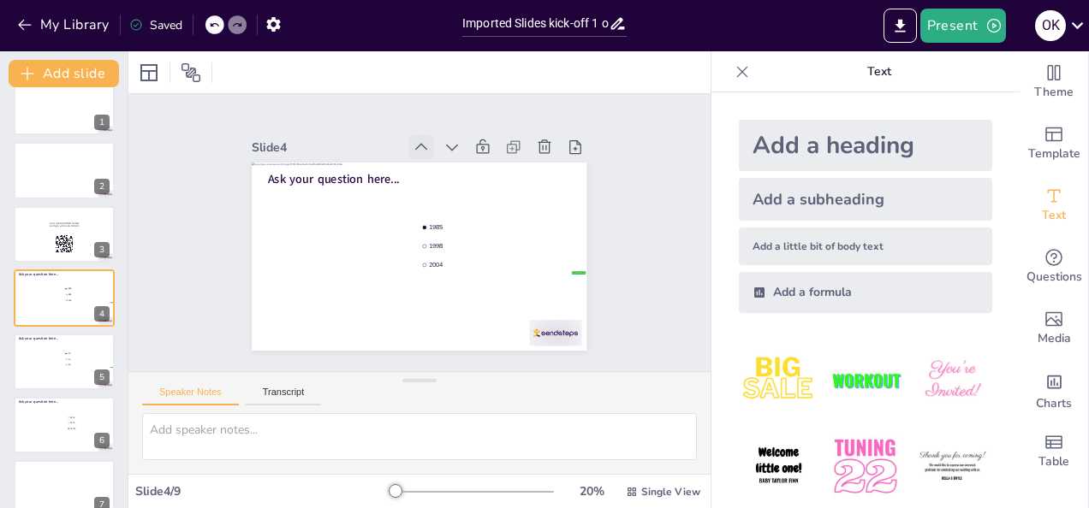
click at [413, 139] on icon at bounding box center [421, 147] width 17 height 17
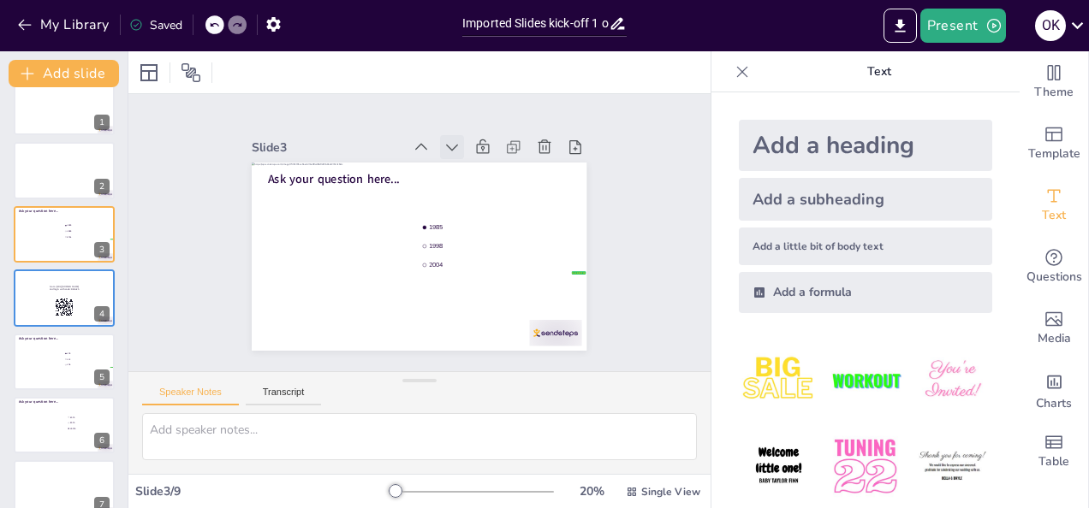
click at [443, 139] on icon at bounding box center [451, 147] width 17 height 17
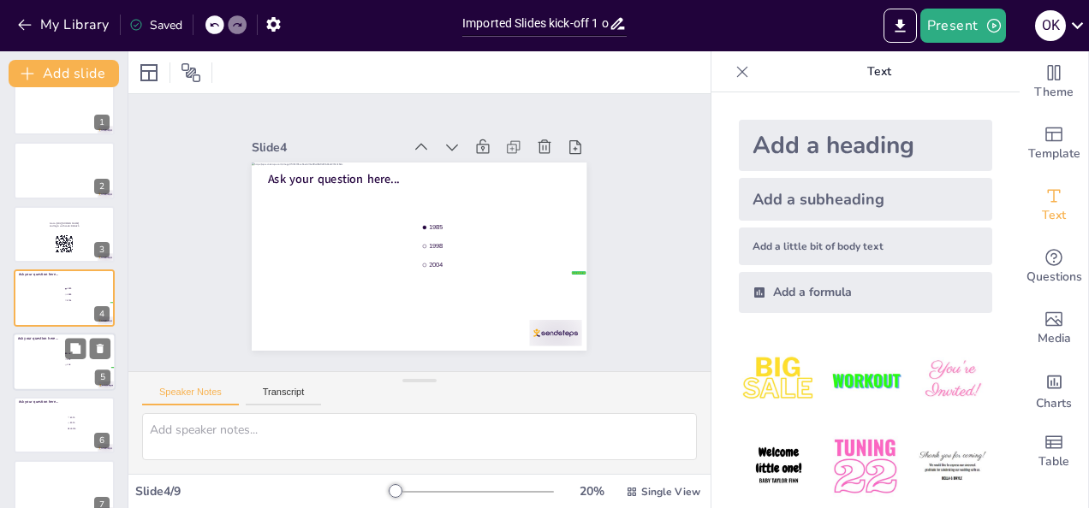
click at [74, 364] on span "106" at bounding box center [91, 365] width 48 height 3
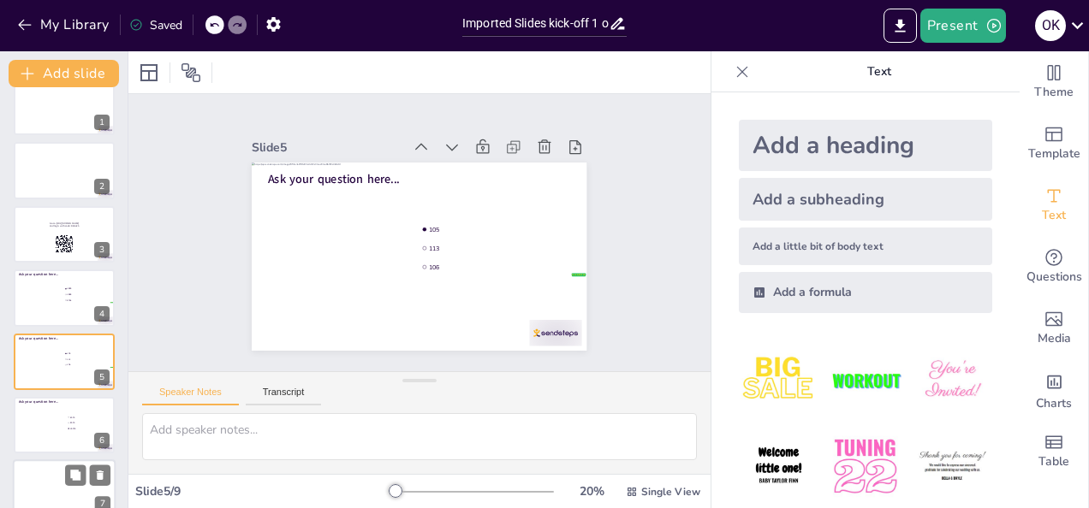
scroll to position [86, 0]
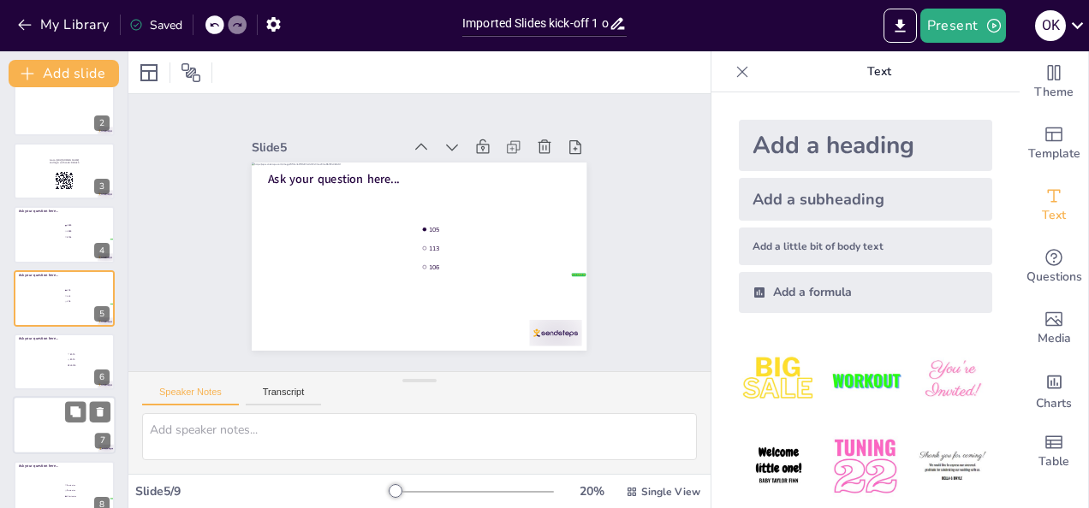
click at [54, 431] on div at bounding box center [64, 426] width 103 height 58
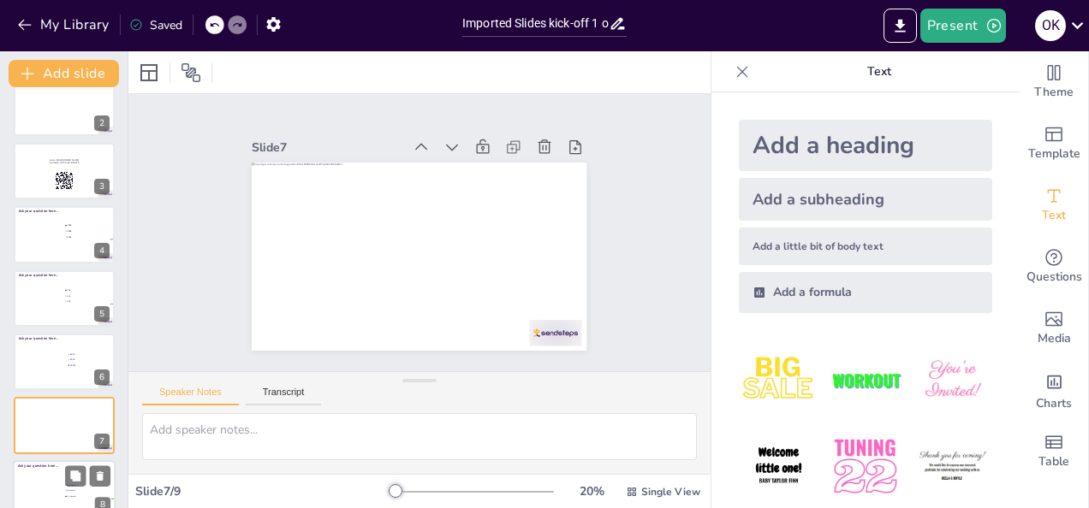
scroll to position [172, 0]
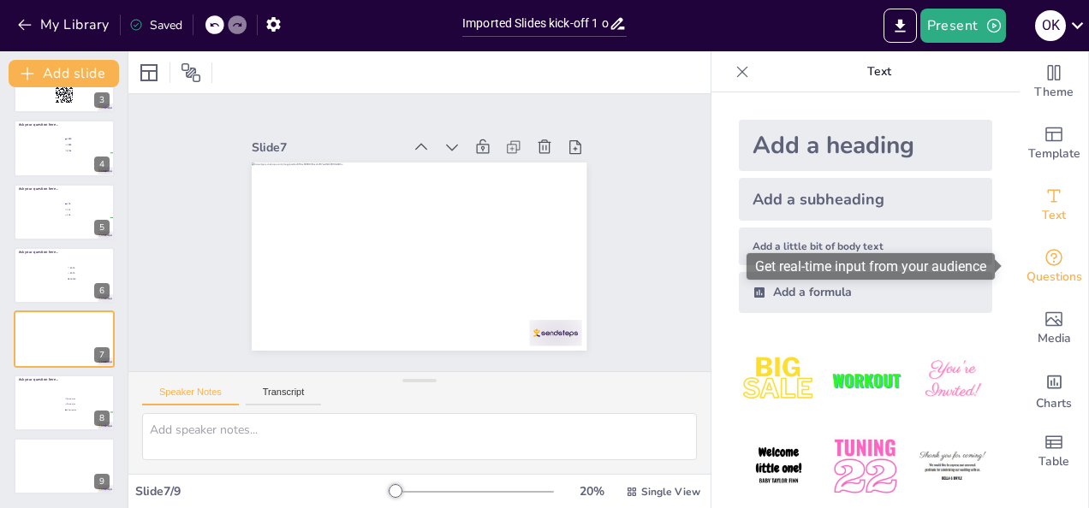
click at [1048, 257] on icon "Get real-time input from your audience" at bounding box center [1053, 257] width 21 height 21
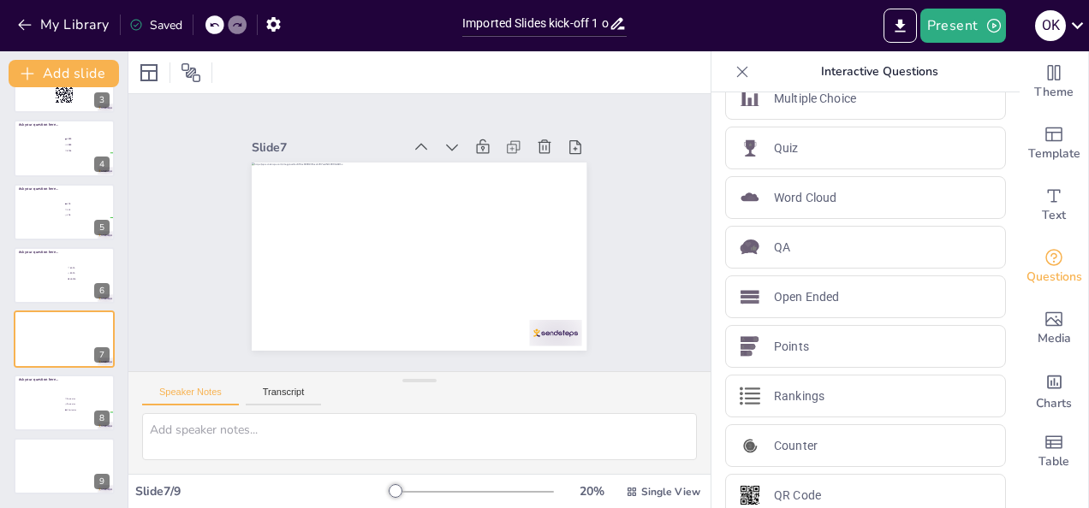
scroll to position [46, 0]
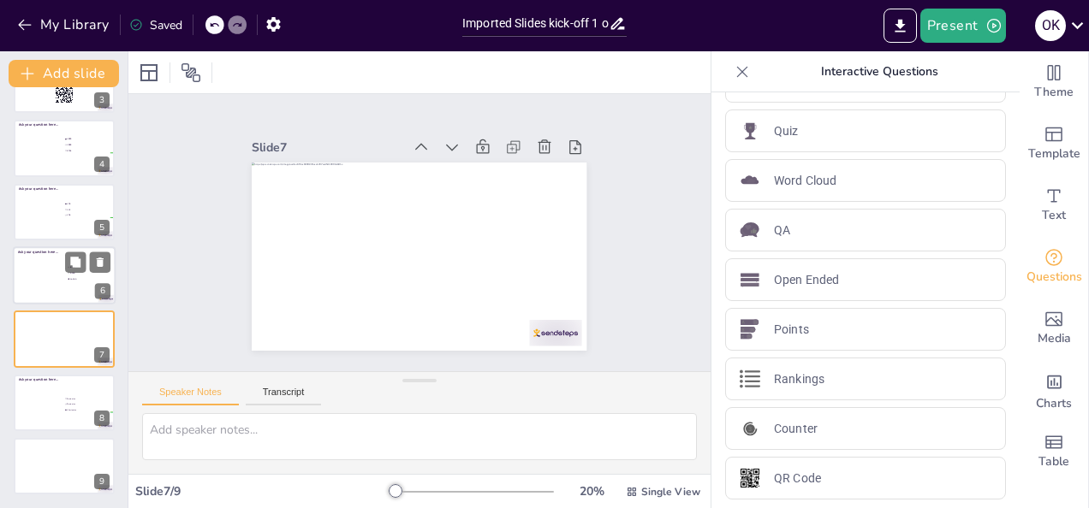
click at [37, 269] on div at bounding box center [64, 275] width 103 height 58
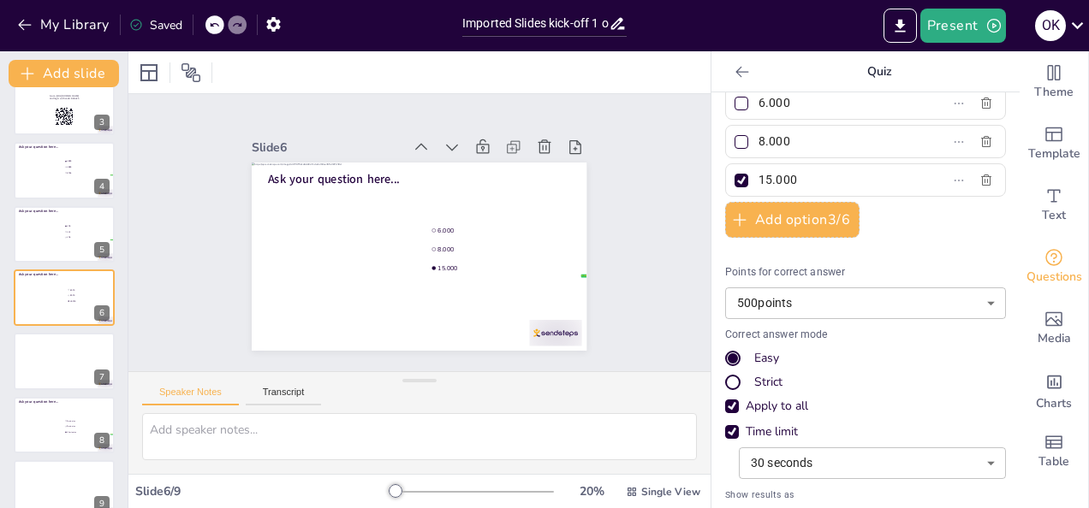
scroll to position [0, 0]
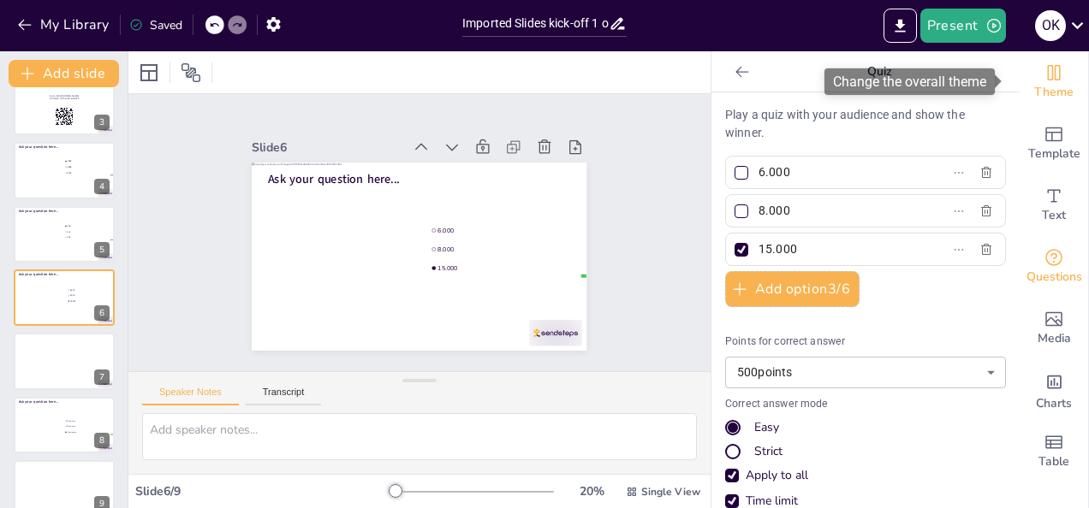
click at [1048, 89] on span "Theme" at bounding box center [1053, 92] width 39 height 19
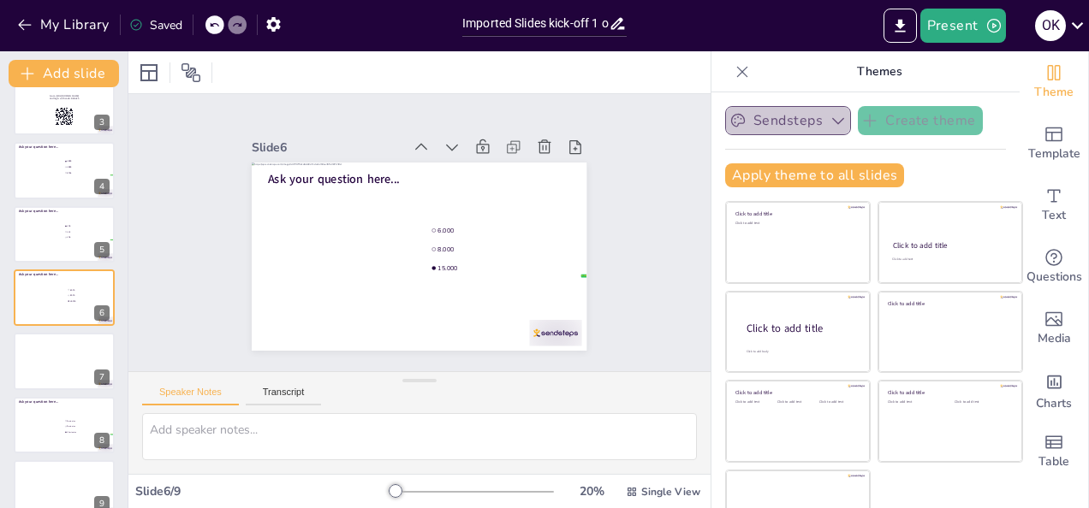
click at [829, 115] on icon "button" at bounding box center [837, 120] width 17 height 17
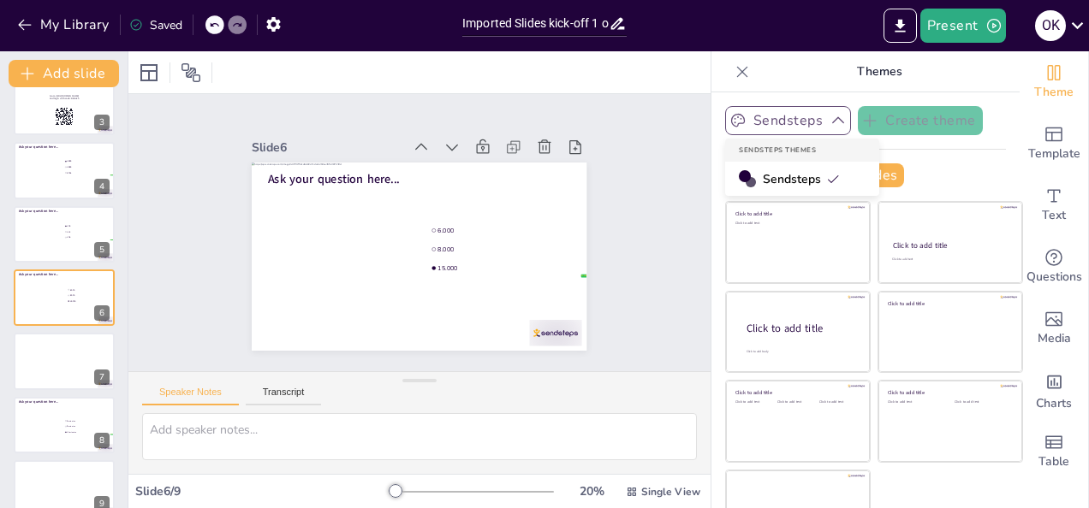
click at [829, 115] on icon "button" at bounding box center [837, 120] width 17 height 17
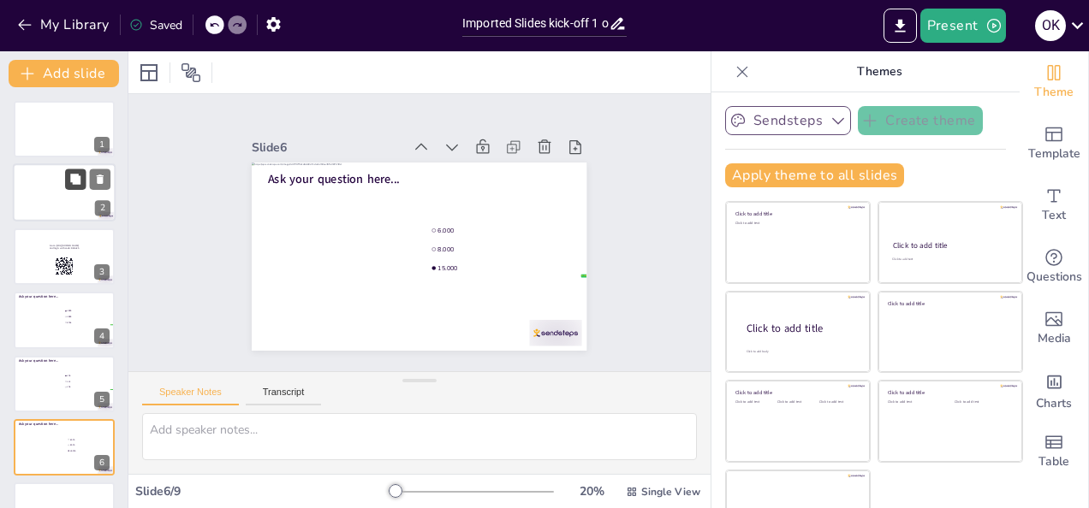
click at [74, 188] on button at bounding box center [75, 179] width 21 height 21
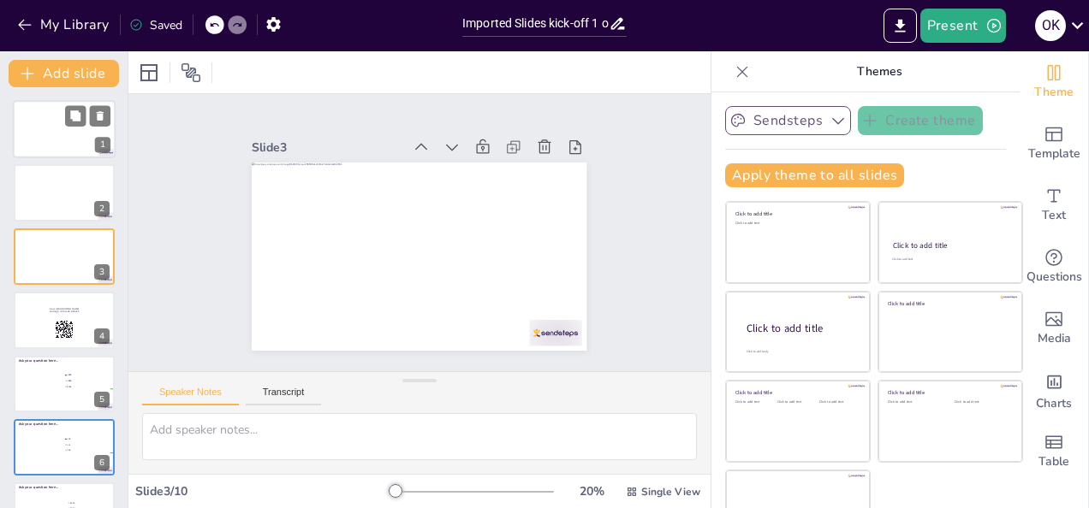
click at [86, 134] on div at bounding box center [64, 129] width 103 height 58
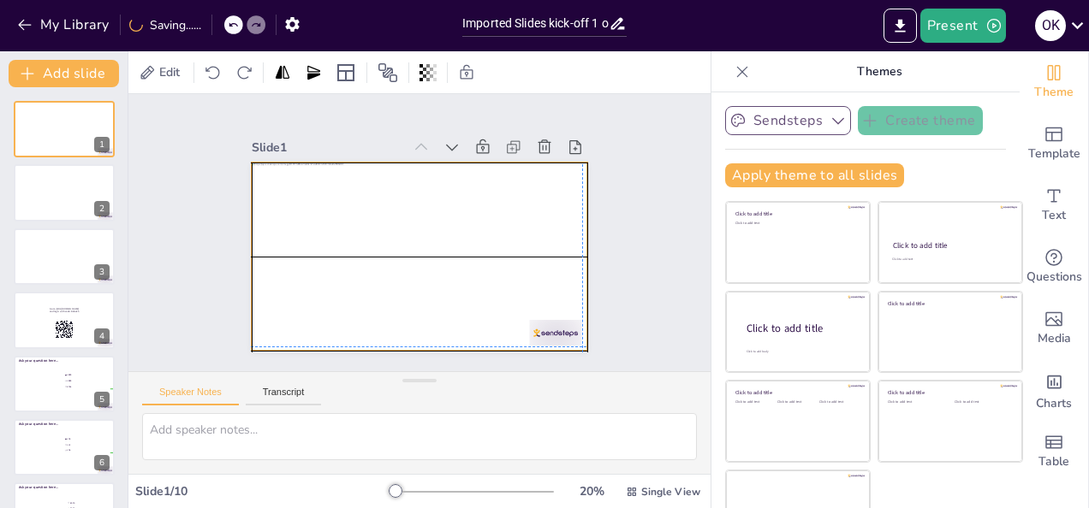
click at [536, 223] on div at bounding box center [419, 257] width 335 height 188
click at [525, 225] on div at bounding box center [419, 257] width 335 height 188
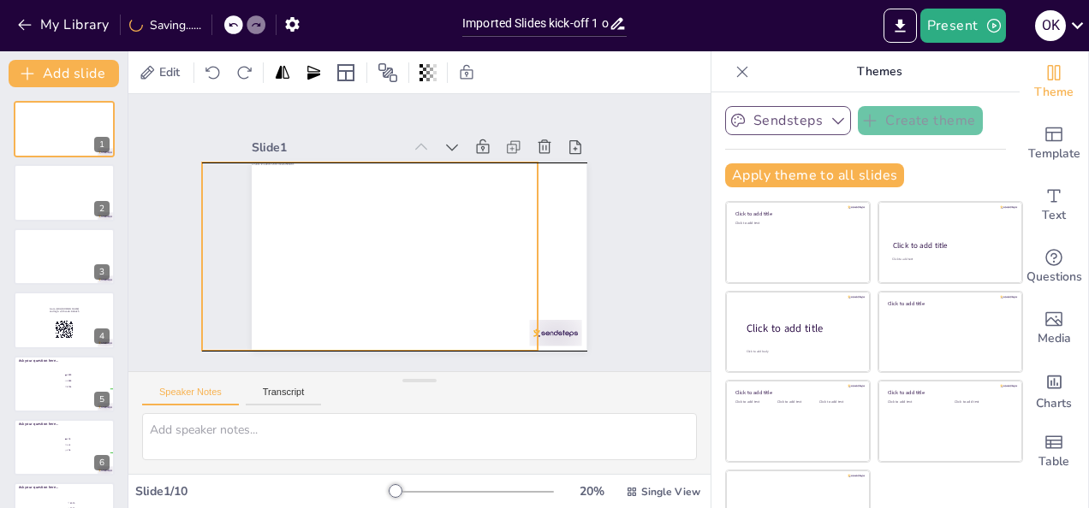
drag, startPoint x: 495, startPoint y: 231, endPoint x: 465, endPoint y: 231, distance: 30.0
click at [465, 231] on div at bounding box center [369, 257] width 335 height 188
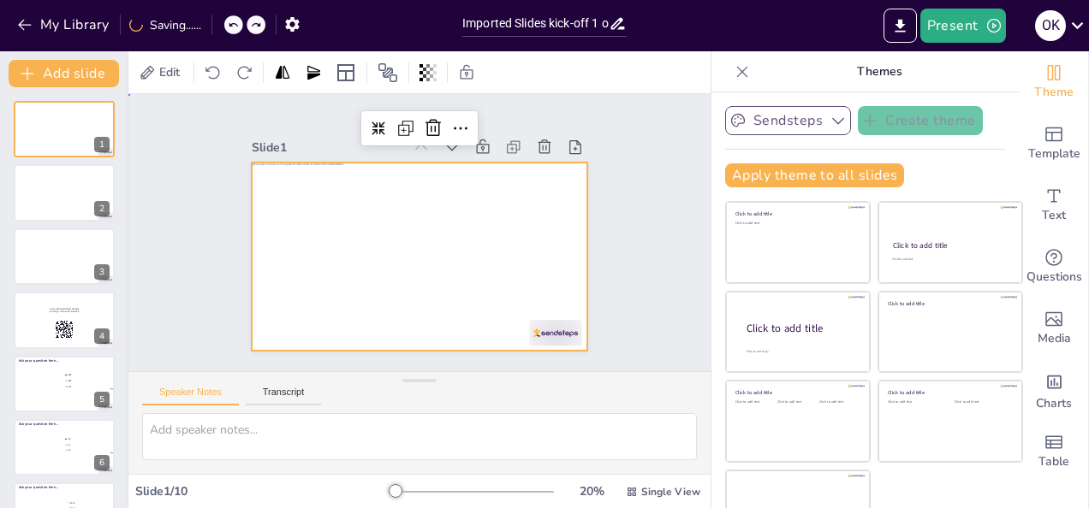
click at [605, 252] on div "Slide 1 Slide 2 Slide 3 Slide 4 Go to [URL][DOMAIN_NAME] and login with code: R…" at bounding box center [419, 233] width 430 height 236
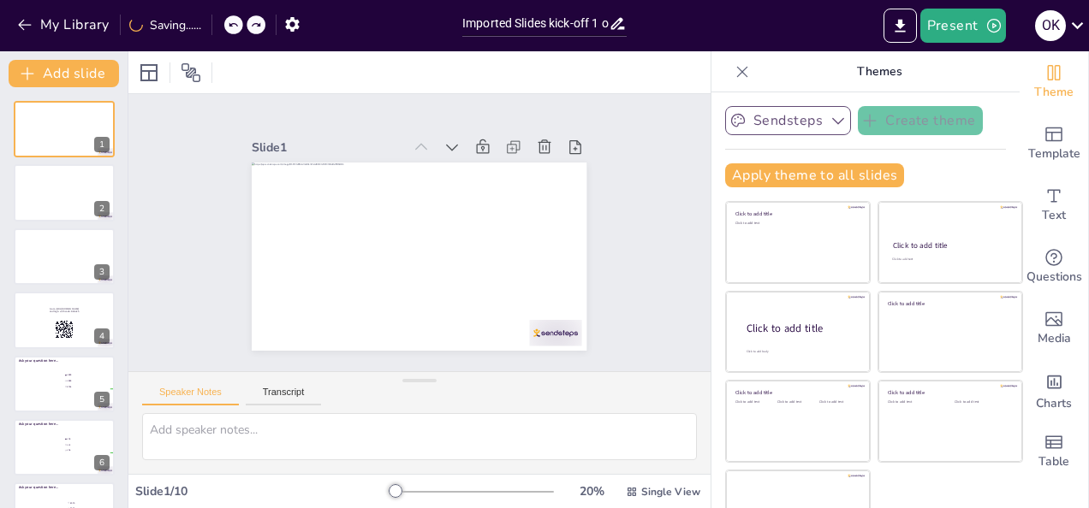
click at [733, 68] on icon at bounding box center [741, 71] width 17 height 17
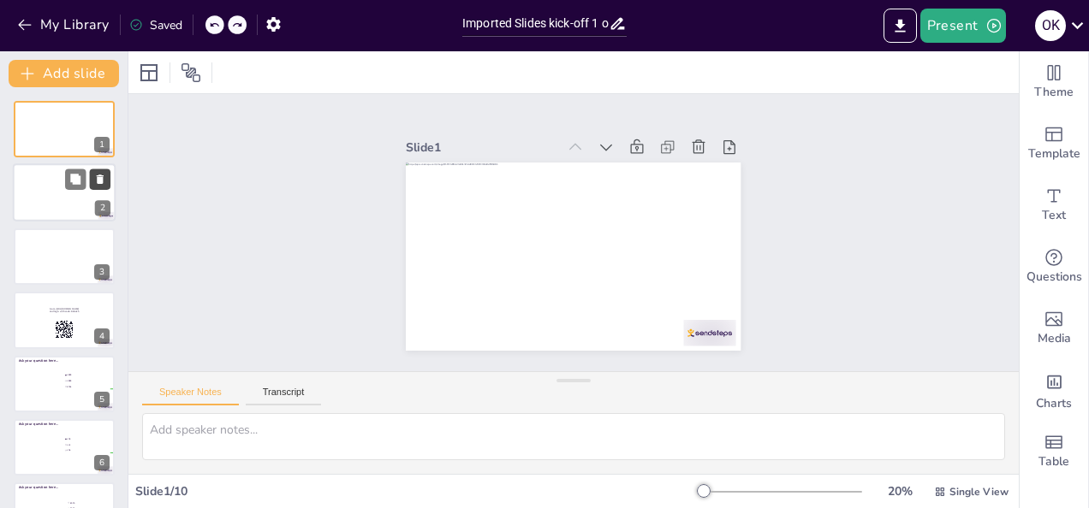
click at [99, 177] on icon at bounding box center [100, 180] width 12 height 12
